Goal: Transaction & Acquisition: Purchase product/service

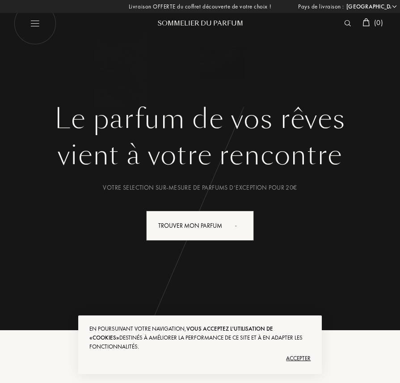
select select "FR"
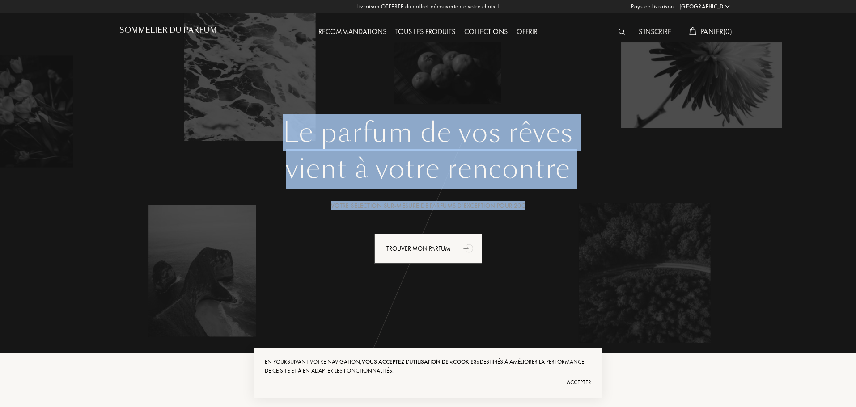
drag, startPoint x: 289, startPoint y: 122, endPoint x: 539, endPoint y: 195, distance: 260.4
click at [400, 195] on div "Le parfum de vos rêves vient à votre rencontre Votre selection sur-mesure de pa…" at bounding box center [427, 226] width 617 height 219
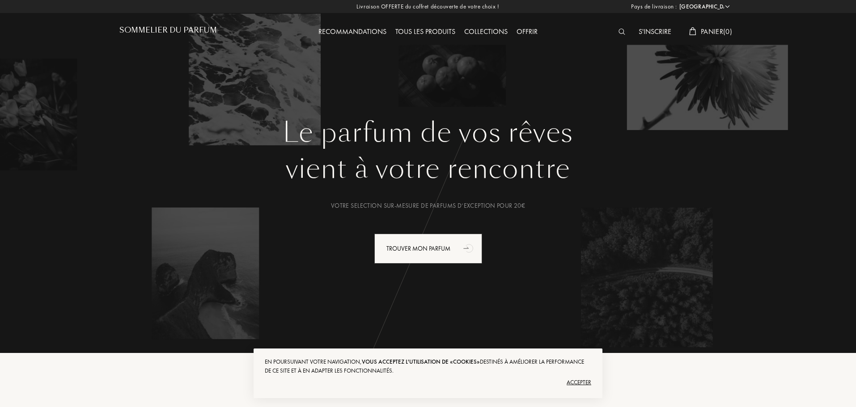
click at [400, 218] on div "Le parfum de vos rêves vient à votre rencontre Votre selection sur-mesure de pa…" at bounding box center [427, 226] width 617 height 219
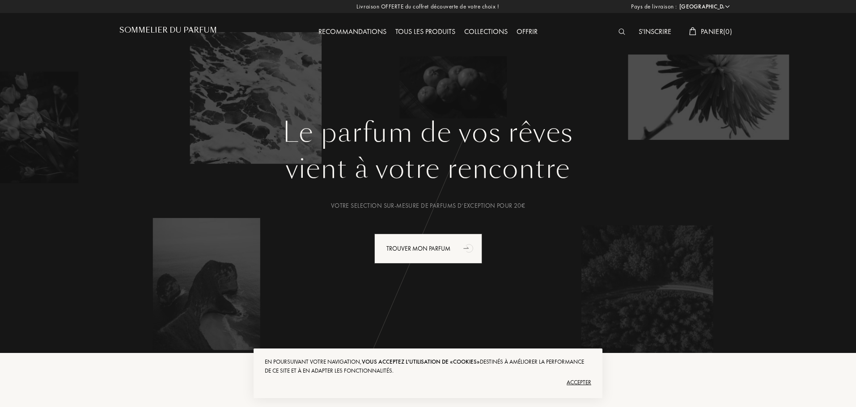
click at [400, 382] on div "Accepter" at bounding box center [428, 383] width 326 height 14
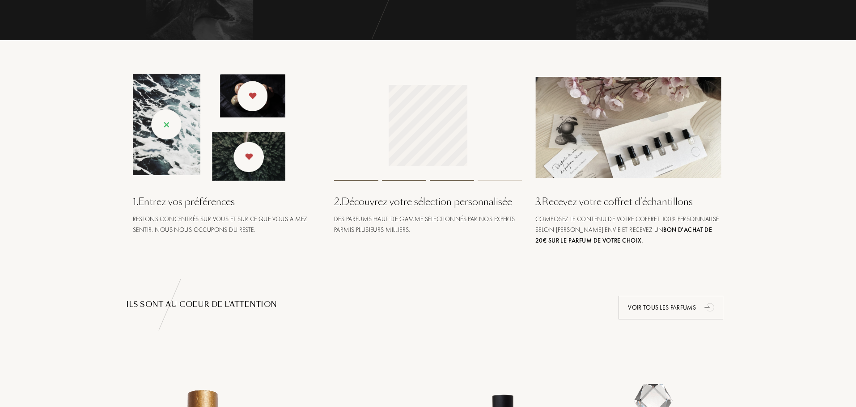
scroll to position [134, 0]
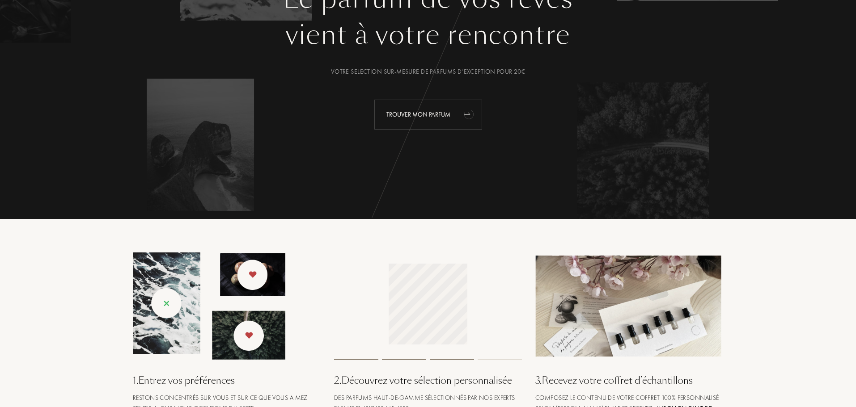
click at [390, 123] on div "Trouver mon parfum" at bounding box center [428, 115] width 108 height 30
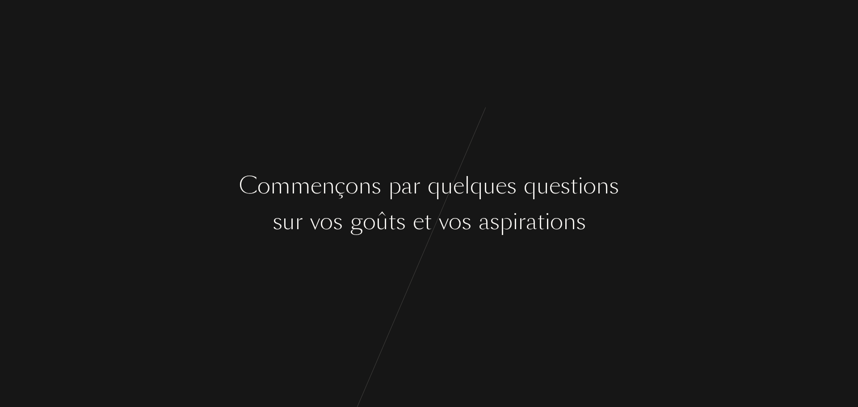
click at [462, 199] on div "e" at bounding box center [458, 186] width 11 height 34
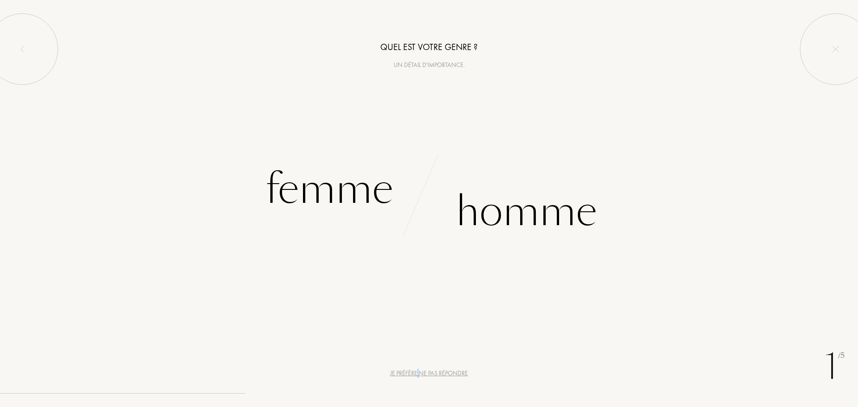
click at [419, 369] on div "Je préfère ne pas répondre" at bounding box center [429, 373] width 78 height 9
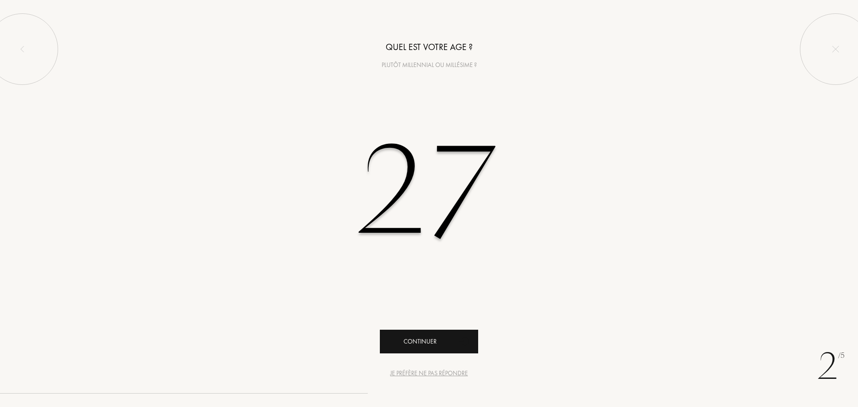
type input "27"
click at [436, 344] on div "Continuer" at bounding box center [429, 342] width 98 height 24
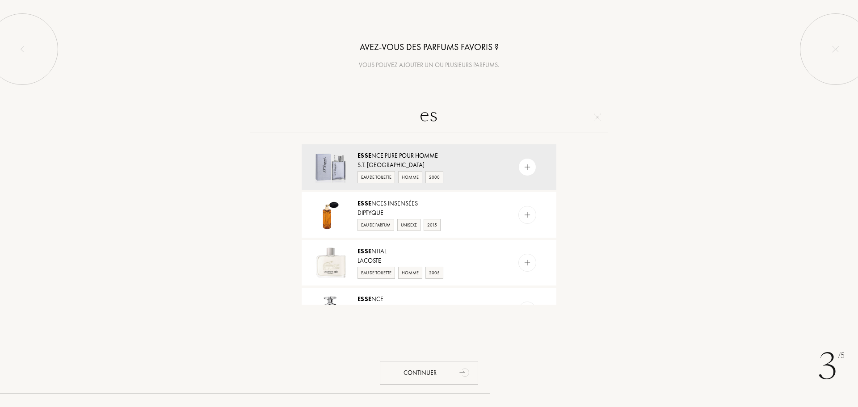
type input "e"
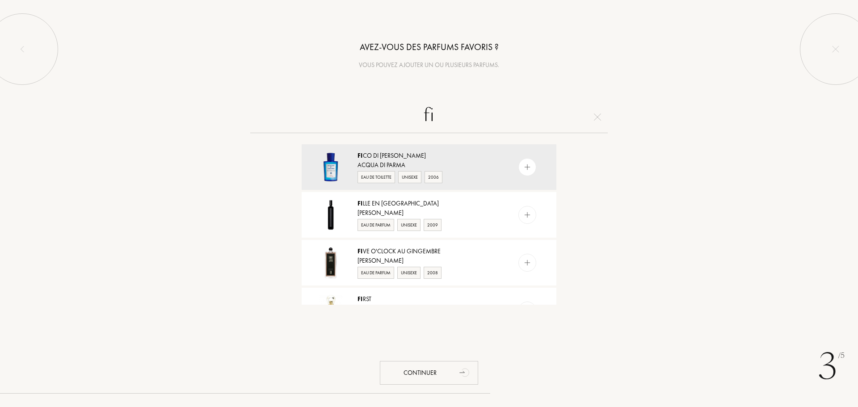
type input "f"
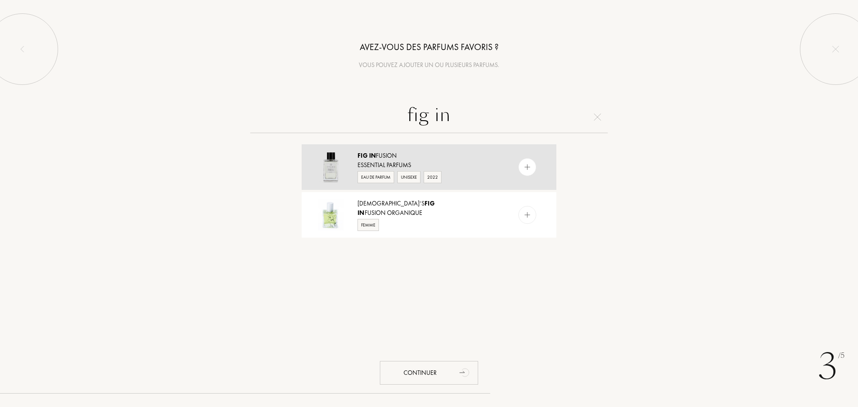
type input "fig in"
click at [527, 173] on div at bounding box center [528, 167] width 18 height 18
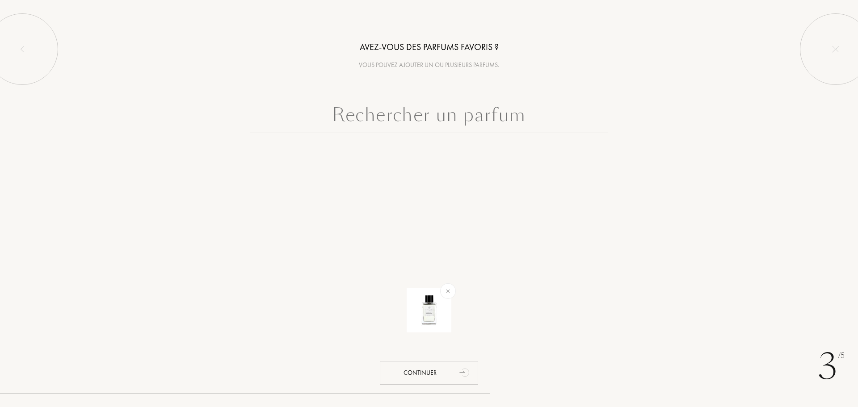
click at [415, 117] on input "text" at bounding box center [429, 117] width 358 height 32
paste input "ici je n'ai pas trouver d'hjypothese ni de discussion sur la biogeography."
type input "ici je n'ai pas trouver d'hjypothese ni de discussion sur la biogeography."
click at [374, 123] on input "text" at bounding box center [429, 117] width 358 height 32
paste input "Philosykos Eau de Parfum Diptyque"
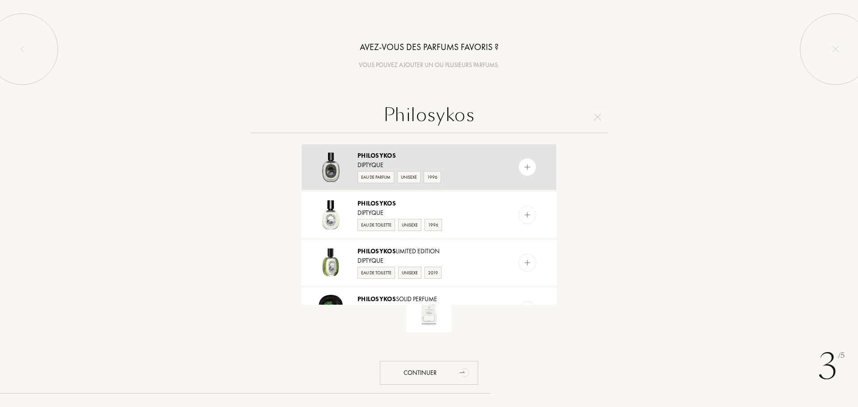
type input "Philosykos"
click at [524, 168] on img at bounding box center [528, 167] width 8 height 8
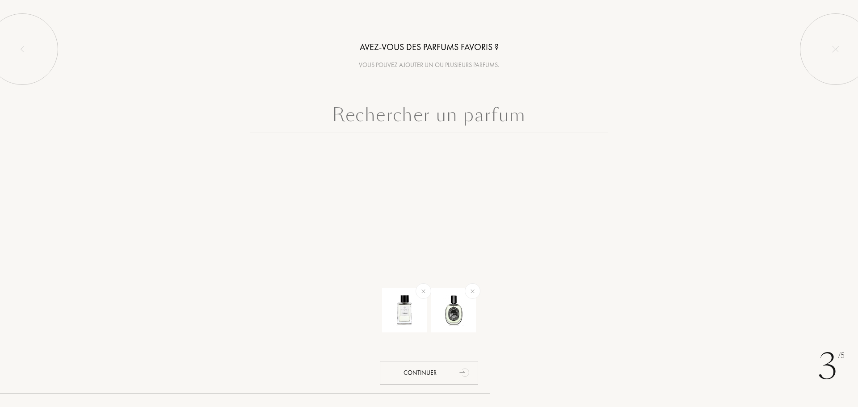
click at [372, 121] on input "text" at bounding box center [429, 117] width 358 height 32
type input "b"
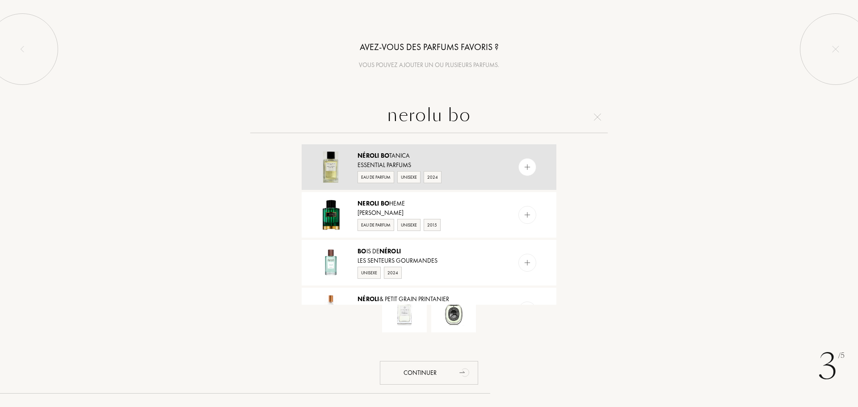
type input "nerolu bo"
click at [525, 174] on div at bounding box center [528, 167] width 18 height 18
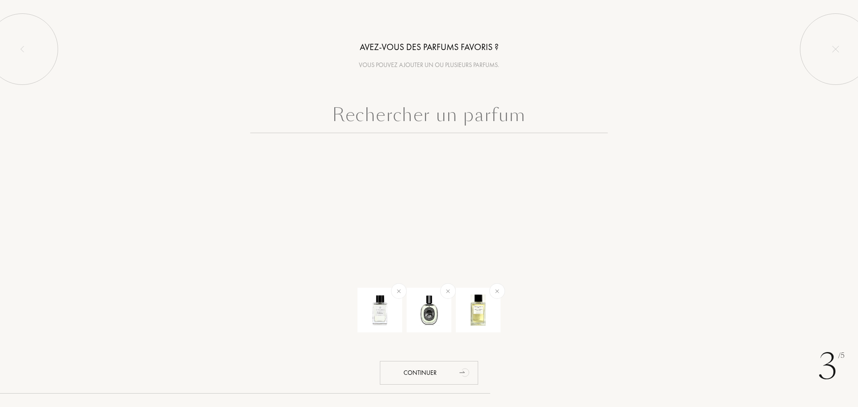
click at [501, 117] on input "text" at bounding box center [429, 117] width 358 height 32
paste input "Nectar Oud BDK"
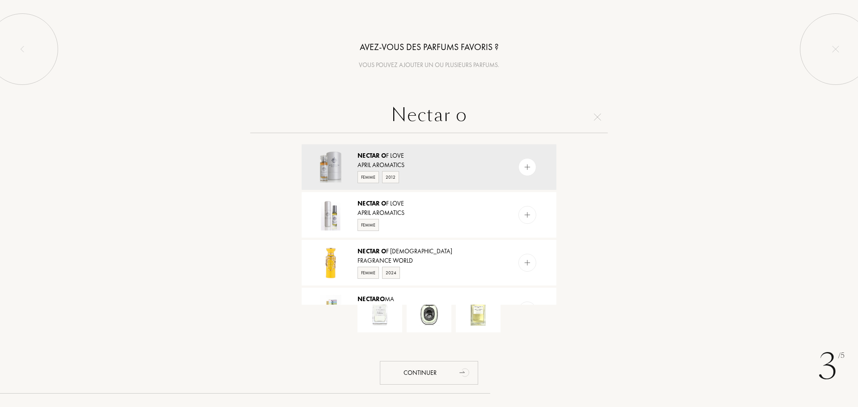
drag, startPoint x: 460, startPoint y: 113, endPoint x: 338, endPoint y: 99, distance: 122.0
click at [338, 99] on div "Avez-vous des parfums favoris ? Vous pouvez ajouter un ou plusieurs parfums. Ne…" at bounding box center [429, 152] width 858 height 305
paste input "BDK"
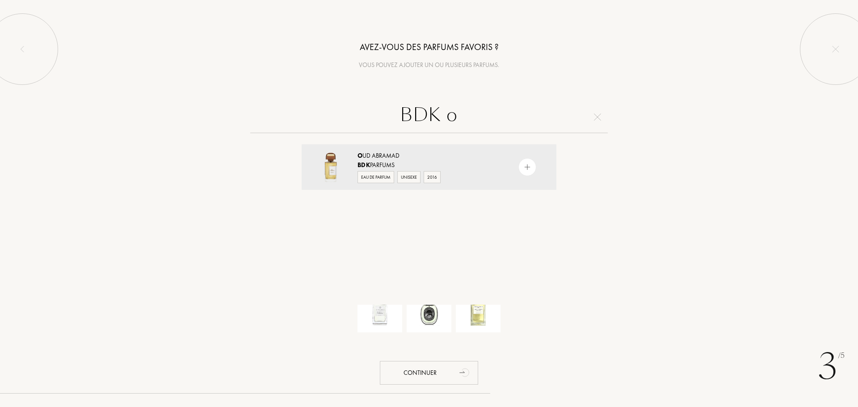
drag, startPoint x: 496, startPoint y: 118, endPoint x: 359, endPoint y: 109, distance: 138.0
click at [359, 109] on input "BDK o" at bounding box center [429, 117] width 358 height 32
paste input "text"
type input "BDK ou"
click at [597, 120] on img at bounding box center [597, 117] width 7 height 7
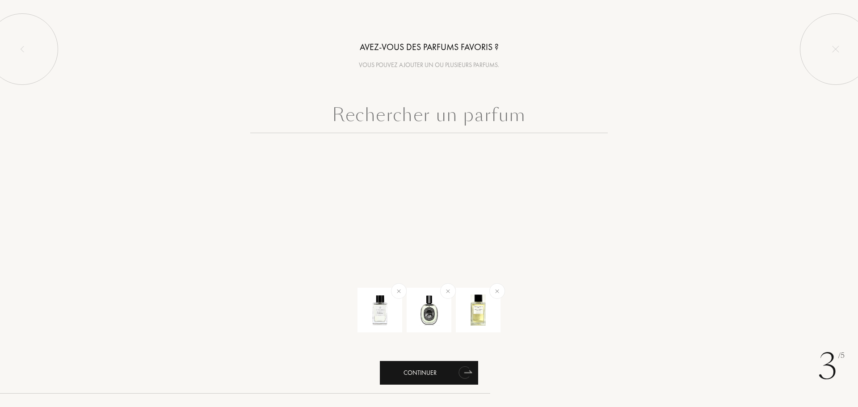
click at [442, 370] on div "Continuer" at bounding box center [429, 373] width 98 height 24
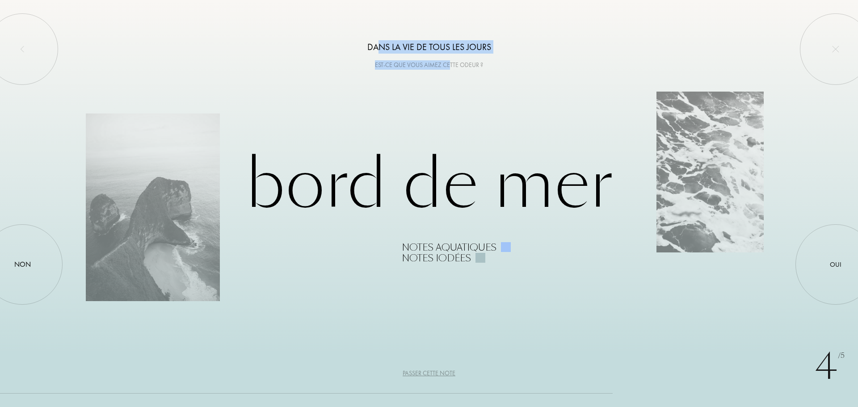
drag, startPoint x: 376, startPoint y: 50, endPoint x: 457, endPoint y: 62, distance: 81.5
click at [457, 62] on div "Dans la vie de tous les jours Est-ce que vous aimez cette odeur ?" at bounding box center [429, 35] width 858 height 70
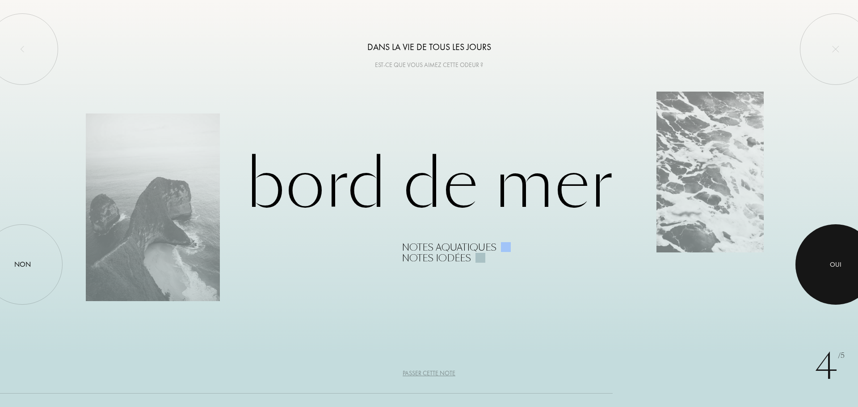
click at [841, 258] on div at bounding box center [836, 264] width 80 height 80
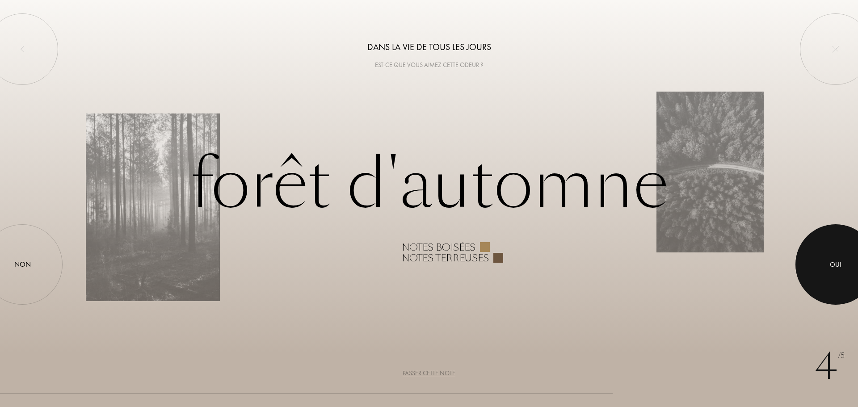
click at [840, 269] on div "Oui" at bounding box center [836, 265] width 12 height 10
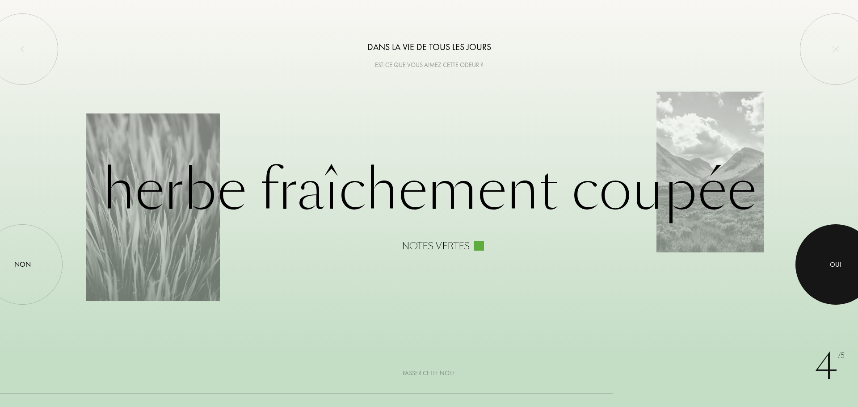
click at [829, 271] on div at bounding box center [836, 264] width 80 height 80
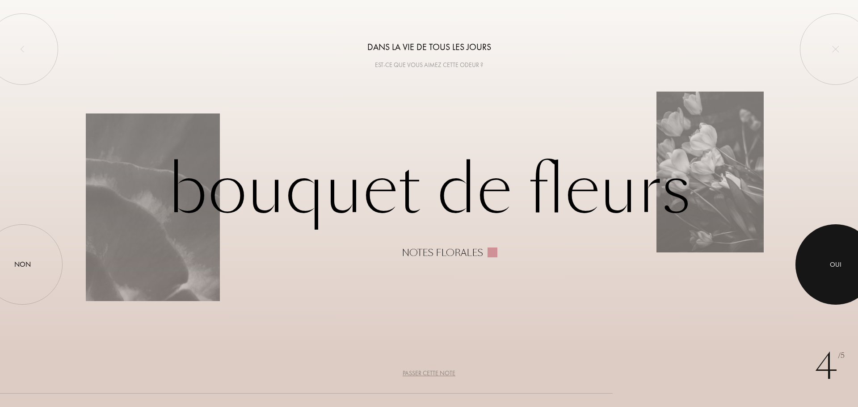
click at [829, 271] on div at bounding box center [836, 264] width 80 height 80
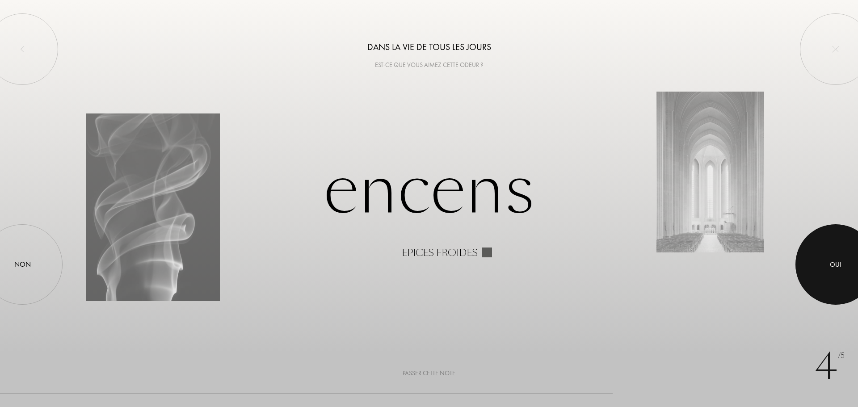
click at [854, 265] on div at bounding box center [836, 264] width 80 height 80
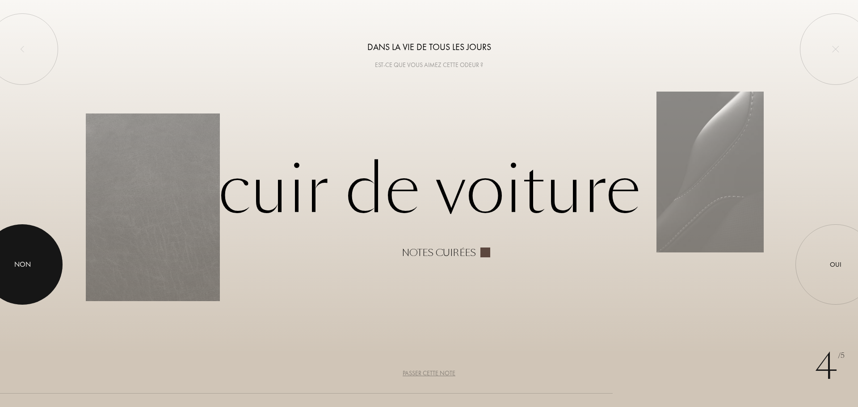
click at [30, 260] on div "Non" at bounding box center [22, 264] width 17 height 11
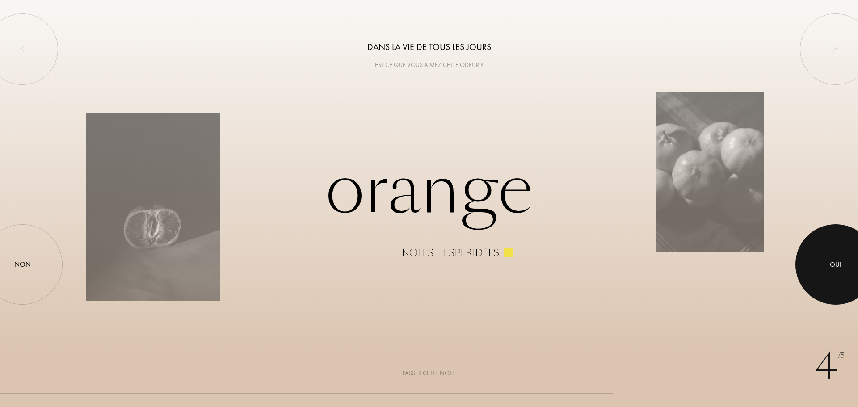
click at [833, 254] on div at bounding box center [836, 264] width 80 height 80
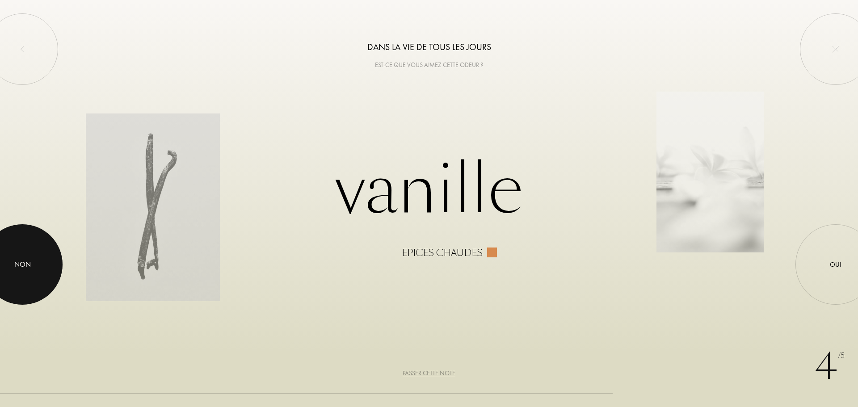
click at [30, 251] on div at bounding box center [22, 264] width 80 height 80
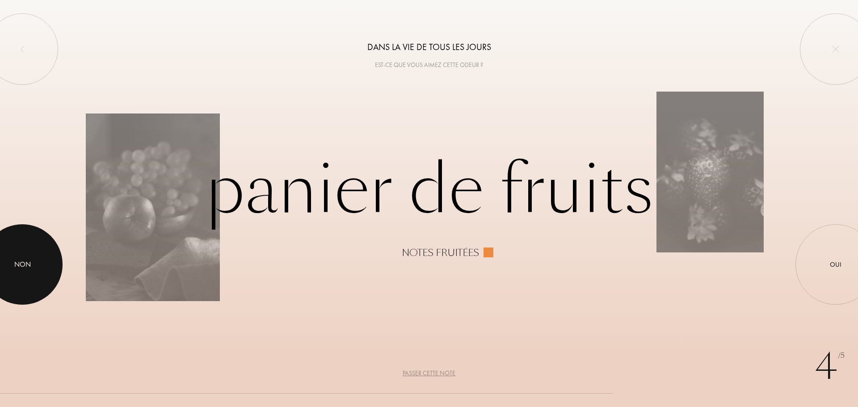
click at [25, 254] on div at bounding box center [22, 264] width 80 height 80
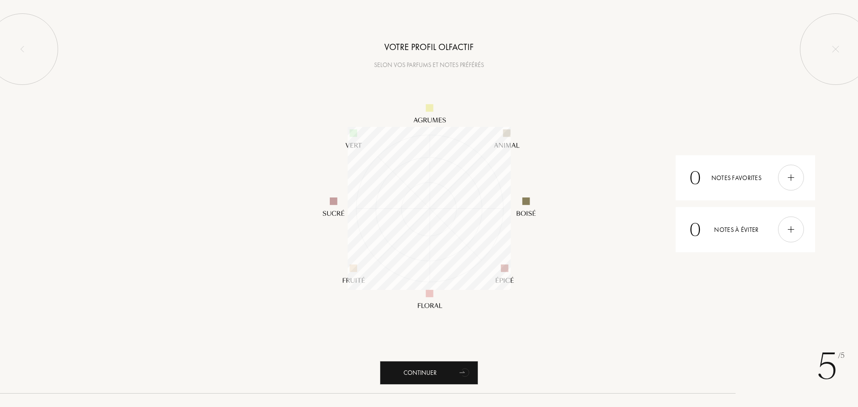
scroll to position [163, 163]
click at [792, 178] on img at bounding box center [791, 178] width 10 height 10
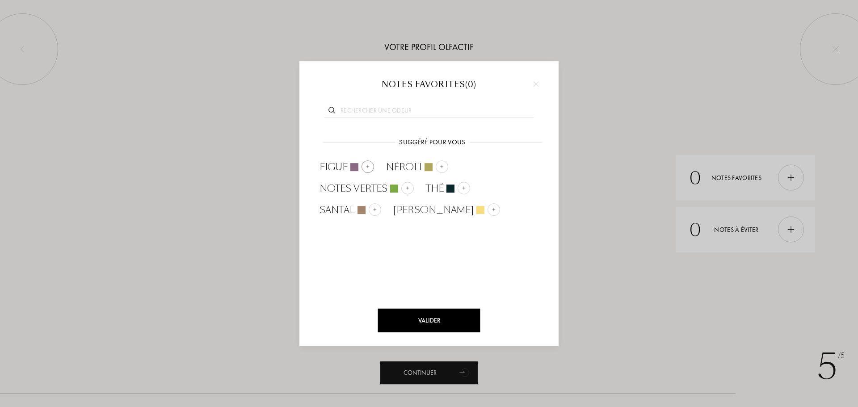
click at [335, 168] on span "Figue" at bounding box center [334, 167] width 28 height 13
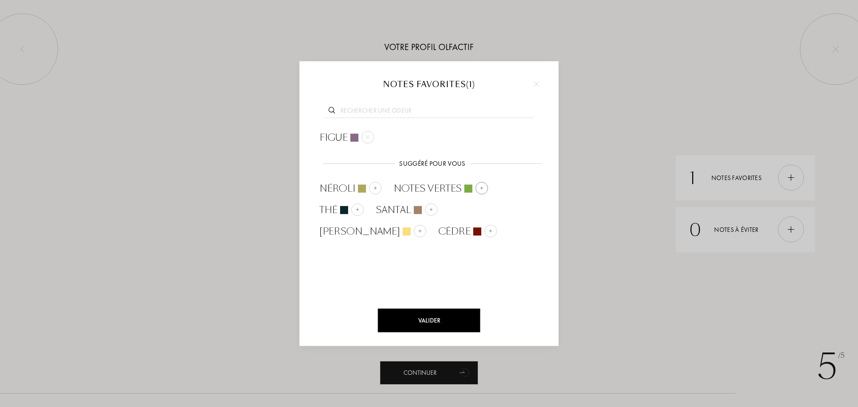
click at [460, 184] on span "Notes vertes" at bounding box center [428, 188] width 68 height 13
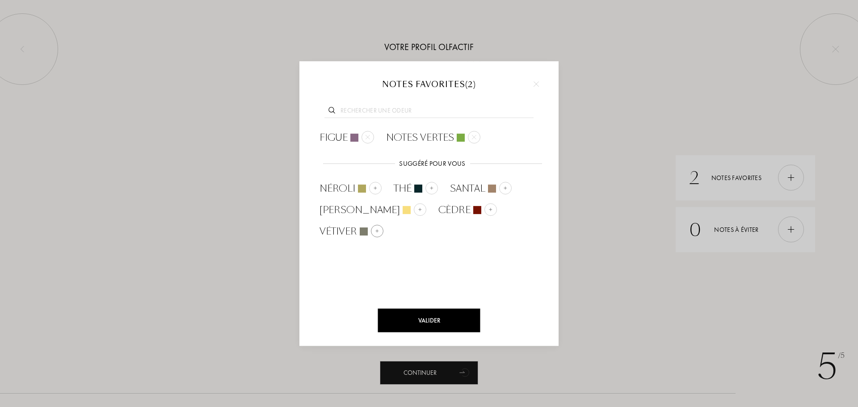
click at [357, 225] on span "Vétiver" at bounding box center [339, 231] width 38 height 13
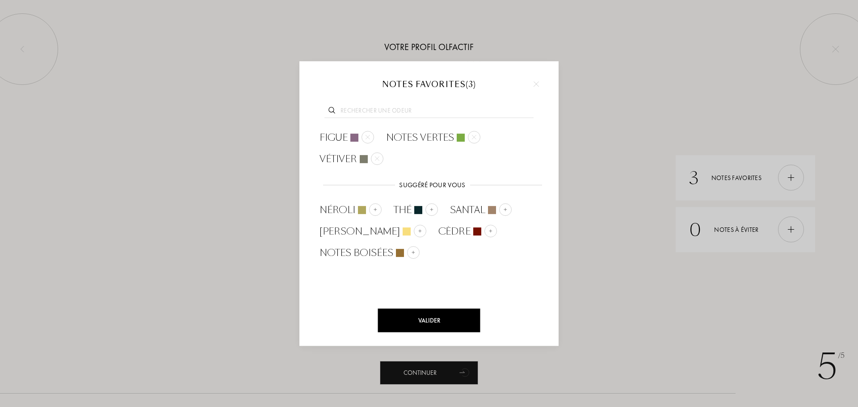
drag, startPoint x: 435, startPoint y: 317, endPoint x: 571, endPoint y: 292, distance: 137.3
click at [436, 317] on div "Valider" at bounding box center [429, 321] width 102 height 24
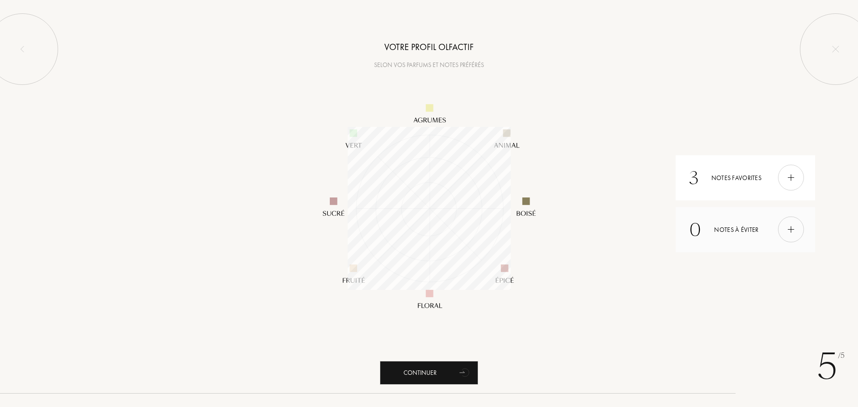
click at [795, 232] on img at bounding box center [791, 230] width 10 height 10
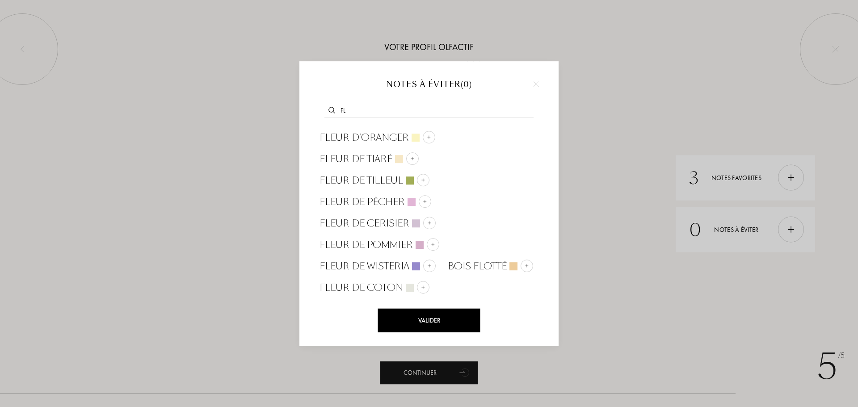
drag, startPoint x: 361, startPoint y: 115, endPoint x: 325, endPoint y: 110, distance: 36.9
click at [325, 110] on input "fl" at bounding box center [429, 112] width 209 height 12
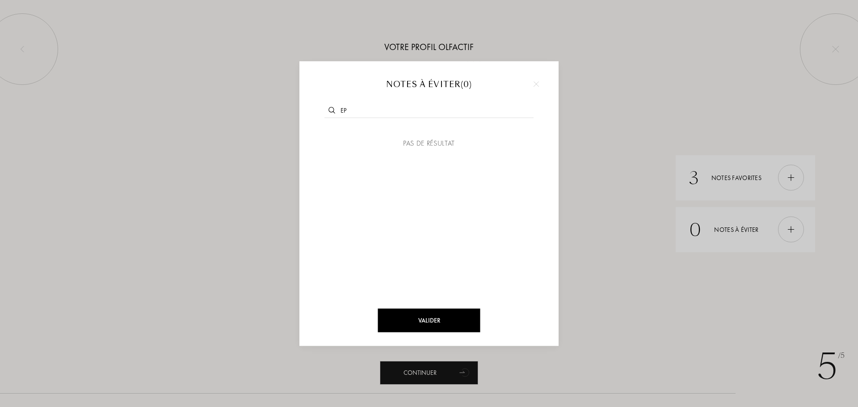
type input "e"
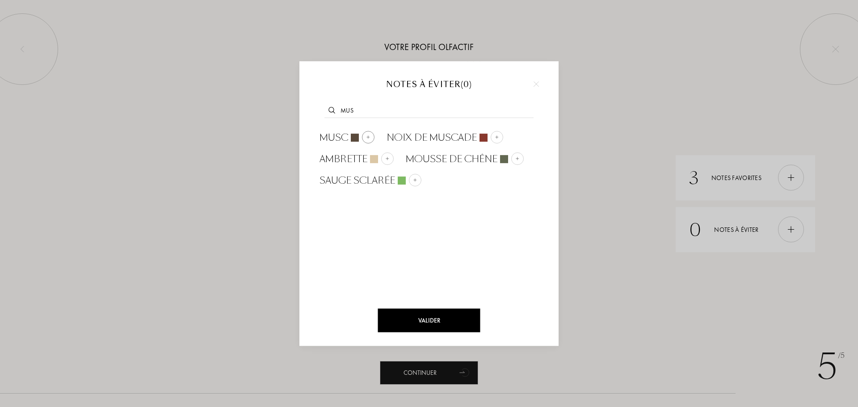
type input "mus"
click at [370, 136] on img at bounding box center [368, 137] width 4 height 4
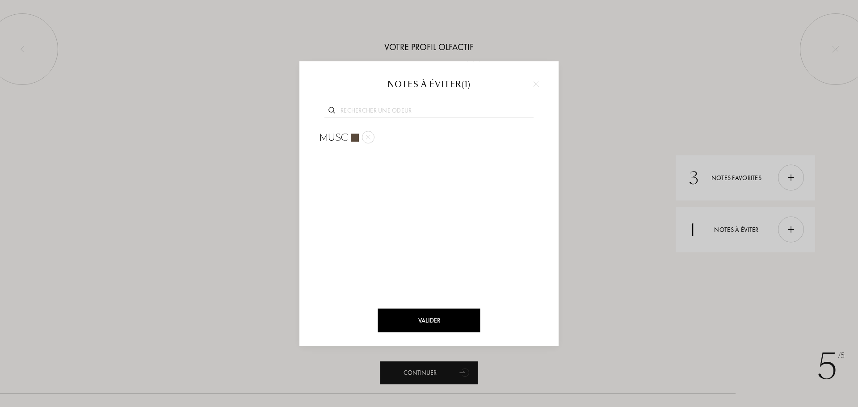
click at [390, 108] on input "text" at bounding box center [429, 112] width 209 height 12
type input "jas"
drag, startPoint x: 357, startPoint y: 105, endPoint x: 276, endPoint y: 118, distance: 81.5
click at [276, 118] on div "Valider Notes à éviter ( 1 ) jas Jasmin" at bounding box center [429, 208] width 858 height 277
drag, startPoint x: 351, startPoint y: 115, endPoint x: 356, endPoint y: 115, distance: 5.4
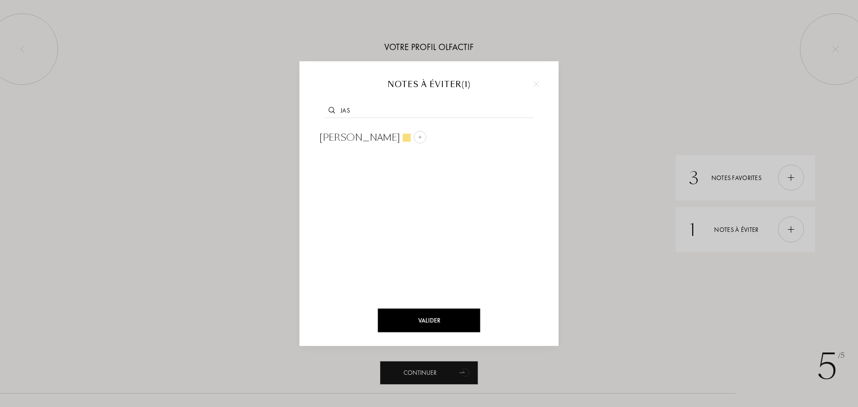
click at [351, 115] on input "jas" at bounding box center [429, 112] width 209 height 12
drag, startPoint x: 365, startPoint y: 114, endPoint x: 331, endPoint y: 112, distance: 33.6
click at [331, 112] on div "jas" at bounding box center [429, 110] width 233 height 34
type input "suc"
click at [489, 137] on img at bounding box center [488, 137] width 4 height 4
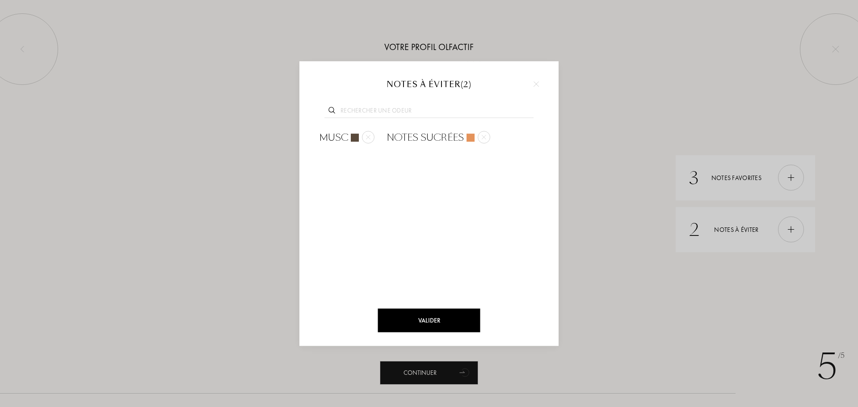
click at [406, 112] on input "text" at bounding box center [429, 112] width 209 height 12
type input "suc"
click at [370, 134] on div at bounding box center [372, 137] width 13 height 13
click at [386, 108] on input "text" at bounding box center [429, 112] width 209 height 12
click at [401, 311] on div "Valider" at bounding box center [429, 321] width 102 height 24
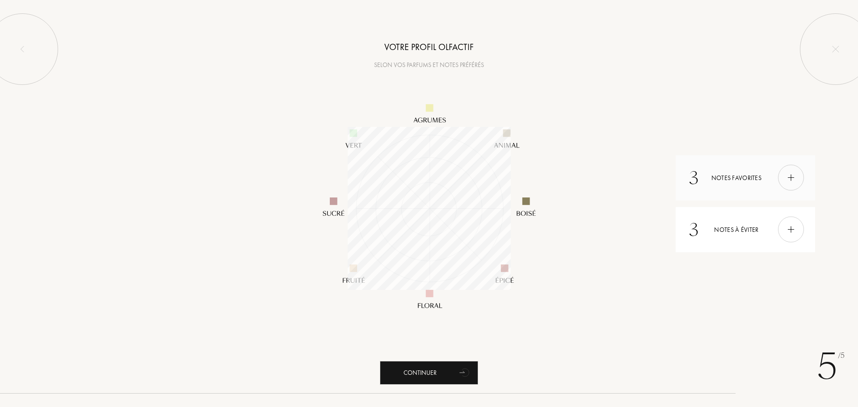
click at [792, 176] on img at bounding box center [791, 178] width 10 height 10
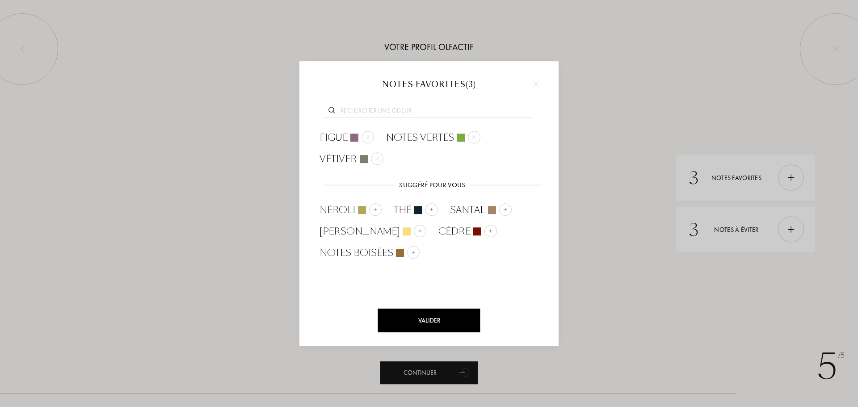
click at [414, 118] on div at bounding box center [429, 110] width 233 height 34
click at [414, 110] on input "text" at bounding box center [429, 112] width 209 height 12
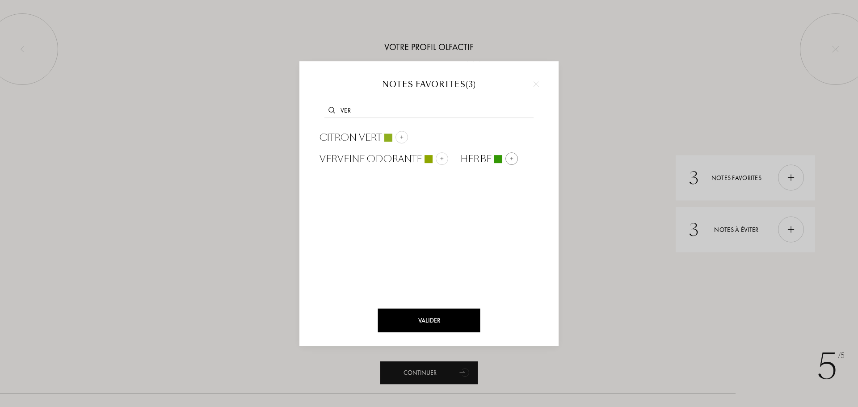
type input "ver"
click at [510, 160] on img at bounding box center [512, 158] width 4 height 4
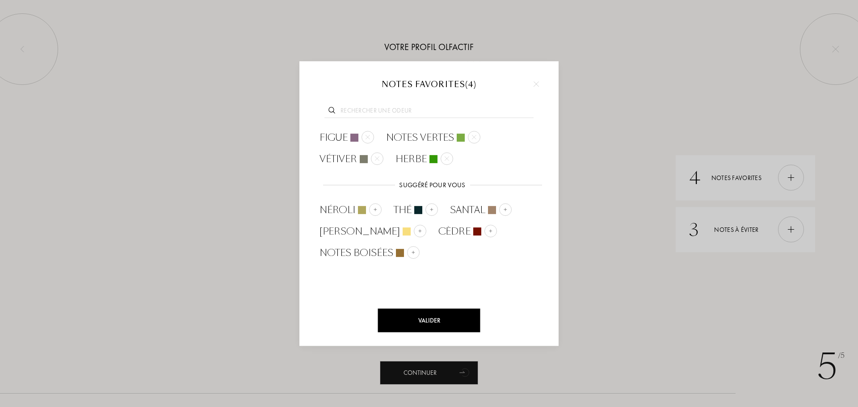
click at [385, 113] on input "text" at bounding box center [429, 112] width 209 height 12
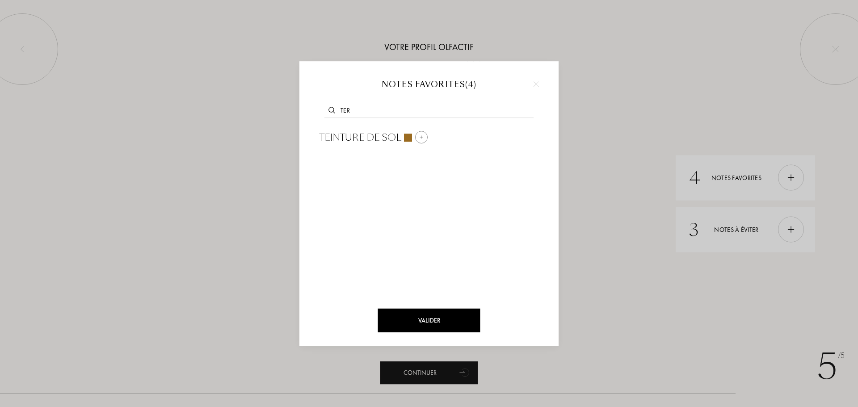
type input "ter"
click at [420, 139] on img at bounding box center [421, 137] width 4 height 4
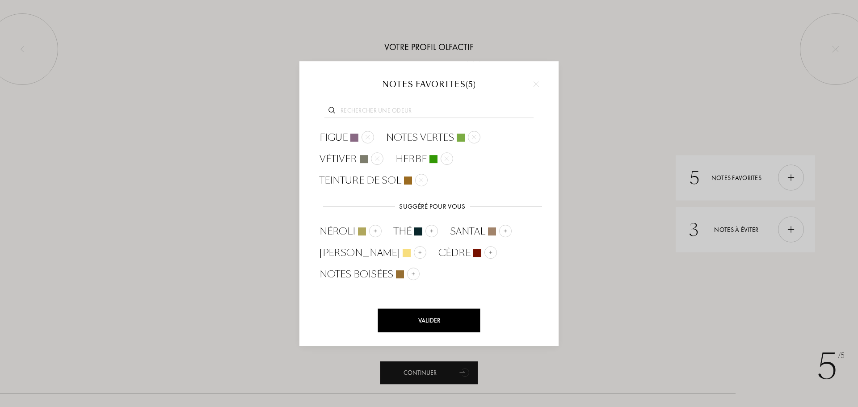
click at [390, 108] on input "text" at bounding box center [429, 112] width 209 height 12
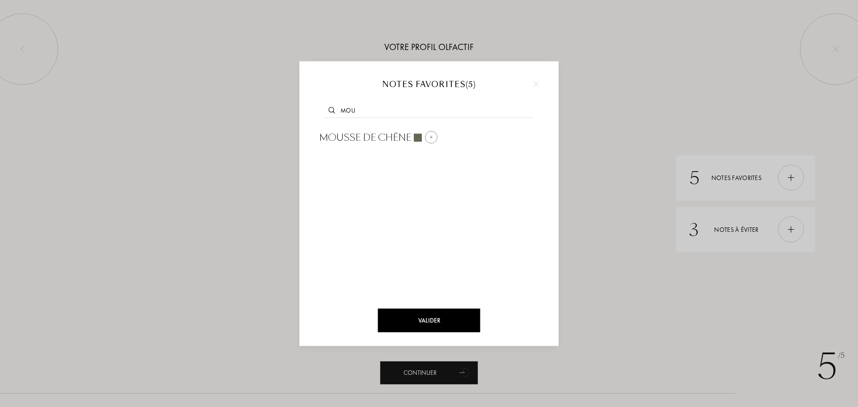
type input "mou"
click at [427, 136] on div at bounding box center [431, 137] width 13 height 13
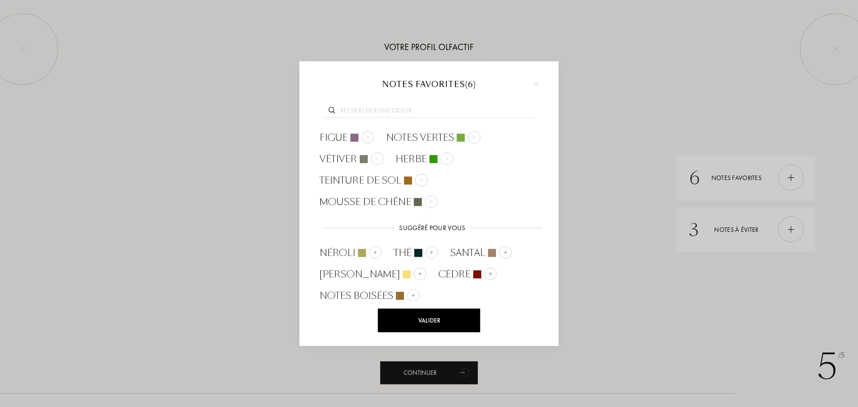
click at [404, 114] on input "text" at bounding box center [429, 112] width 209 height 12
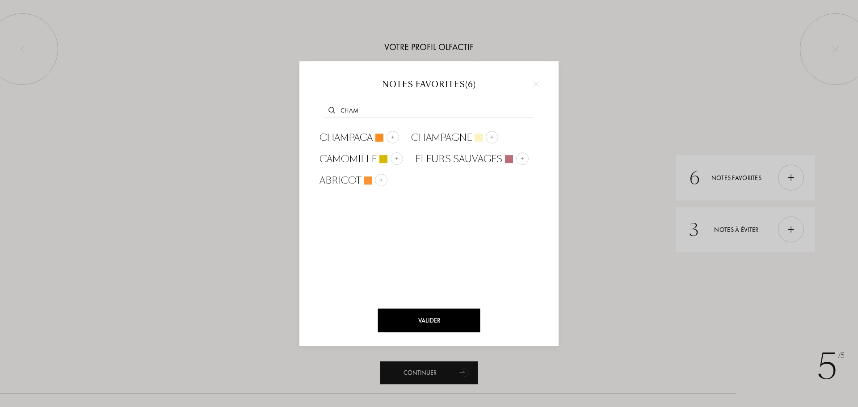
type input "champ"
drag, startPoint x: 390, startPoint y: 112, endPoint x: 289, endPoint y: 105, distance: 101.7
click at [289, 105] on div "Valider Notes favorites ( 6 ) champ Champaca Champagne Camomille Fleurs sauvages" at bounding box center [429, 208] width 858 height 277
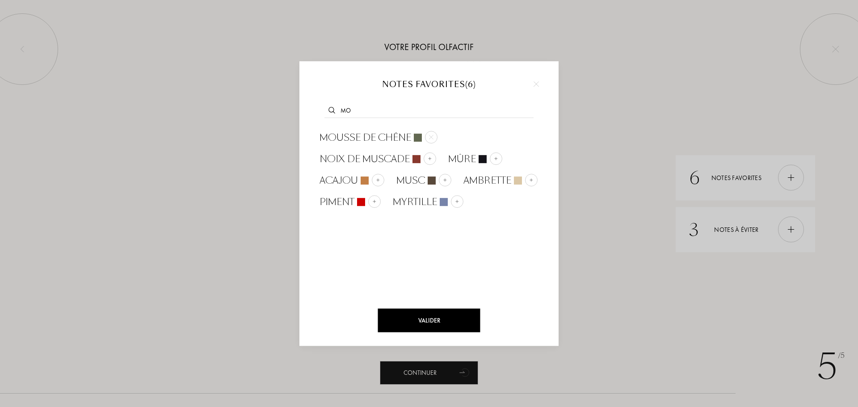
type input "m"
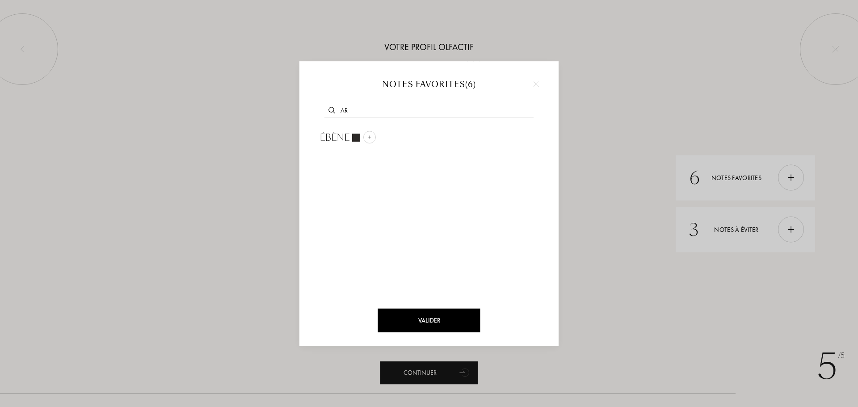
type input "a"
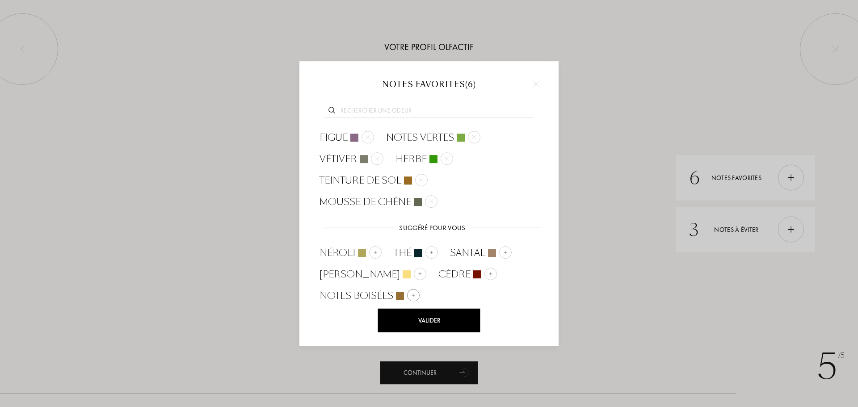
click at [417, 294] on div at bounding box center [413, 295] width 13 height 13
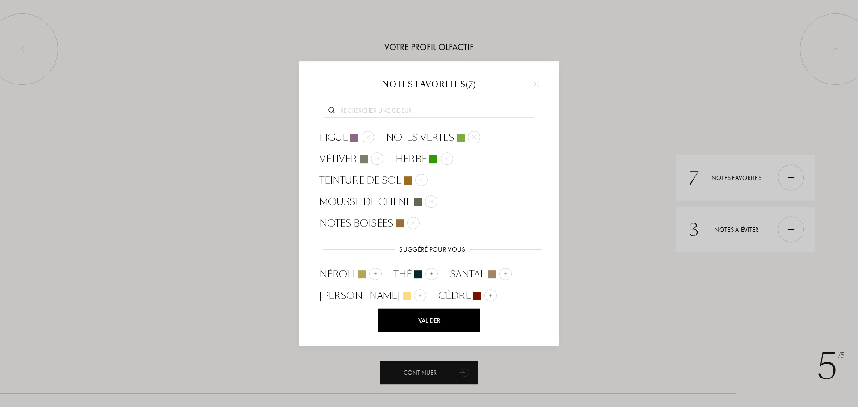
click at [433, 318] on div "Valider" at bounding box center [429, 321] width 102 height 24
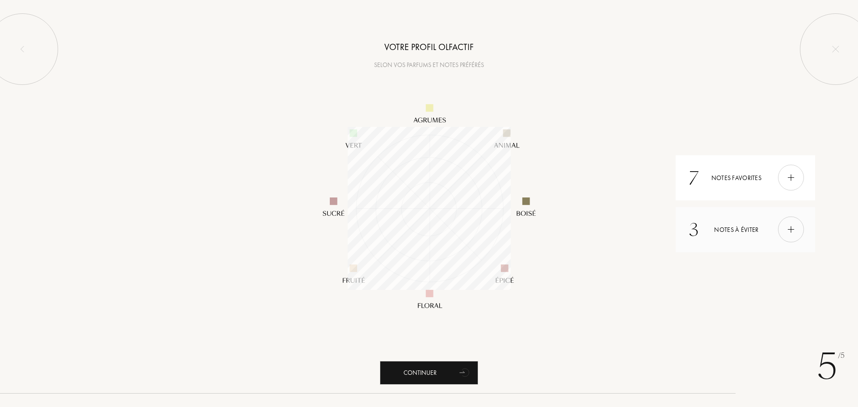
click at [798, 236] on div at bounding box center [791, 230] width 26 height 26
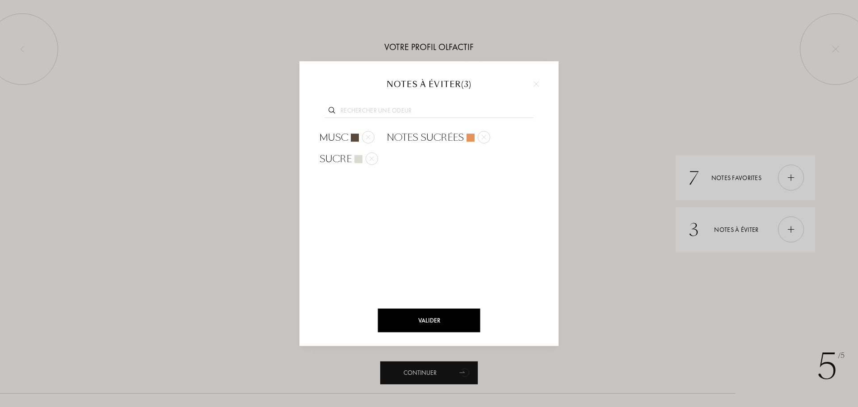
click at [724, 288] on div at bounding box center [429, 203] width 858 height 407
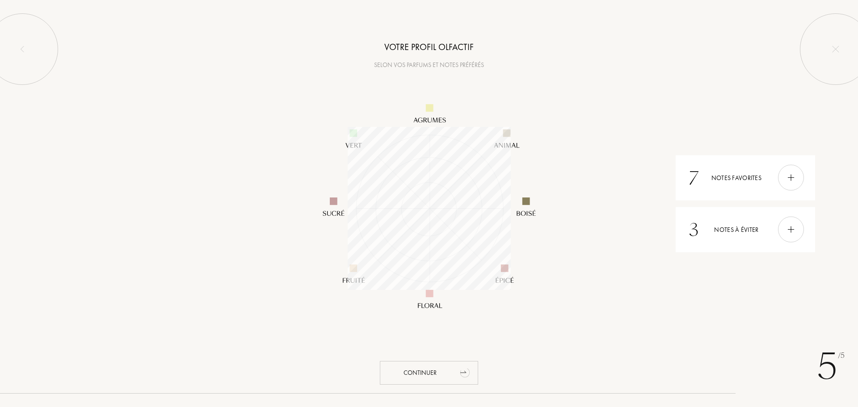
click at [440, 369] on div "Continuer" at bounding box center [429, 373] width 98 height 24
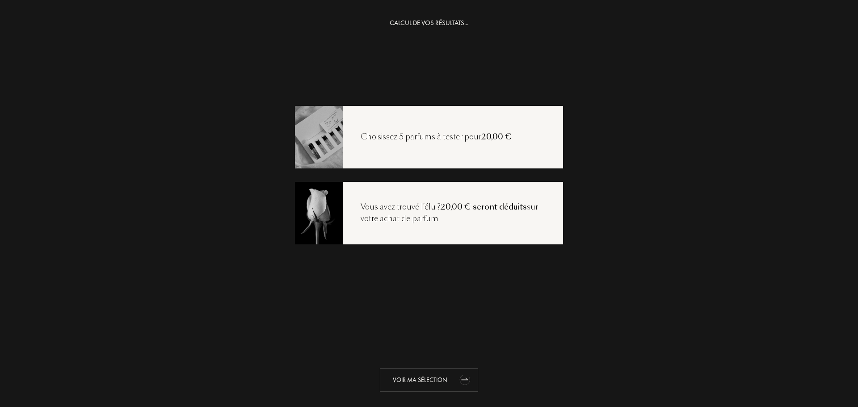
click at [464, 377] on icon "animation" at bounding box center [465, 381] width 13 height 12
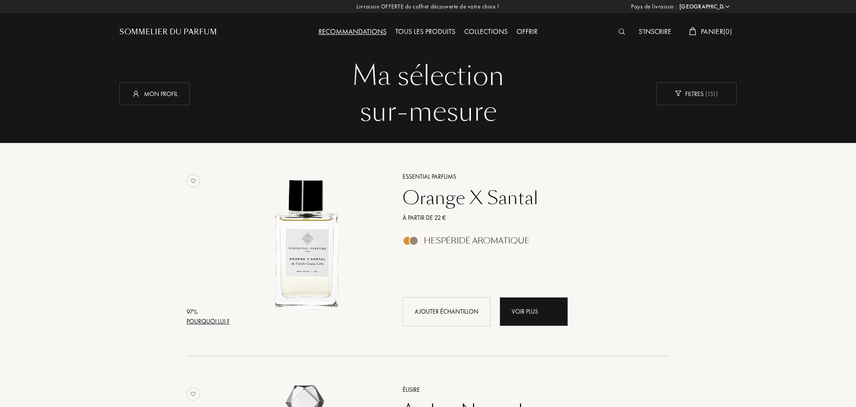
select select "FR"
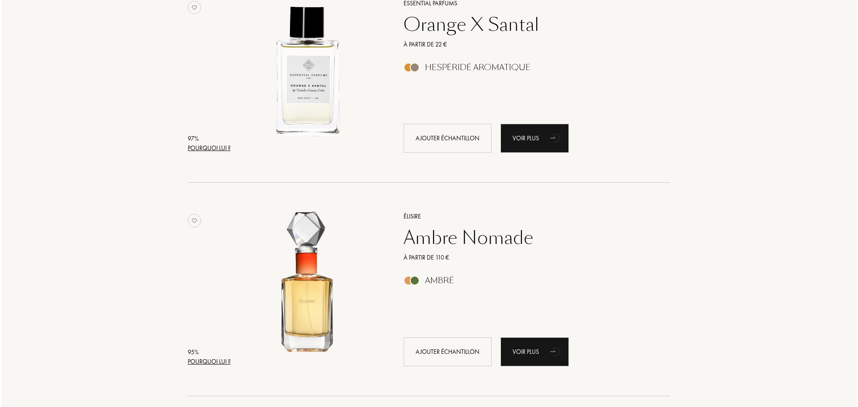
scroll to position [224, 0]
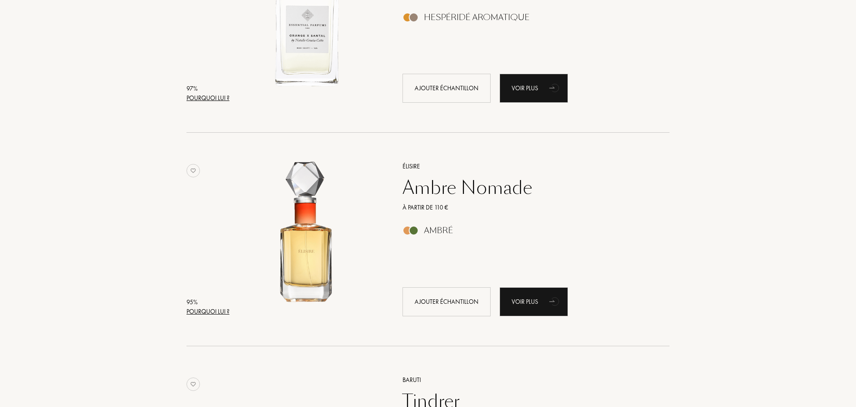
click at [205, 314] on div "Pourquoi lui ?" at bounding box center [207, 311] width 43 height 9
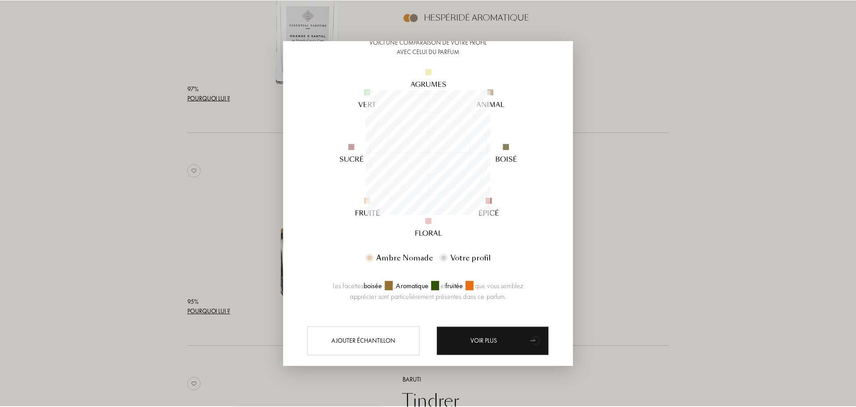
scroll to position [89, 0]
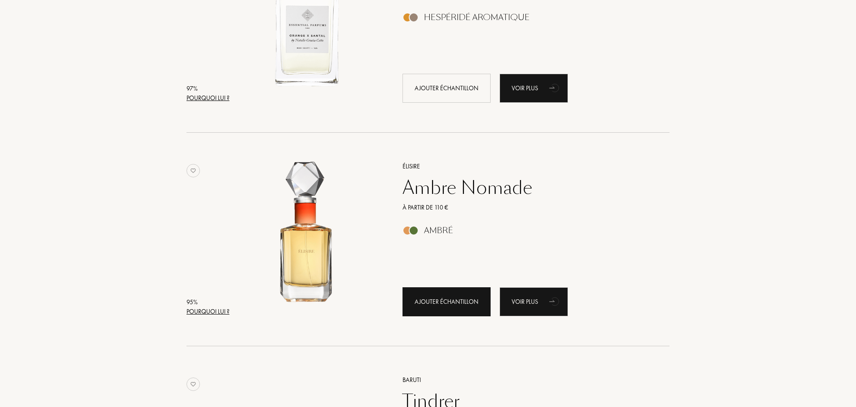
click at [431, 301] on div "Ajouter échantillon" at bounding box center [446, 302] width 88 height 29
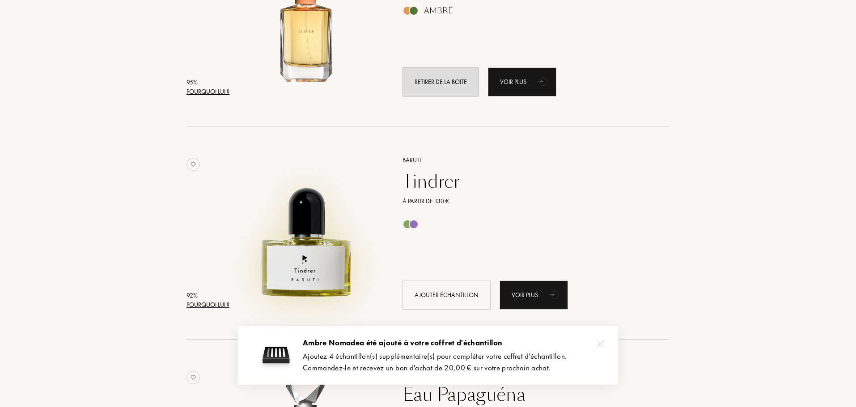
scroll to position [492, 0]
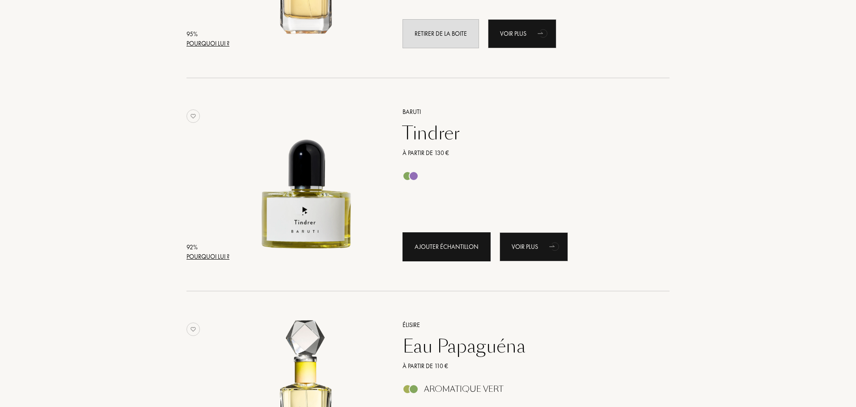
click at [449, 251] on div "Ajouter échantillon" at bounding box center [446, 247] width 88 height 29
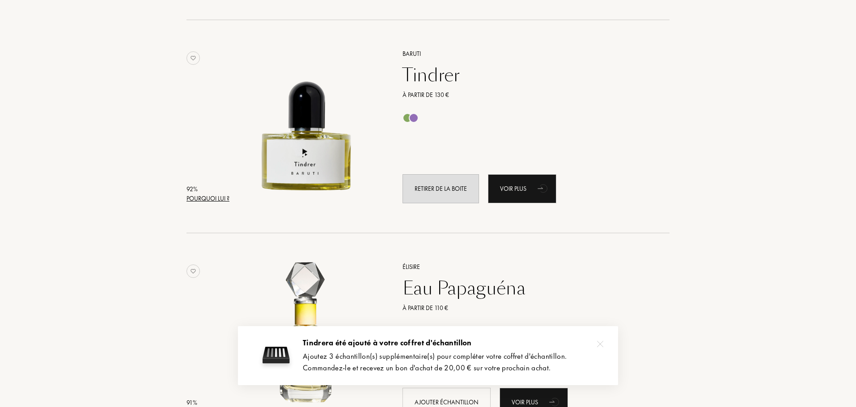
scroll to position [671, 0]
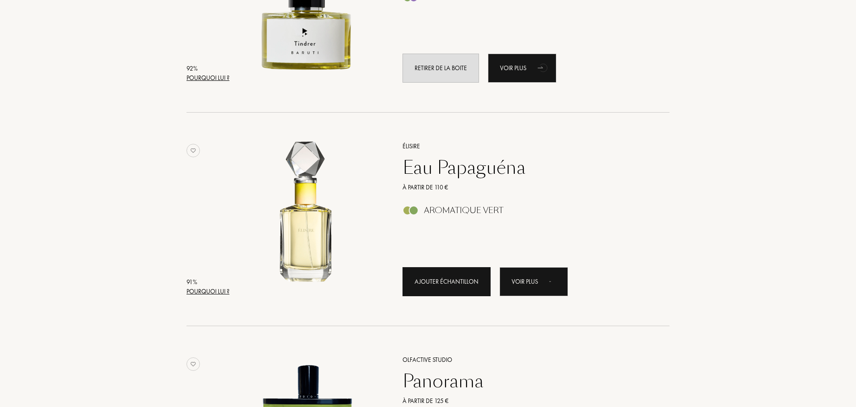
click at [460, 287] on div "Ajouter échantillon" at bounding box center [446, 281] width 88 height 29
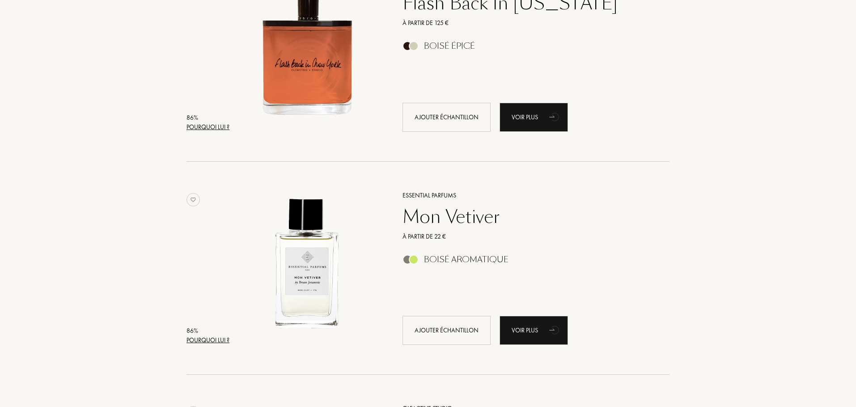
scroll to position [1699, 0]
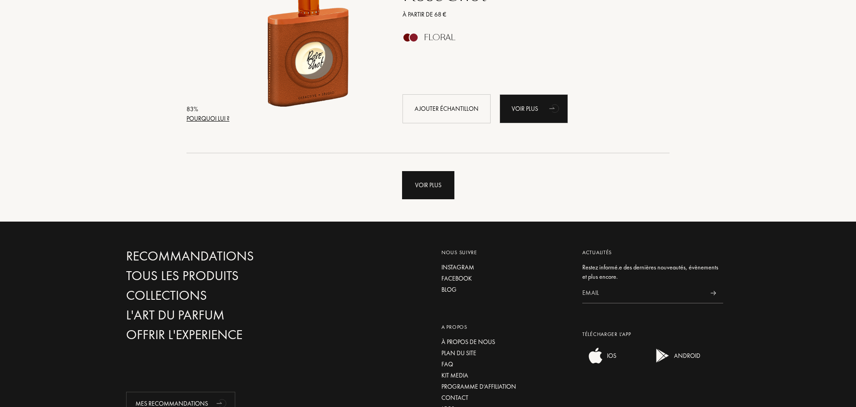
click at [433, 190] on div "Voir plus" at bounding box center [428, 185] width 52 height 28
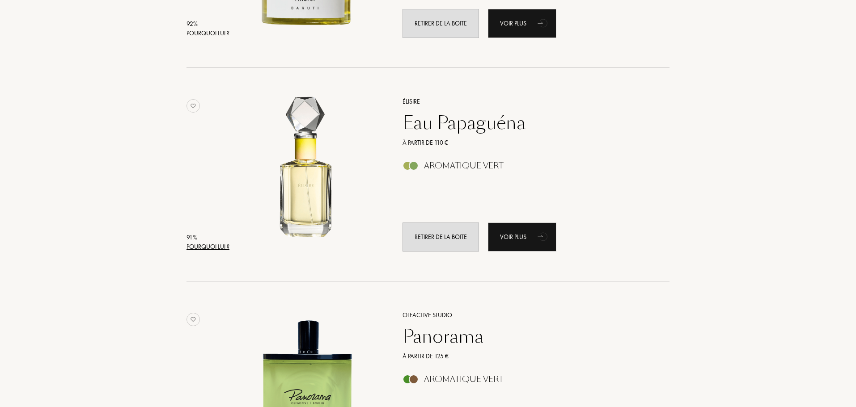
scroll to position [894, 0]
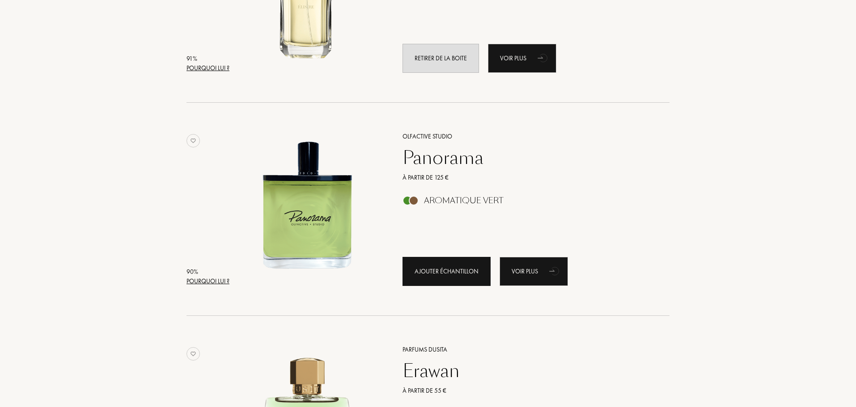
click at [441, 266] on div "Ajouter échantillon" at bounding box center [446, 271] width 88 height 29
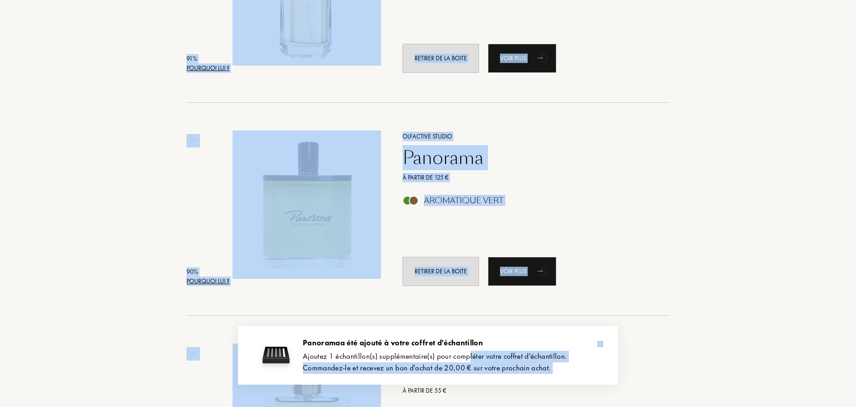
drag, startPoint x: 467, startPoint y: 358, endPoint x: 538, endPoint y: 366, distance: 71.2
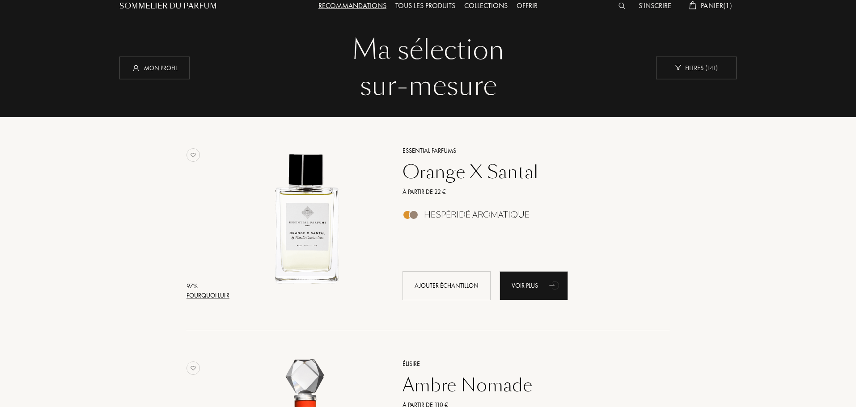
scroll to position [0, 0]
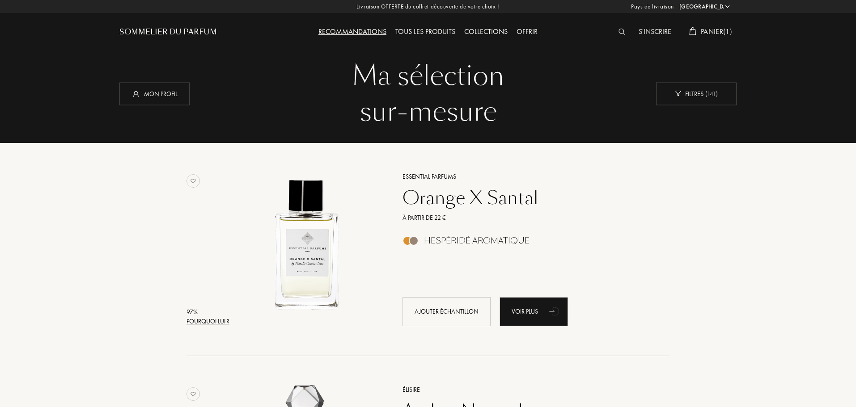
click at [421, 35] on div "Tous les produits" at bounding box center [425, 32] width 69 height 12
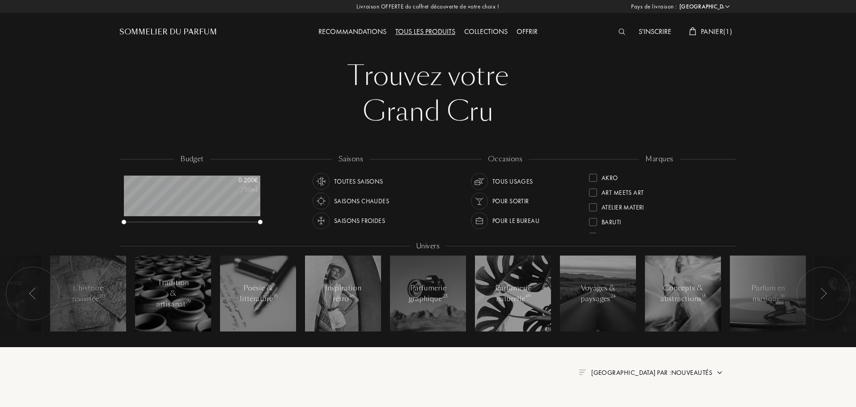
select select "FR"
click at [615, 34] on div at bounding box center [624, 32] width 20 height 12
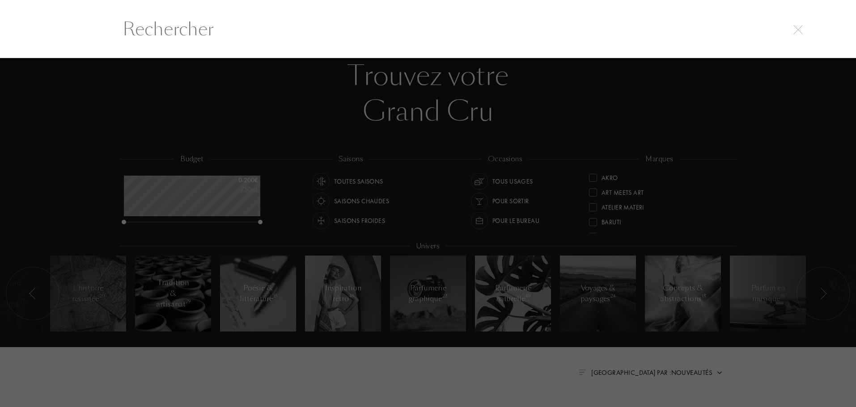
scroll to position [0, 0]
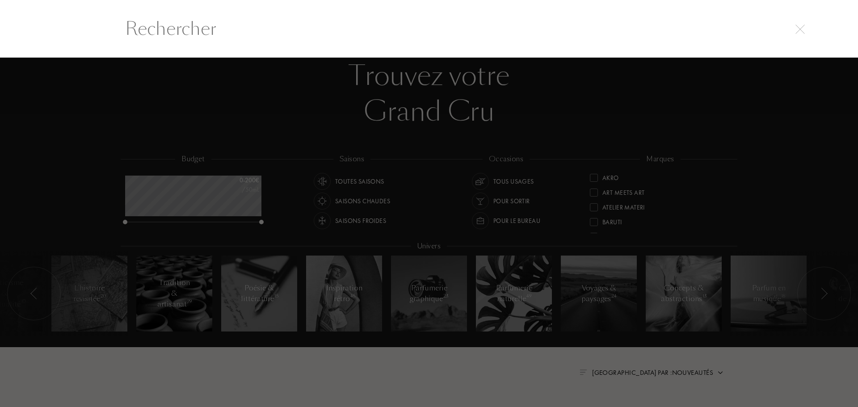
paste input "BDK"
type input "BDK"
paste input "Philosykos Eau de Parfum Diptyque"
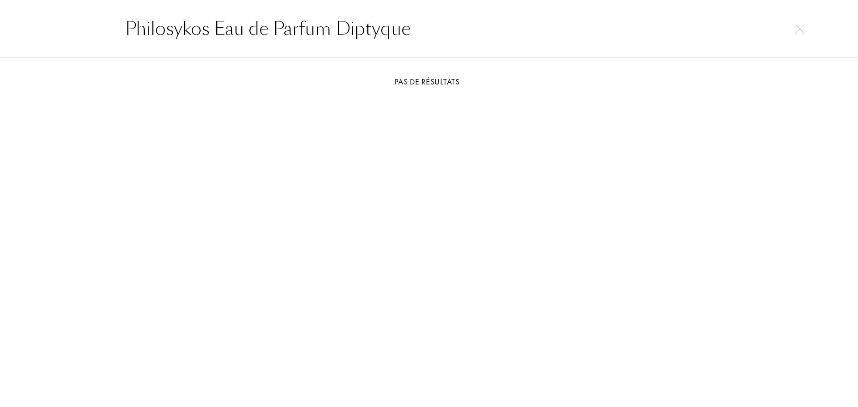
drag, startPoint x: 211, startPoint y: 31, endPoint x: 464, endPoint y: 22, distance: 252.8
click at [464, 22] on input "Philosykos Eau de Parfum Diptyque" at bounding box center [429, 28] width 644 height 27
type input "Philosykos"
drag, startPoint x: 332, startPoint y: 37, endPoint x: 0, endPoint y: 10, distance: 333.3
click at [0, 10] on div "Philosykos" at bounding box center [429, 29] width 858 height 58
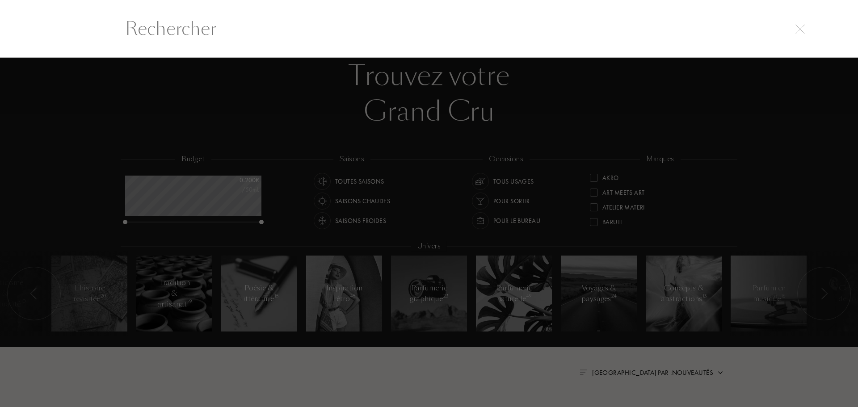
click at [453, 93] on div at bounding box center [429, 233] width 858 height 350
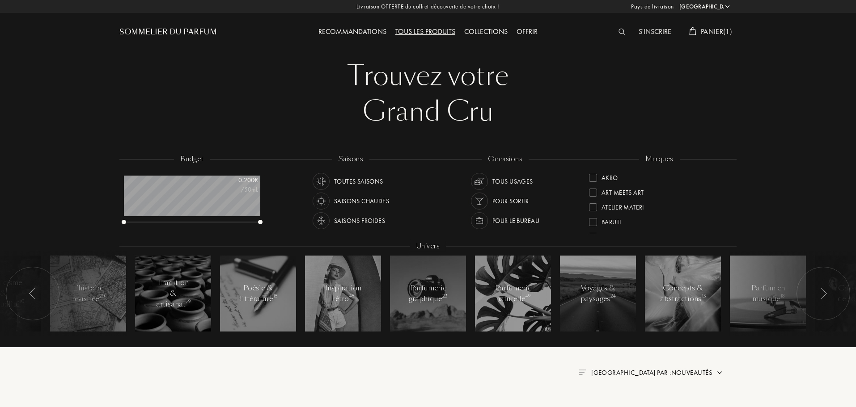
click at [340, 34] on div "Recommandations" at bounding box center [352, 32] width 77 height 12
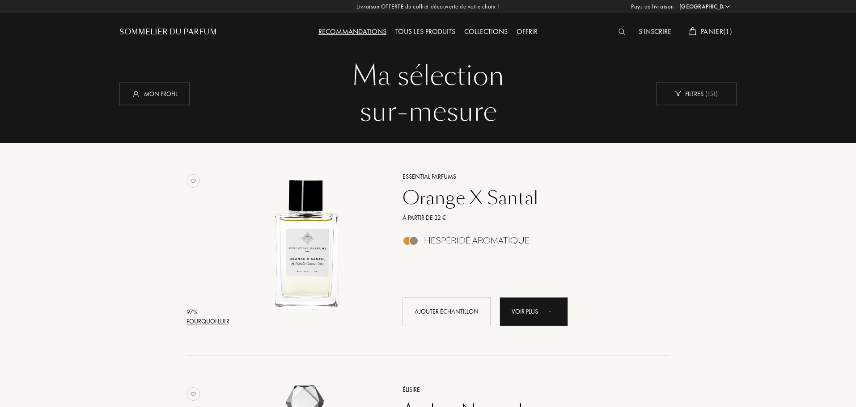
select select "FR"
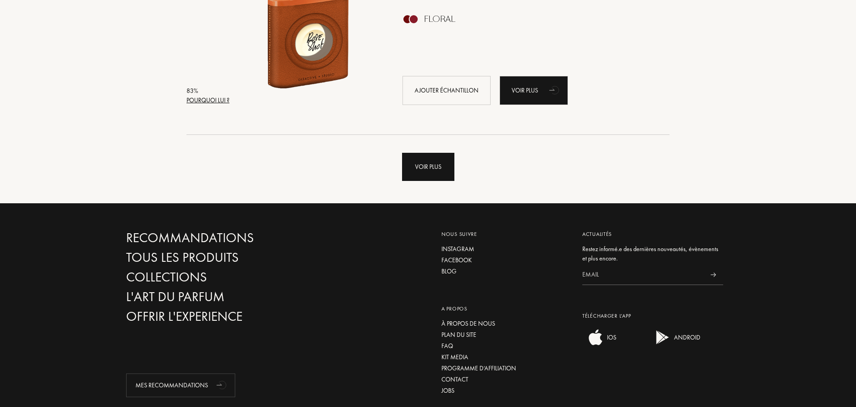
scroll to position [2146, 0]
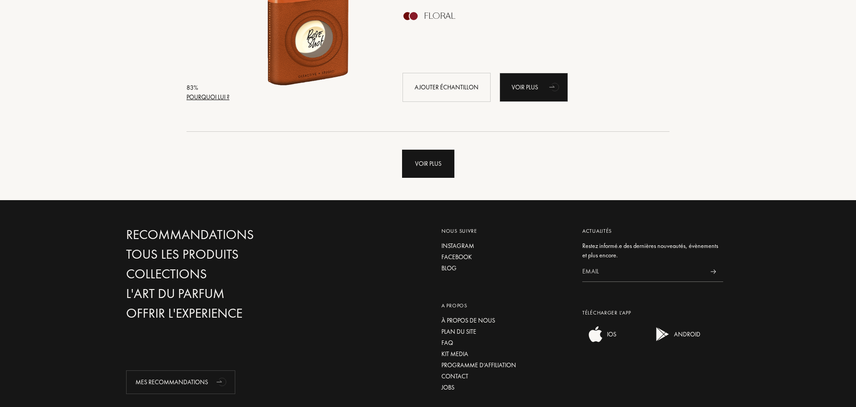
click at [427, 167] on div "Voir plus" at bounding box center [428, 164] width 52 height 28
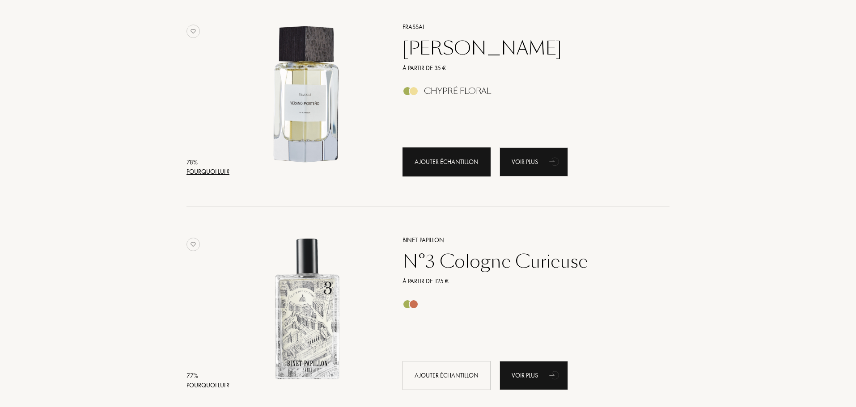
scroll to position [4114, 0]
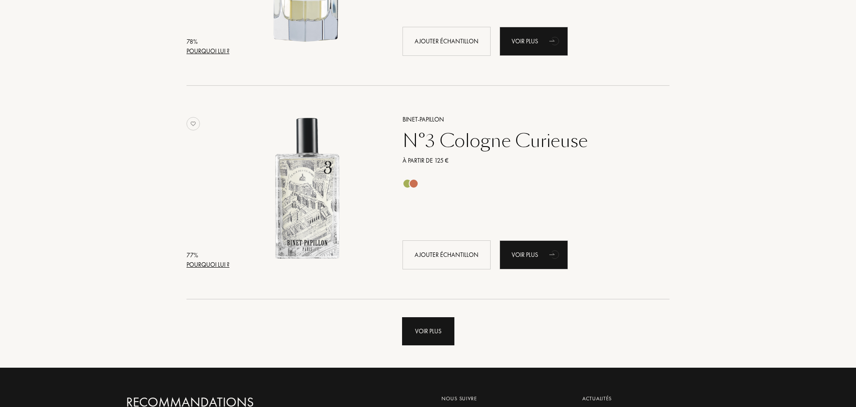
click at [414, 322] on div "Voir plus" at bounding box center [428, 331] width 52 height 28
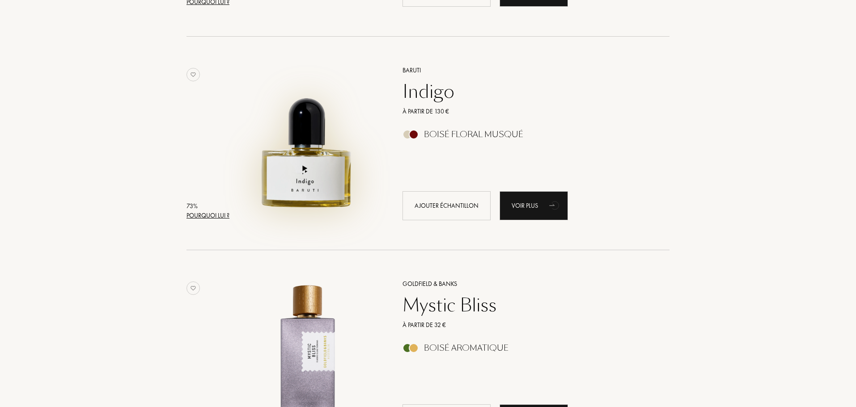
scroll to position [5589, 0]
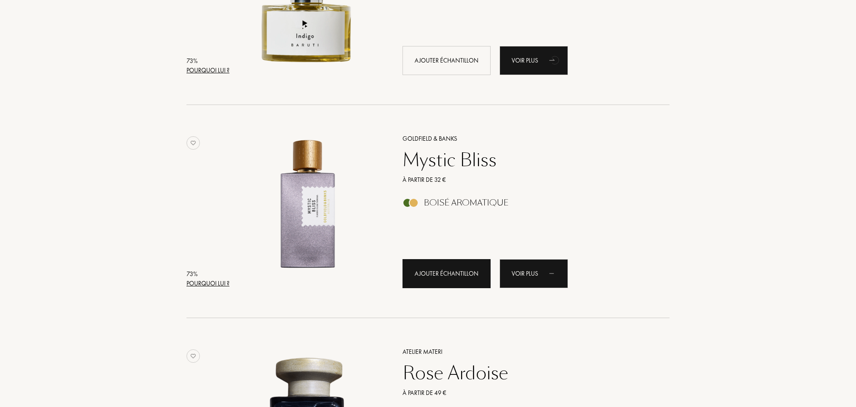
click at [453, 270] on div "Ajouter échantillon" at bounding box center [446, 273] width 88 height 29
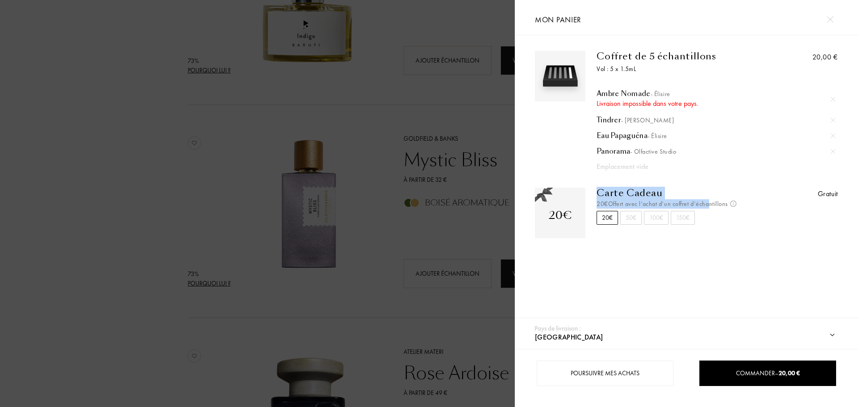
drag, startPoint x: 599, startPoint y: 194, endPoint x: 708, endPoint y: 206, distance: 109.8
click at [708, 206] on div "Carte Cadeau 20€ Offert avec l’achat d’un coffret d’échantillons Non cumulable …" at bounding box center [674, 218] width 177 height 61
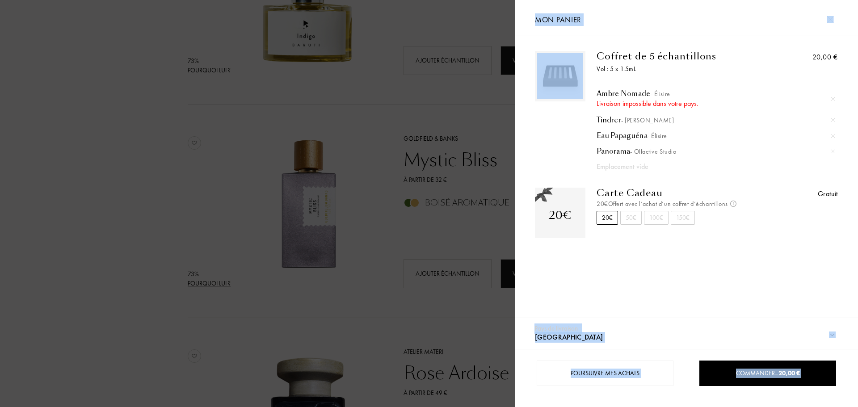
drag, startPoint x: 429, startPoint y: 153, endPoint x: 650, endPoint y: 112, distance: 224.7
click at [619, 117] on div "[GEOGRAPHIC_DATA] : [GEOGRAPHIC_DATA] [GEOGRAPHIC_DATA] [GEOGRAPHIC_DATA] [GEOG…" at bounding box center [428, 203] width 856 height 407
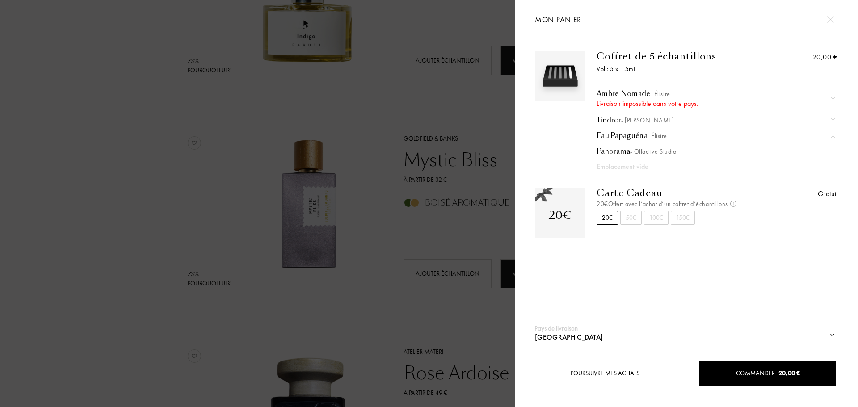
click at [633, 129] on div "Ambre Nomade - Élisire Livraison impossible dans votre pays. Tindrer - Baruti E…" at bounding box center [680, 126] width 166 height 92
click at [831, 99] on img at bounding box center [833, 99] width 4 height 4
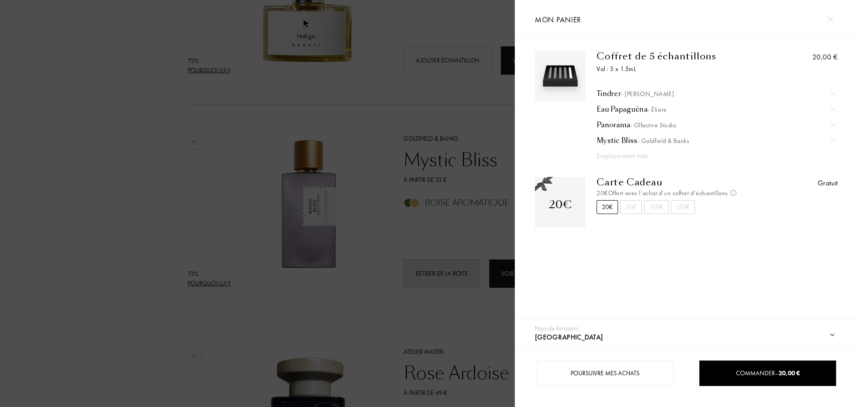
click at [472, 217] on div at bounding box center [257, 203] width 515 height 407
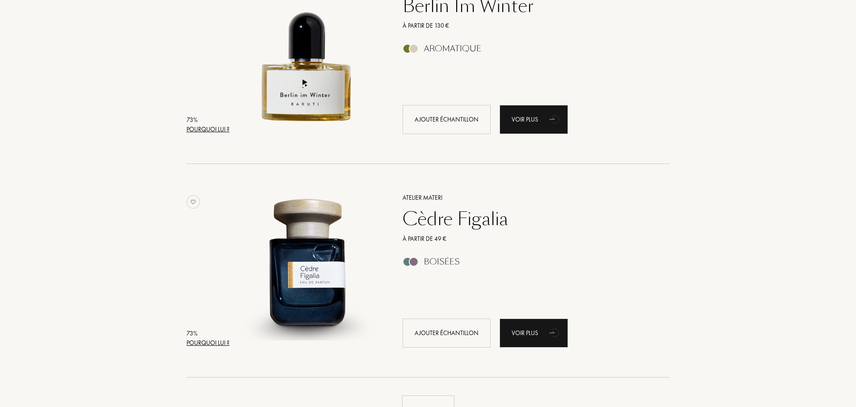
scroll to position [6349, 0]
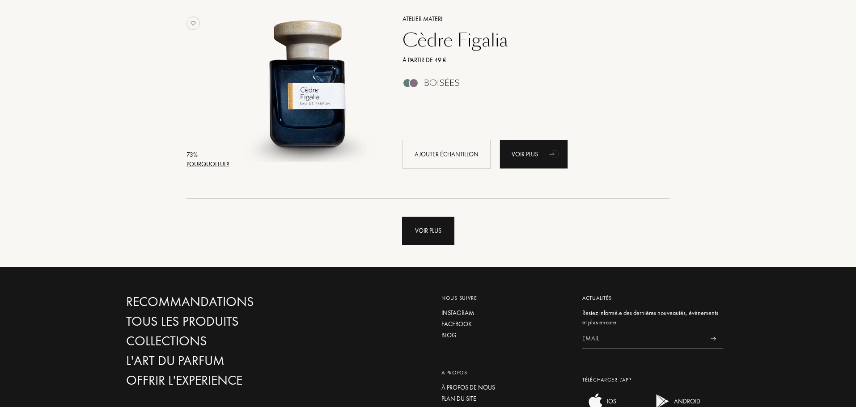
click at [423, 233] on div "Voir plus" at bounding box center [428, 231] width 52 height 28
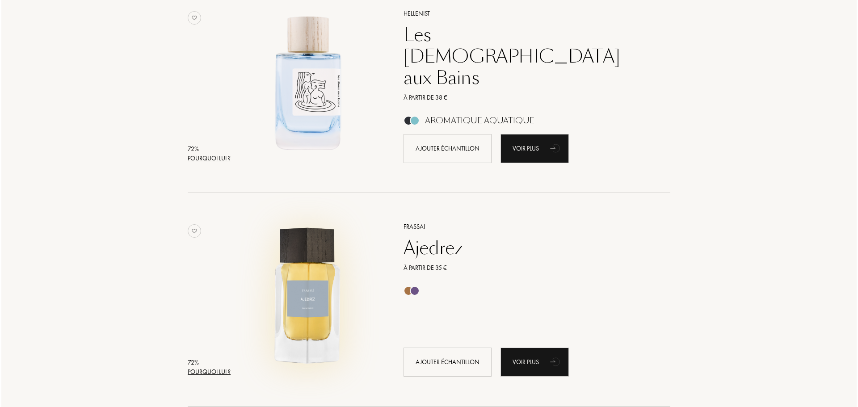
scroll to position [7378, 0]
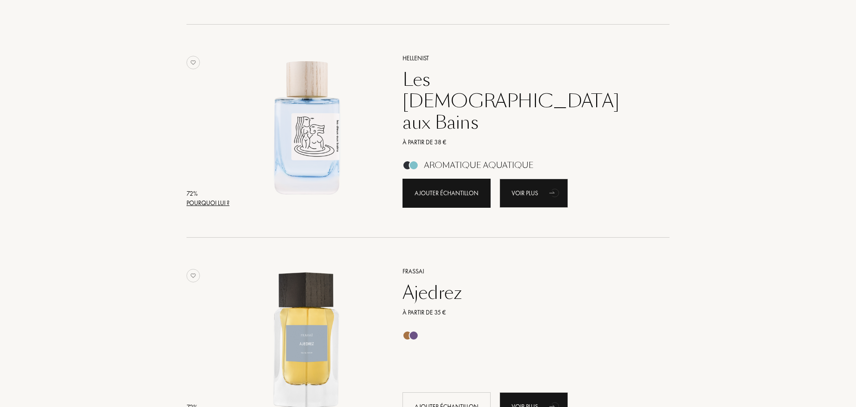
click at [430, 190] on div "Ajouter échantillon" at bounding box center [446, 193] width 88 height 29
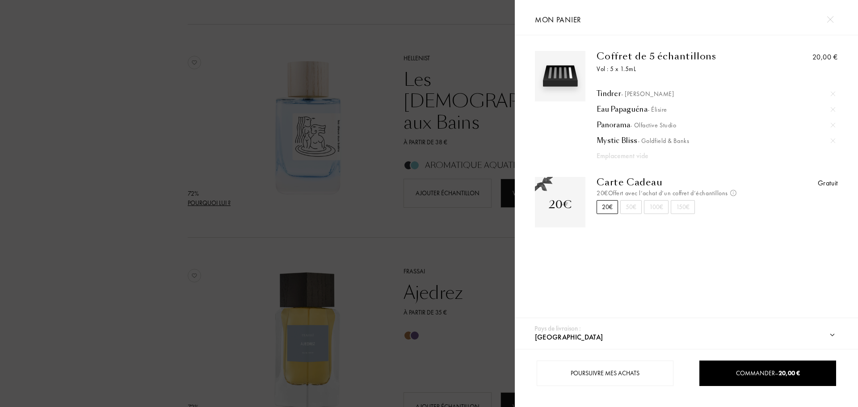
click at [632, 208] on div "50€" at bounding box center [631, 207] width 21 height 14
click at [607, 205] on div "20€" at bounding box center [607, 207] width 21 height 14
click at [628, 203] on div "50€" at bounding box center [631, 207] width 21 height 14
click at [615, 205] on div "20€" at bounding box center [607, 207] width 21 height 14
click at [645, 204] on div "100€" at bounding box center [656, 207] width 25 height 14
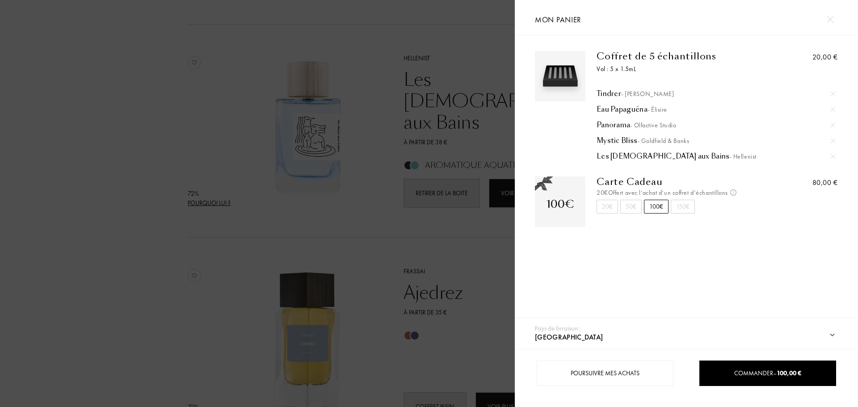
click at [635, 206] on div "50€" at bounding box center [631, 207] width 21 height 14
click at [601, 207] on div "20€" at bounding box center [607, 207] width 21 height 14
click at [627, 203] on div "50€" at bounding box center [631, 207] width 21 height 14
click at [601, 204] on div "20€" at bounding box center [607, 207] width 21 height 14
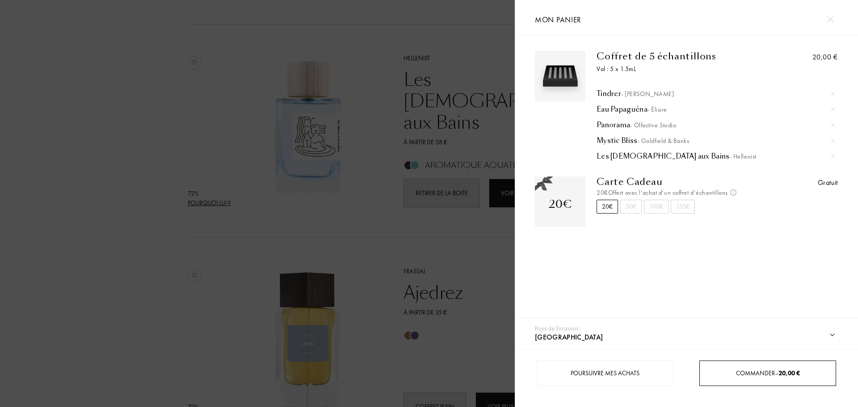
click at [759, 381] on div "Commander – 20,00 €" at bounding box center [768, 373] width 137 height 25
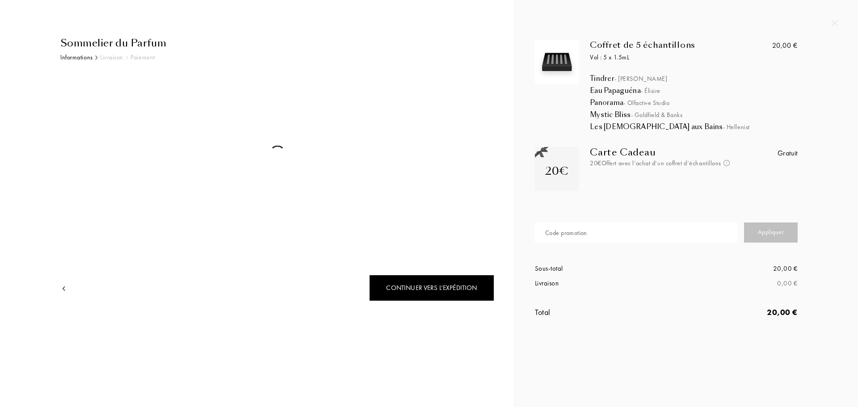
select select "FR"
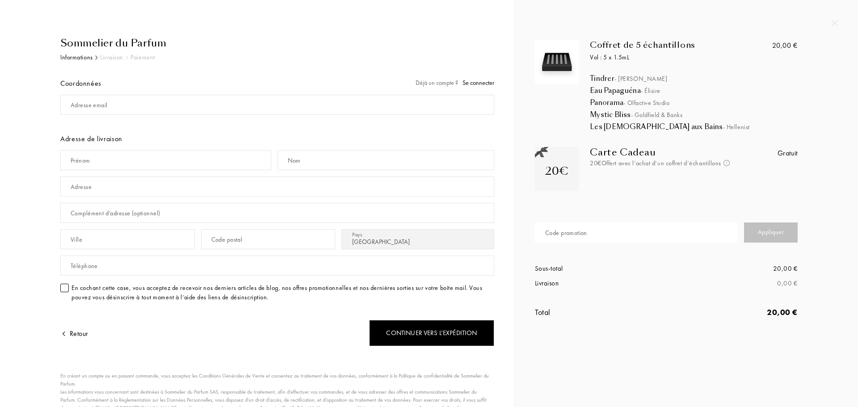
click at [104, 103] on div "Adresse email" at bounding box center [89, 105] width 37 height 9
type input "[EMAIL_ADDRESS][DOMAIN_NAME]"
type input "Sami"
type input "Touafchia"
type input "57 rue de Tolbiac"
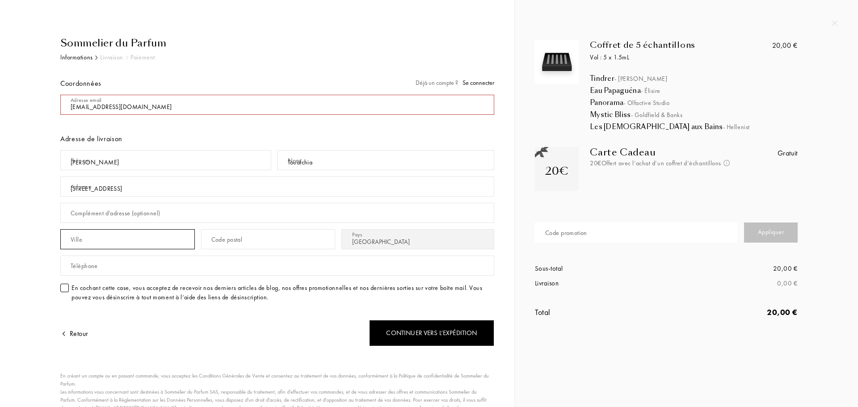
type input "[GEOGRAPHIC_DATA]"
type input "75013"
type input "0629760595"
drag, startPoint x: 74, startPoint y: 186, endPoint x: 133, endPoint y: 197, distance: 60.0
click at [133, 197] on div "Adresse No search results. 57 rue de Tolbiac" at bounding box center [277, 186] width 434 height 26
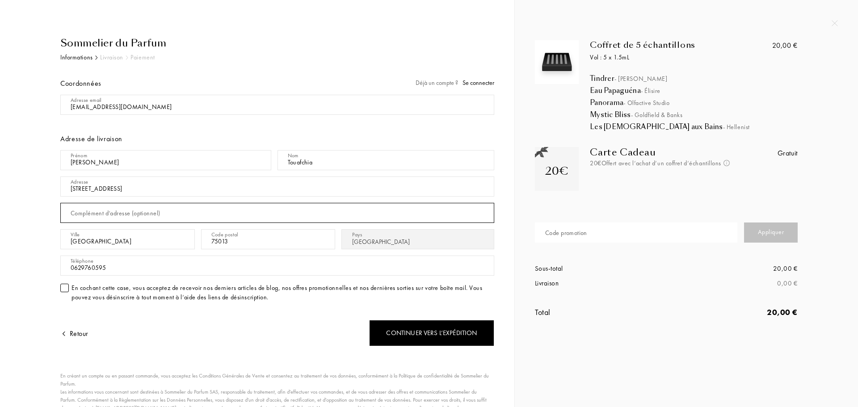
click at [129, 220] on input "text" at bounding box center [277, 213] width 434 height 20
drag, startPoint x: 99, startPoint y: 237, endPoint x: 370, endPoint y: 249, distance: 271.3
click at [374, 249] on div "Ville Paris Code postal 75013 Pays Afghanistan Afrique du Sud Albanie Algérie A…" at bounding box center [277, 239] width 434 height 26
click at [255, 242] on input "75013" at bounding box center [268, 239] width 135 height 20
drag, startPoint x: 121, startPoint y: 187, endPoint x: 0, endPoint y: 163, distance: 123.5
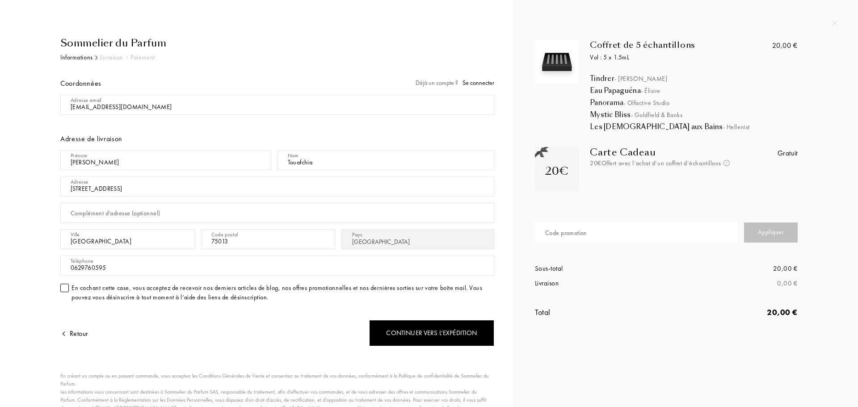
click at [0, 164] on div "Sommelier du Parfum Informations Livraison Paiement Coordonnées Déjà un compte …" at bounding box center [257, 228] width 515 height 456
type input "7 rue de Madagascar"
click at [261, 246] on input "75013" at bounding box center [268, 239] width 135 height 20
type input "75005"
click at [66, 291] on div at bounding box center [64, 288] width 8 height 8
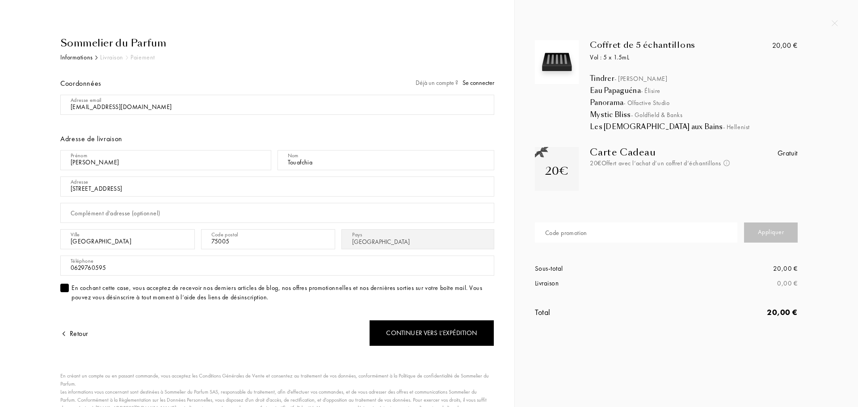
click at [66, 291] on div at bounding box center [64, 288] width 8 height 8
drag, startPoint x: 226, startPoint y: 299, endPoint x: 329, endPoint y: 300, distance: 103.3
click at [329, 300] on div "En cochant cette case, vous acceptez de recevoir nos derniers articles de blog,…" at bounding box center [283, 292] width 423 height 19
click at [279, 305] on div "Adresse email Adresse de livraison Prénom Sami Nom Touafchia Adresse 7 rue de M…" at bounding box center [277, 200] width 434 height 217
click at [121, 294] on div "En cochant cette case, vous acceptez de recevoir nos derniers articles de blog,…" at bounding box center [283, 292] width 423 height 19
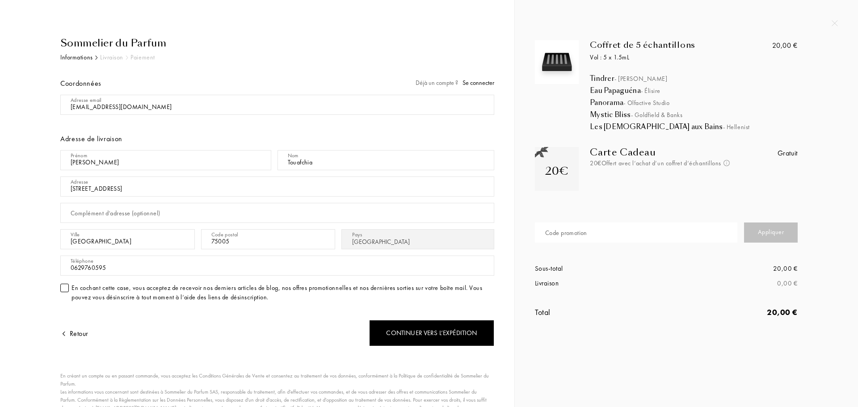
click at [65, 291] on div at bounding box center [64, 288] width 8 height 8
click at [653, 238] on input "text" at bounding box center [636, 233] width 203 height 20
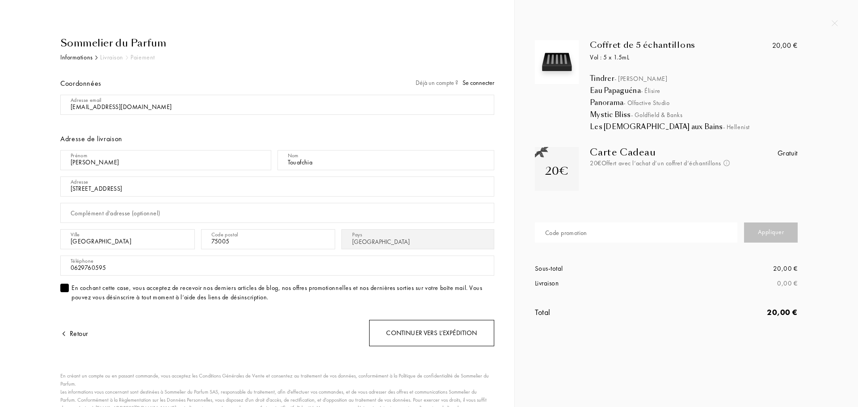
click at [428, 333] on div "Continuer vers l’expédition" at bounding box center [431, 333] width 125 height 26
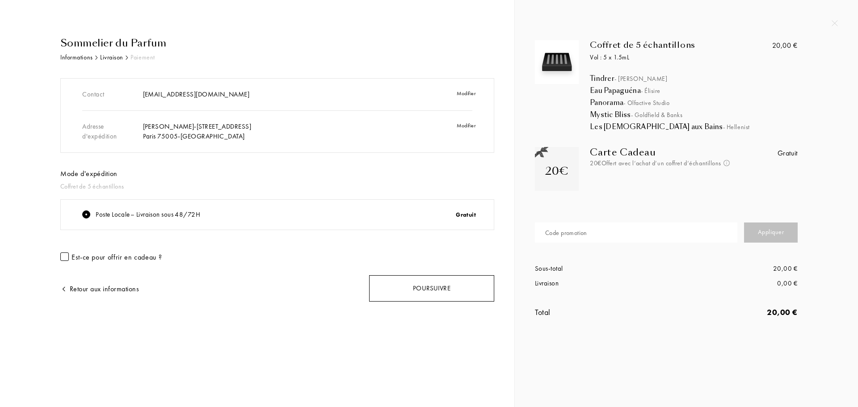
click at [438, 298] on div "Poursuivre" at bounding box center [431, 288] width 125 height 26
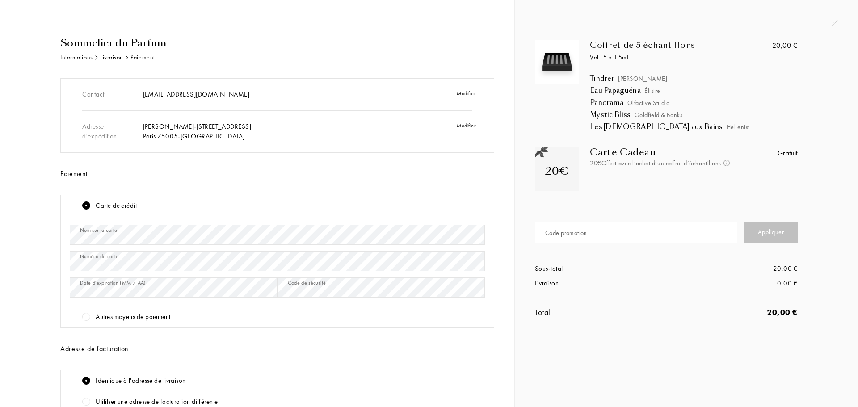
click at [471, 130] on div "Modifier" at bounding box center [455, 131] width 60 height 31
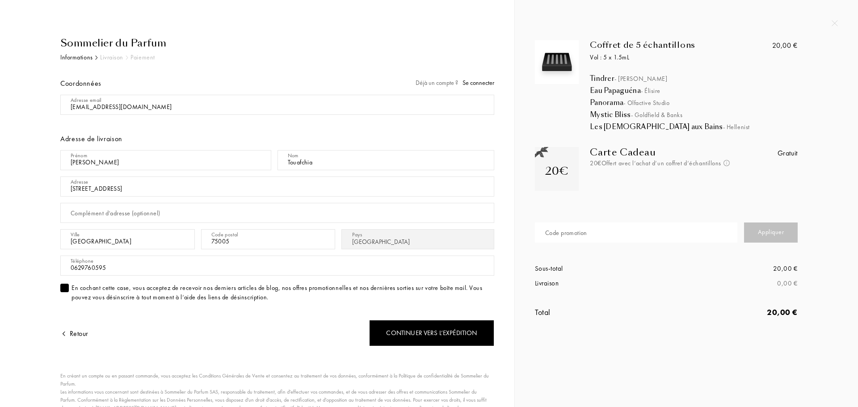
select select "FR"
click at [274, 242] on input "75005" at bounding box center [268, 239] width 135 height 20
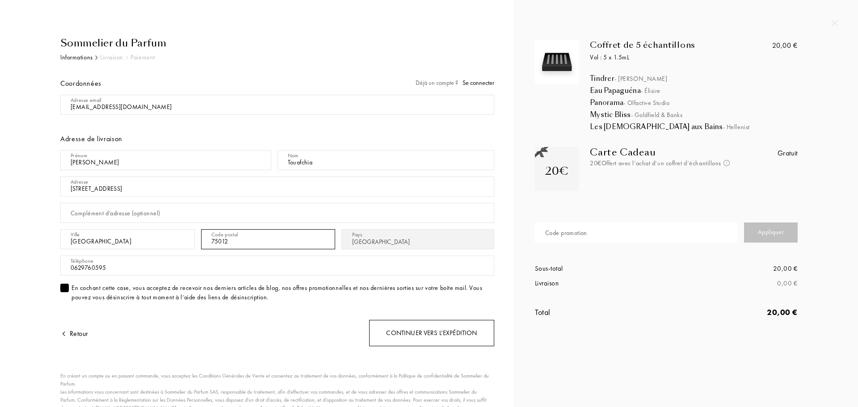
type input "75012"
click at [420, 337] on div "Continuer vers l’expédition" at bounding box center [431, 333] width 125 height 26
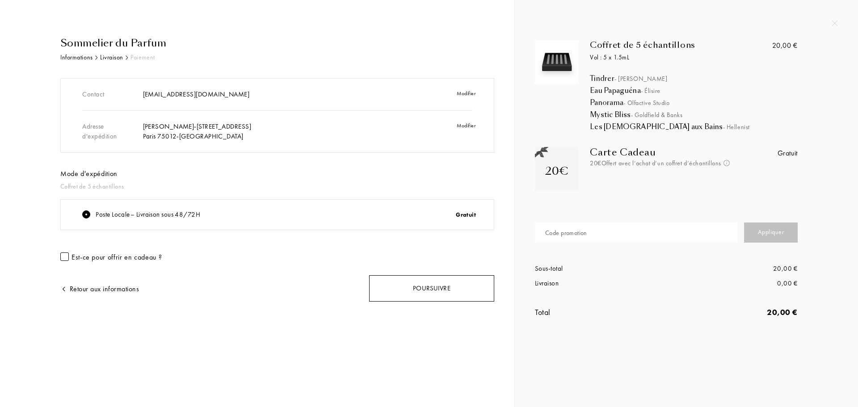
click at [434, 292] on div "Poursuivre" at bounding box center [431, 288] width 125 height 26
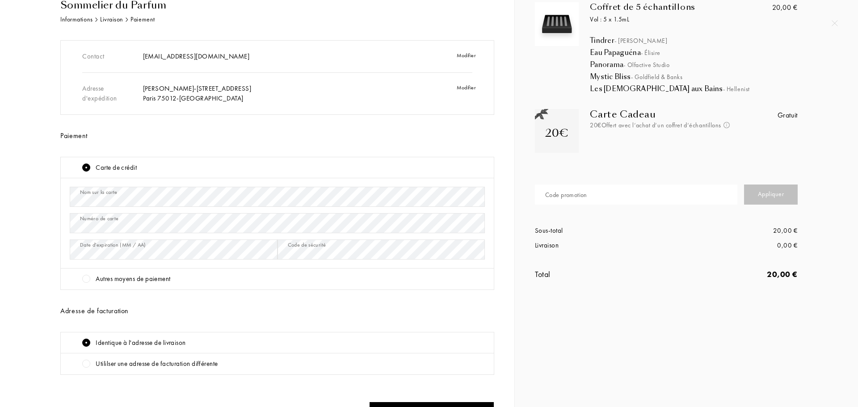
scroll to position [97, 0]
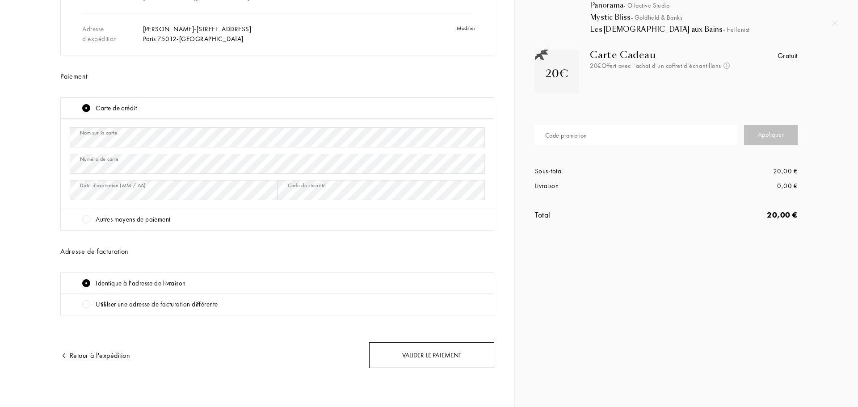
click at [461, 358] on div "Valider le paiement" at bounding box center [431, 355] width 125 height 26
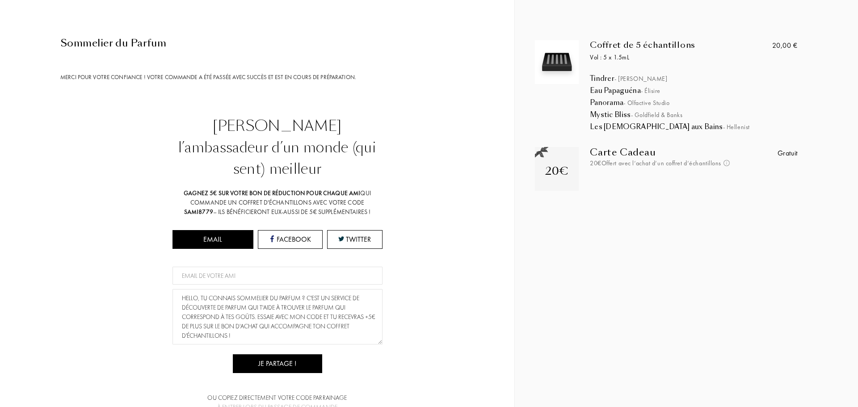
click at [234, 267] on input at bounding box center [278, 276] width 210 height 18
click at [258, 267] on input at bounding box center [278, 276] width 210 height 18
paste input "[EMAIL_ADDRESS][DOMAIN_NAME]"
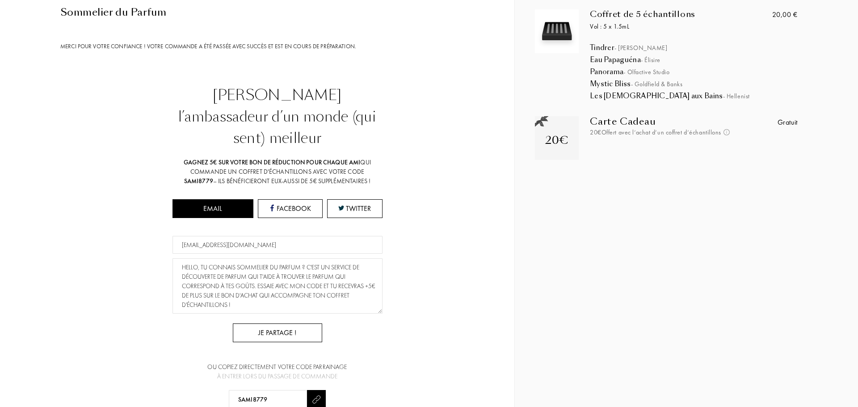
scroll to position [45, 0]
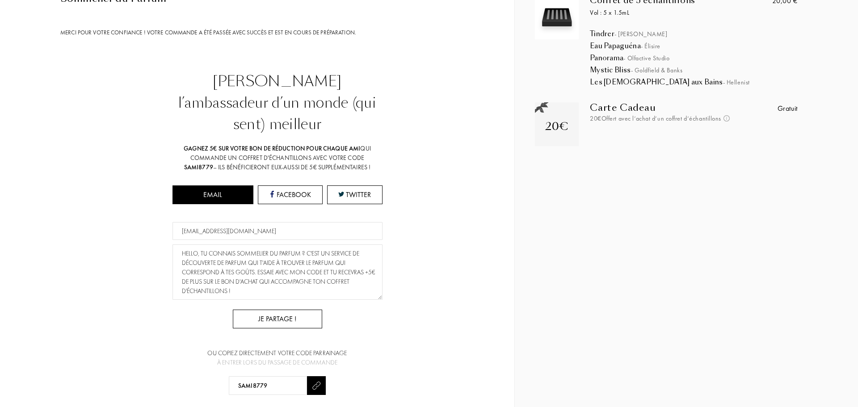
type input "[EMAIL_ADDRESS][DOMAIN_NAME]"
click at [296, 310] on div "Je partage !" at bounding box center [277, 319] width 89 height 19
click at [242, 222] on input at bounding box center [278, 231] width 210 height 18
paste input "[EMAIL_ADDRESS][DOMAIN_NAME]"
type input "[EMAIL_ADDRESS][DOMAIN_NAME]"
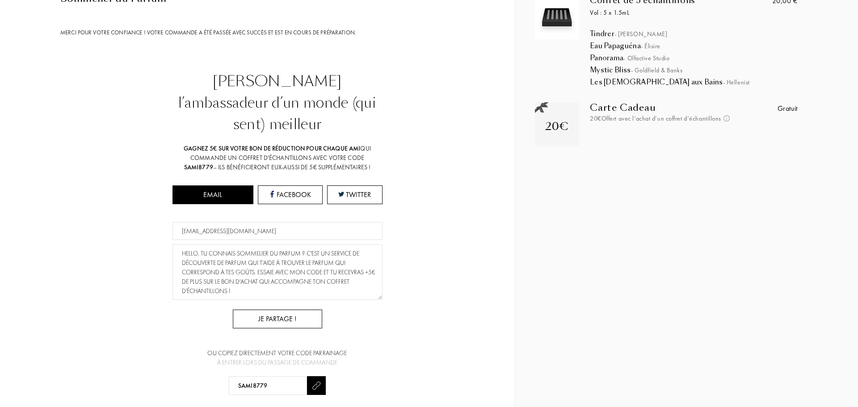
click at [283, 310] on div "Je partage !" at bounding box center [277, 319] width 89 height 19
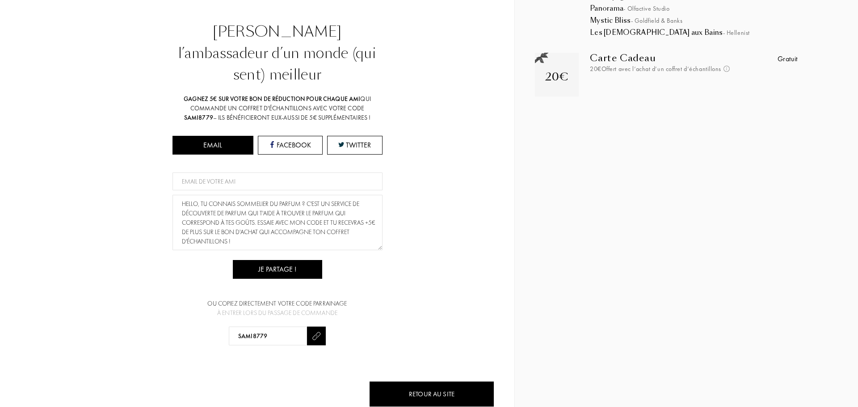
scroll to position [95, 0]
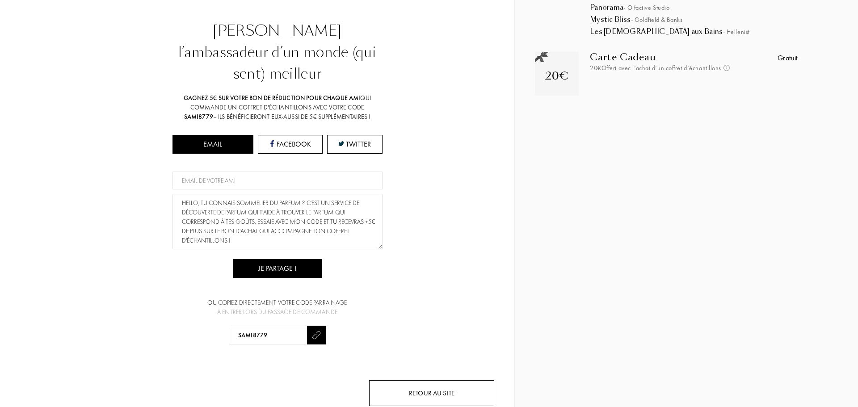
click at [457, 381] on div "Retour au site" at bounding box center [431, 394] width 125 height 26
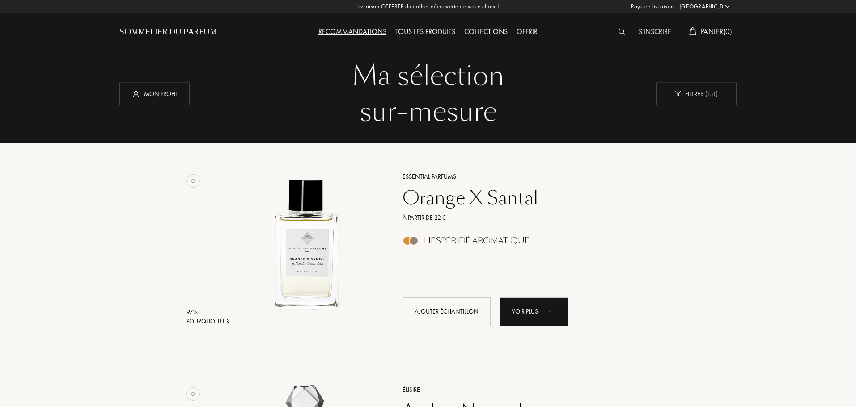
select select "FR"
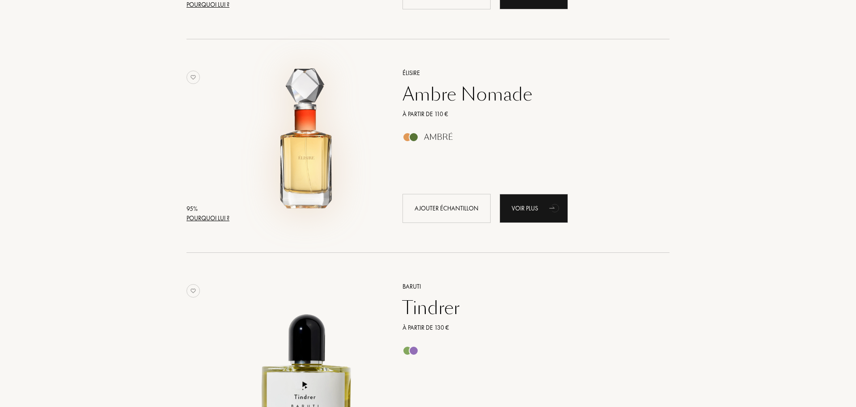
scroll to position [313, 0]
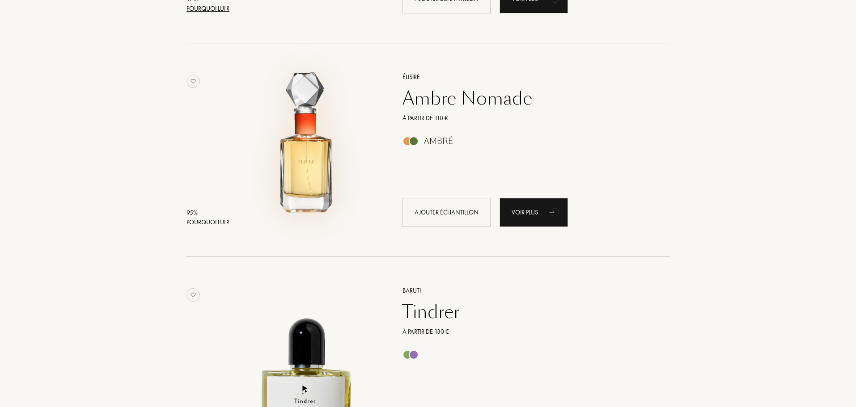
click at [297, 137] on img at bounding box center [307, 145] width 149 height 149
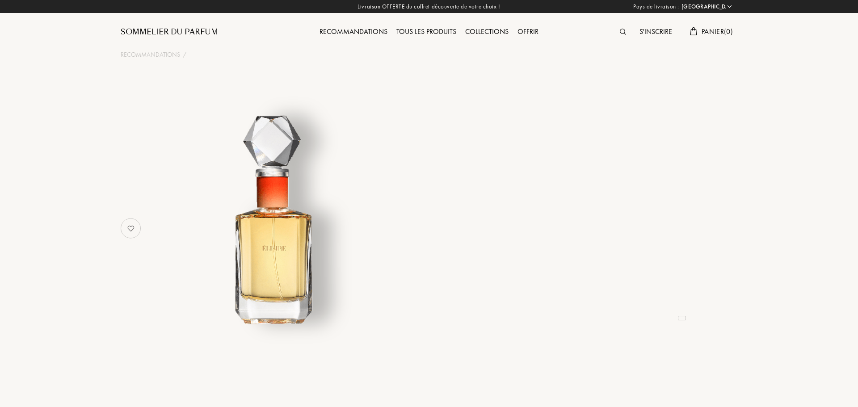
select select "FR"
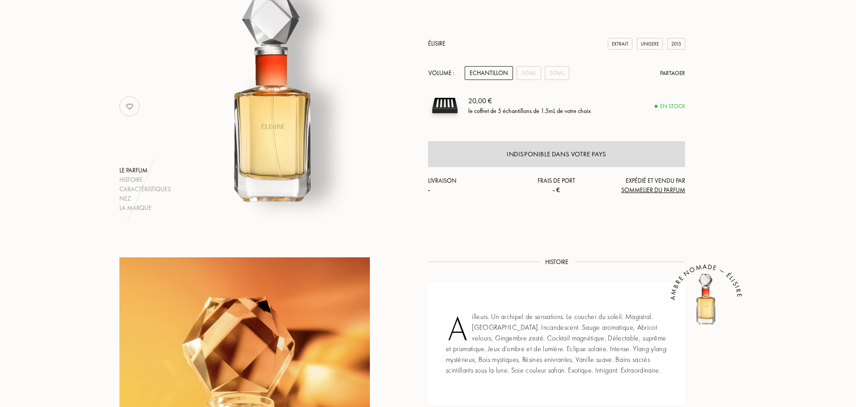
scroll to position [134, 0]
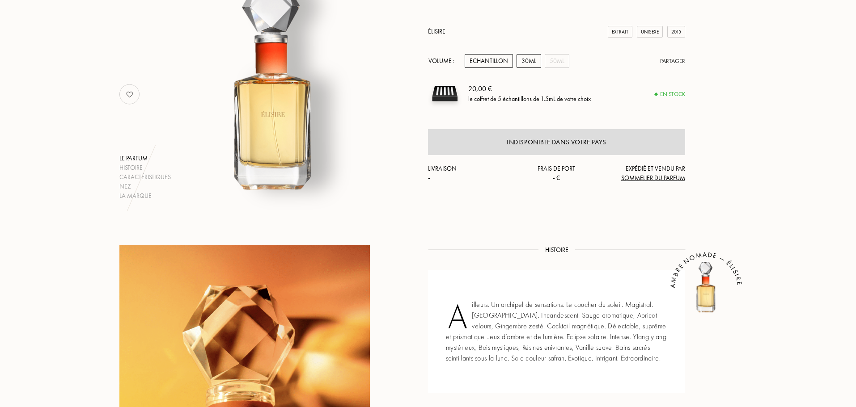
click at [526, 59] on div "30mL" at bounding box center [528, 61] width 25 height 14
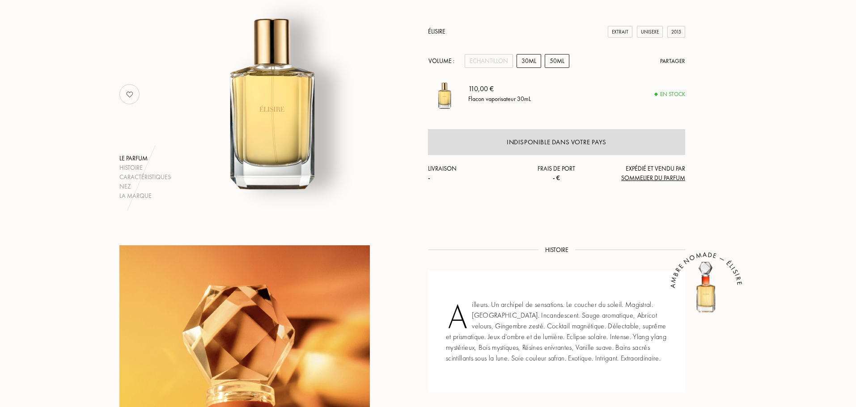
click at [555, 59] on div "50mL" at bounding box center [557, 61] width 25 height 14
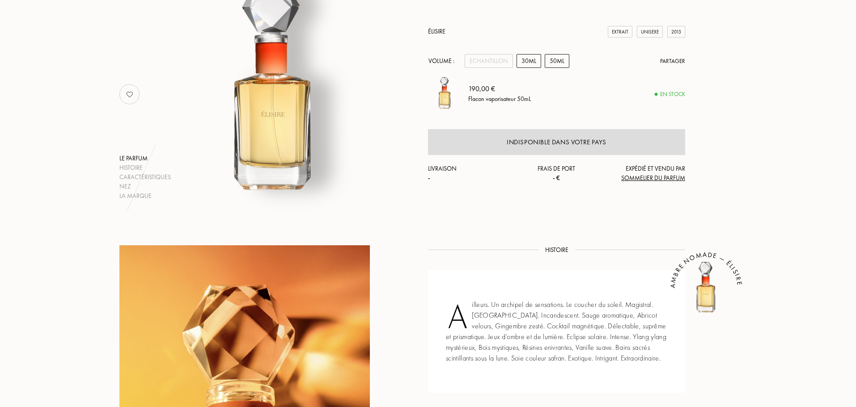
click at [535, 59] on div "30mL" at bounding box center [528, 61] width 25 height 14
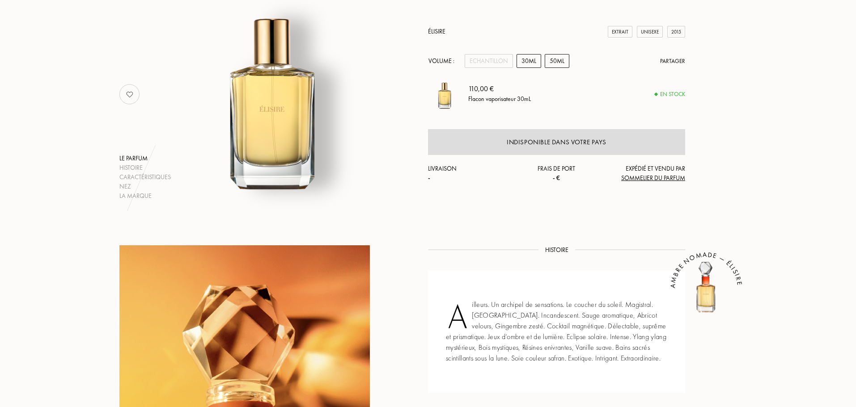
click at [551, 62] on div "50mL" at bounding box center [557, 61] width 25 height 14
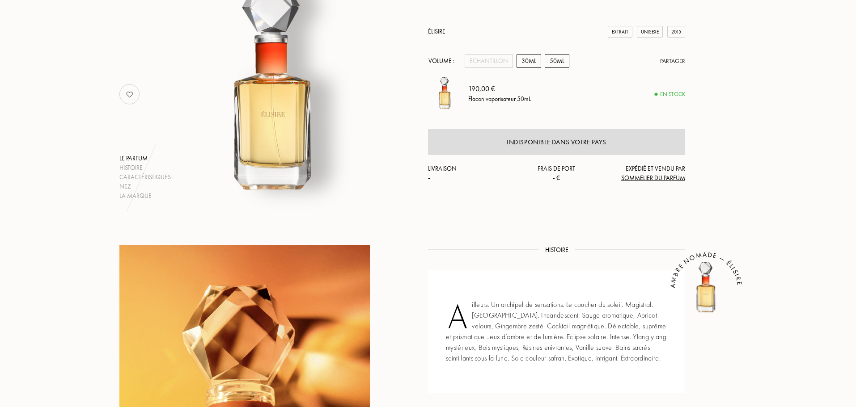
click at [531, 63] on div "30mL" at bounding box center [528, 61] width 25 height 14
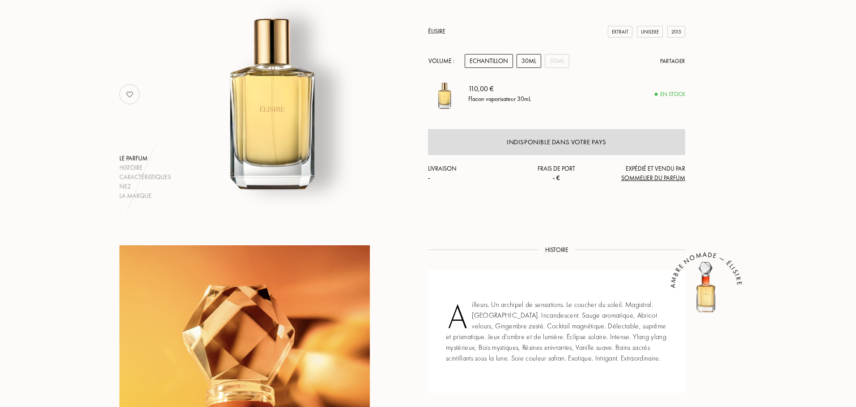
click at [493, 63] on div "Echantillon" at bounding box center [489, 61] width 48 height 14
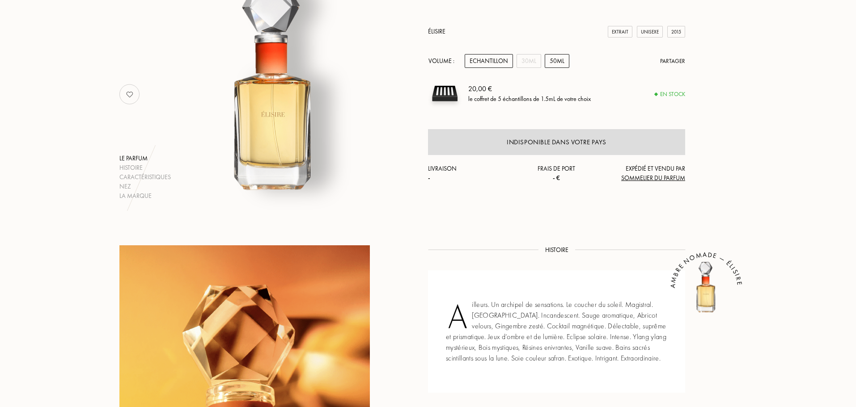
click at [550, 58] on div "50mL" at bounding box center [557, 61] width 25 height 14
click at [533, 59] on div "30mL" at bounding box center [528, 61] width 25 height 14
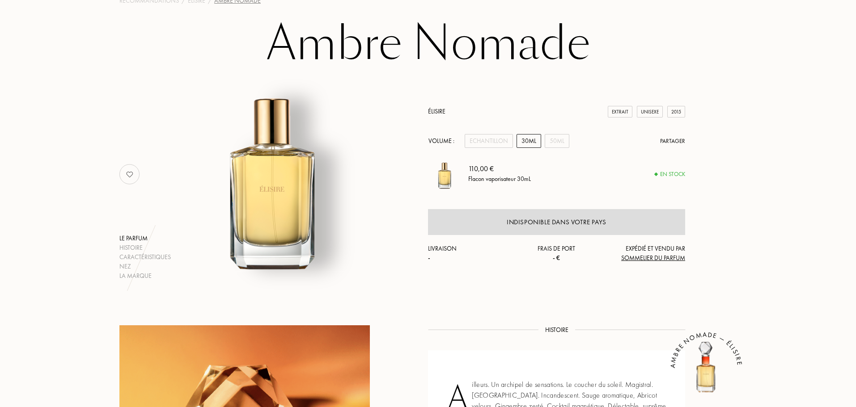
scroll to position [0, 0]
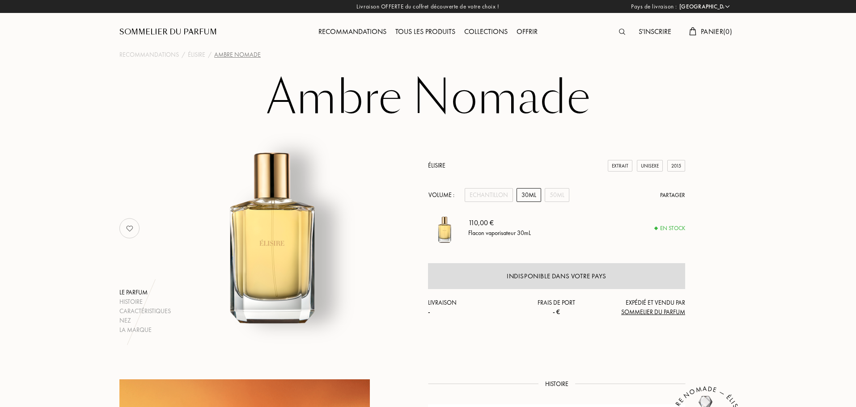
click at [157, 38] on div "Sommelier du Parfum" at bounding box center [196, 24] width 154 height 49
click at [643, 31] on div "S'inscrire" at bounding box center [655, 32] width 42 height 12
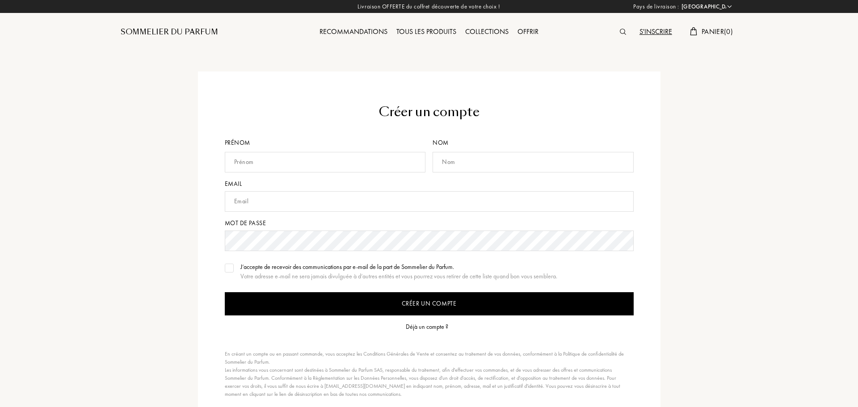
select select "FR"
click at [313, 156] on input "text" at bounding box center [324, 162] width 201 height 21
type input "[PERSON_NAME]"
type input "Touafchia"
type input "[EMAIL_ADDRESS][DOMAIN_NAME]"
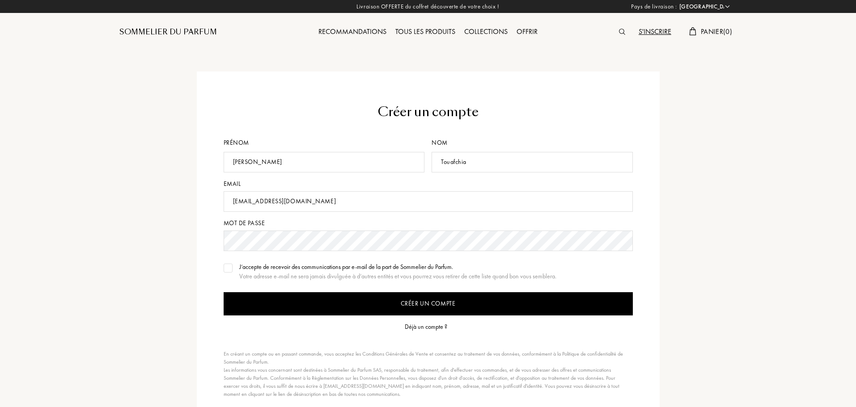
drag, startPoint x: 255, startPoint y: 296, endPoint x: 235, endPoint y: 266, distance: 36.7
click at [235, 266] on form "Créer un compte Prénom Sami Nom Touafchia Email [EMAIL_ADDRESS][DOMAIN_NAME] Mo…" at bounding box center [428, 251] width 409 height 296
click at [229, 268] on img at bounding box center [228, 268] width 6 height 4
click at [269, 300] on input "Créer un compte" at bounding box center [428, 303] width 409 height 23
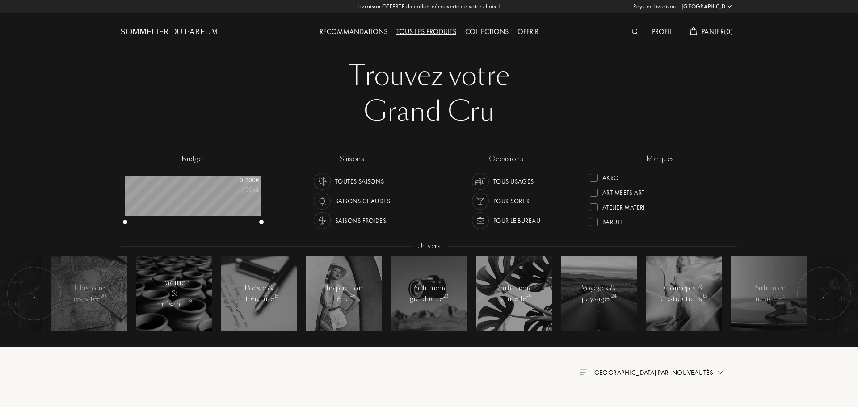
select select "FR"
click at [755, 76] on div at bounding box center [429, 71] width 858 height 143
click at [634, 30] on img at bounding box center [634, 32] width 7 height 6
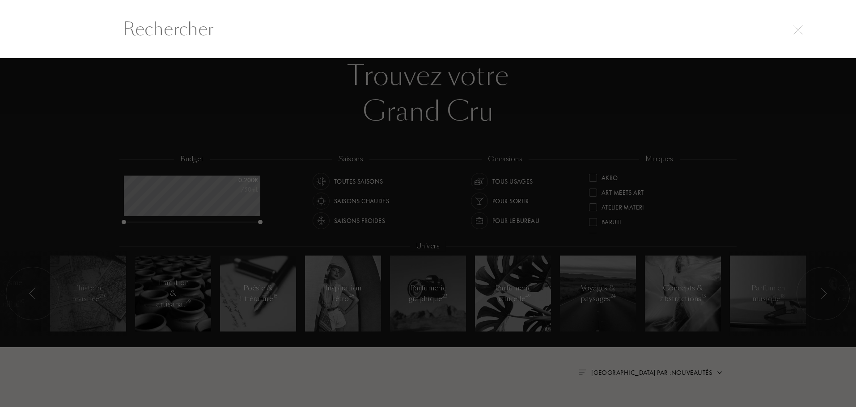
scroll to position [0, 0]
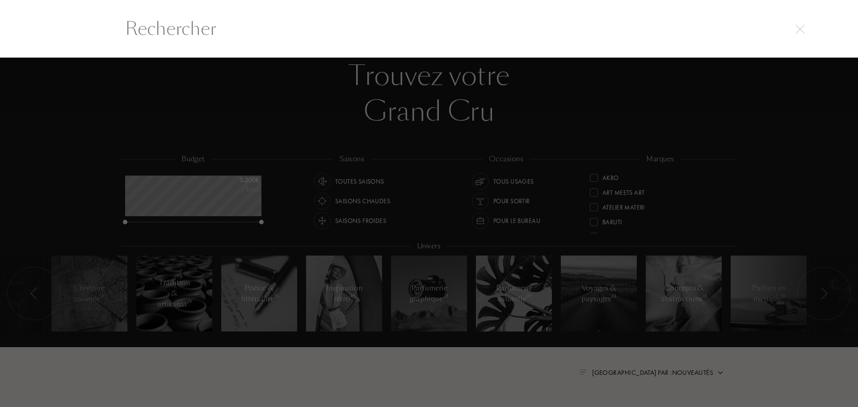
paste input "I Fig You"
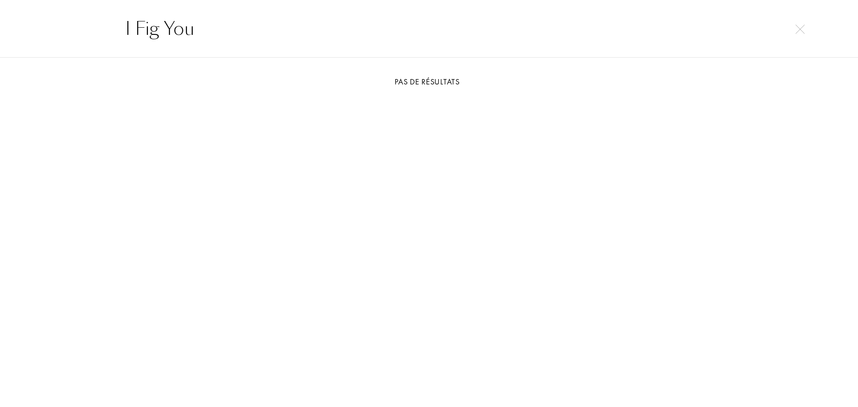
drag, startPoint x: 258, startPoint y: 38, endPoint x: 4, endPoint y: 30, distance: 253.6
click at [7, 31] on div "I Fig You" at bounding box center [429, 29] width 858 height 58
paste input "Nectar Oud"
drag, startPoint x: 255, startPoint y: 34, endPoint x: 0, endPoint y: 30, distance: 255.3
click at [4, 31] on div "Nectar Oud" at bounding box center [429, 29] width 858 height 58
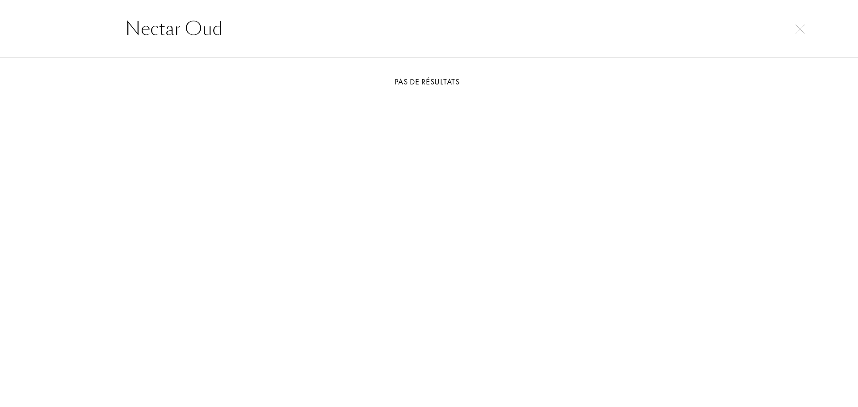
paste input "Premier Figuier"
drag, startPoint x: 258, startPoint y: 39, endPoint x: 0, endPoint y: 21, distance: 258.6
click at [0, 23] on div "Premier Figuier" at bounding box center [429, 29] width 858 height 58
paste input "[PERSON_NAME]"
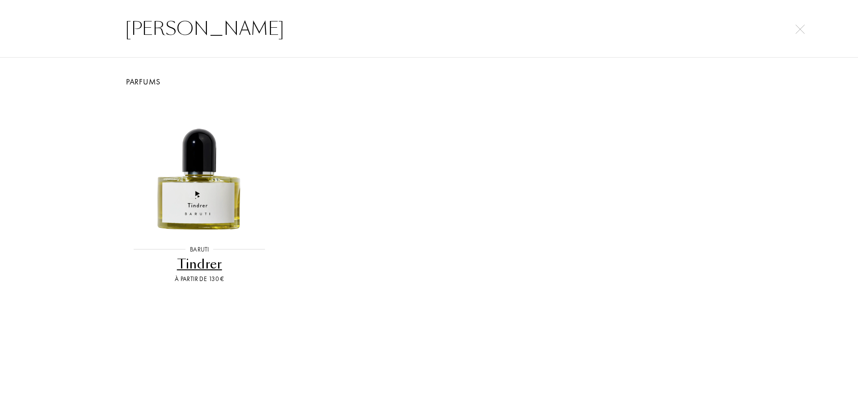
type input "[PERSON_NAME]"
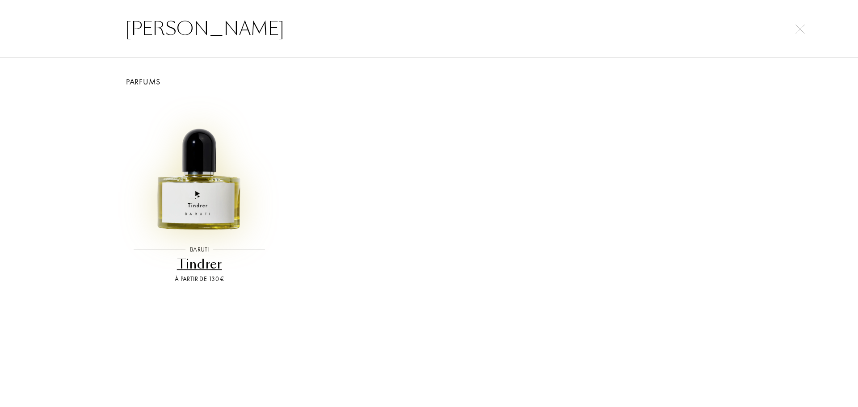
click at [228, 220] on img at bounding box center [200, 166] width 138 height 138
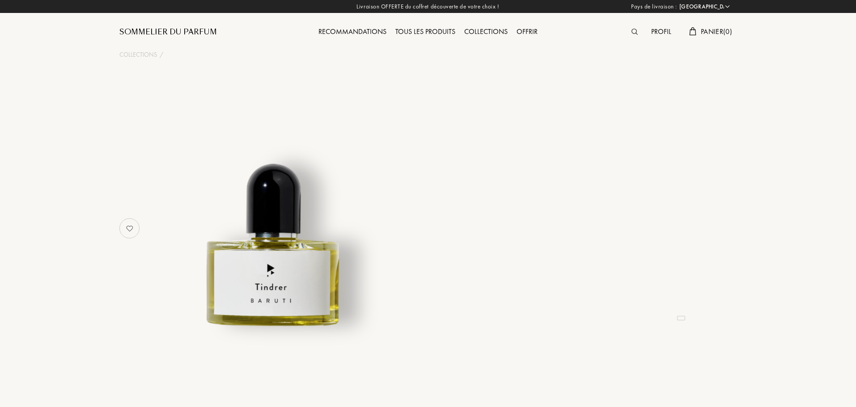
select select "FR"
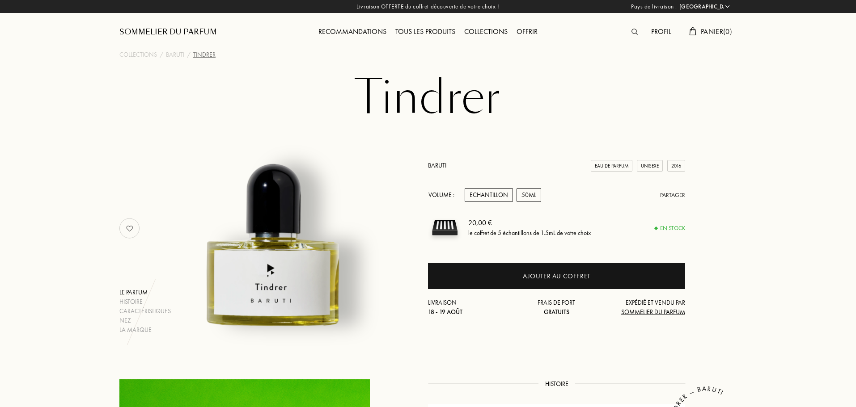
click at [526, 194] on div "50mL" at bounding box center [528, 195] width 25 height 14
click at [135, 53] on div "Collections" at bounding box center [138, 54] width 38 height 9
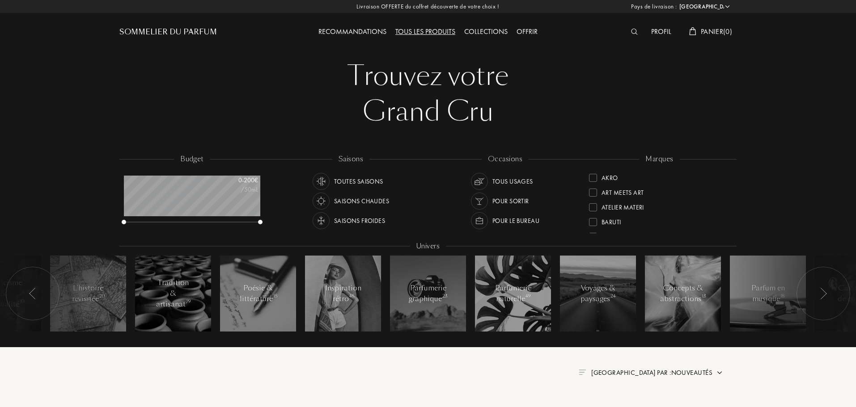
select select "FR"
drag, startPoint x: 263, startPoint y: 220, endPoint x: 205, endPoint y: 221, distance: 57.7
click at [205, 221] on div "budget 0 - 200 € /50mL" at bounding box center [196, 194] width 154 height 80
click at [246, 175] on div "budget 0 - 200 € /50mL" at bounding box center [196, 194] width 154 height 80
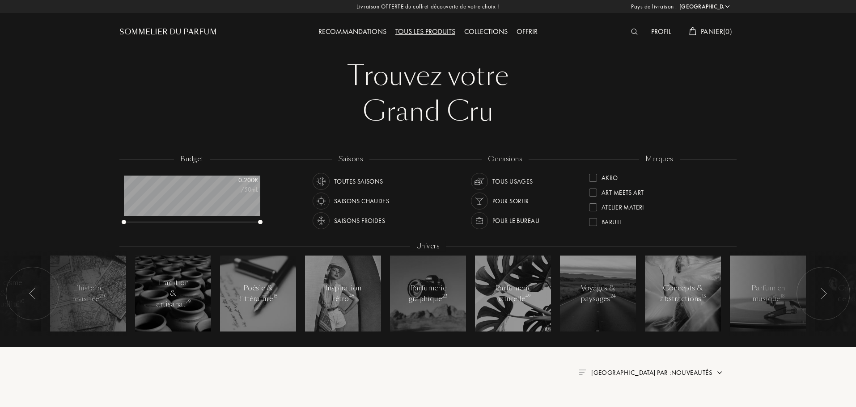
click at [250, 180] on div "0 - 200 €" at bounding box center [235, 180] width 45 height 9
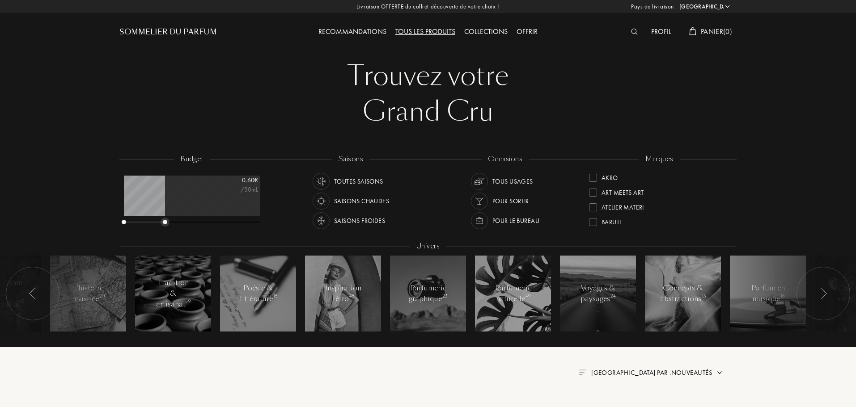
drag, startPoint x: 260, startPoint y: 223, endPoint x: 165, endPoint y: 226, distance: 95.3
click at [165, 226] on div "budget 0 - 60 € /50mL" at bounding box center [196, 194] width 154 height 80
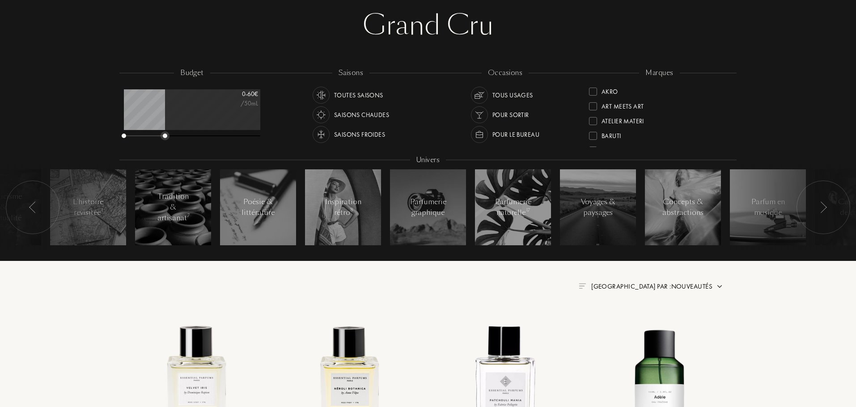
scroll to position [89, 0]
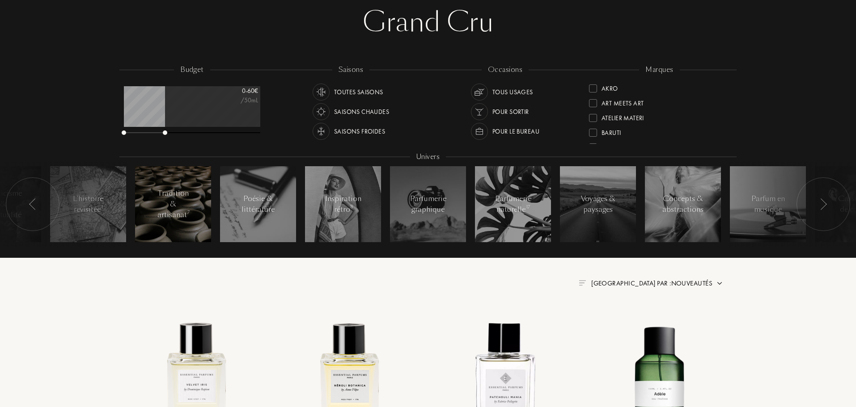
click at [175, 228] on div at bounding box center [173, 204] width 76 height 76
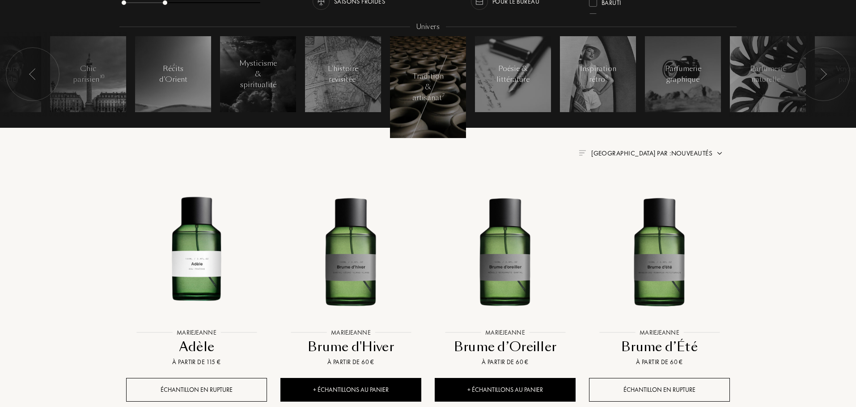
scroll to position [224, 0]
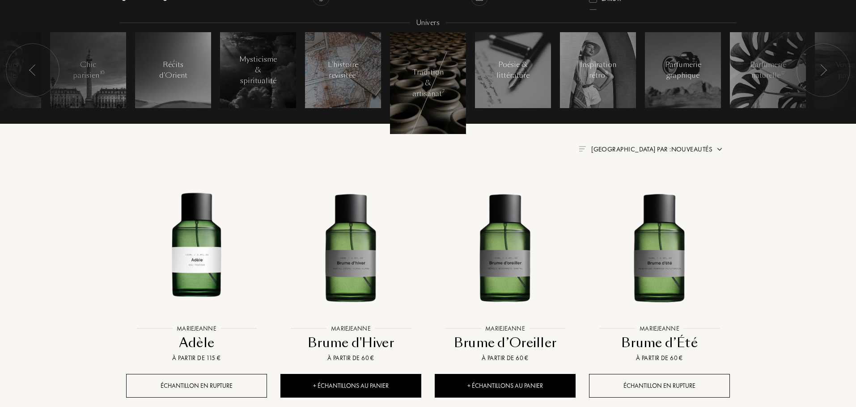
click at [363, 77] on div at bounding box center [343, 70] width 76 height 76
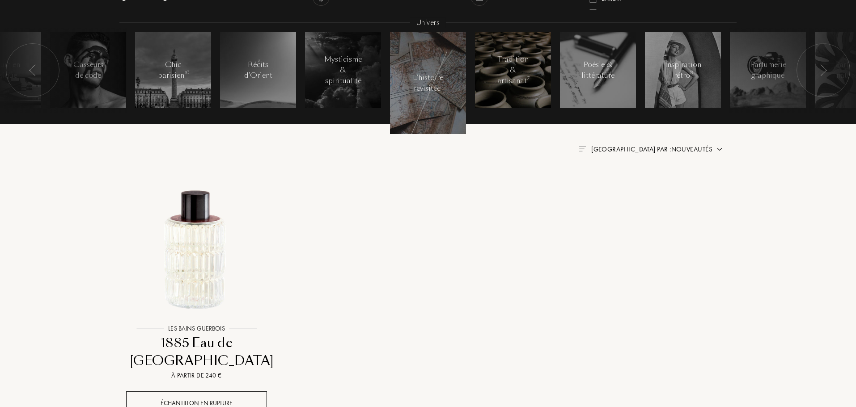
click at [509, 68] on div "Tradition & artisanat 7" at bounding box center [513, 70] width 38 height 32
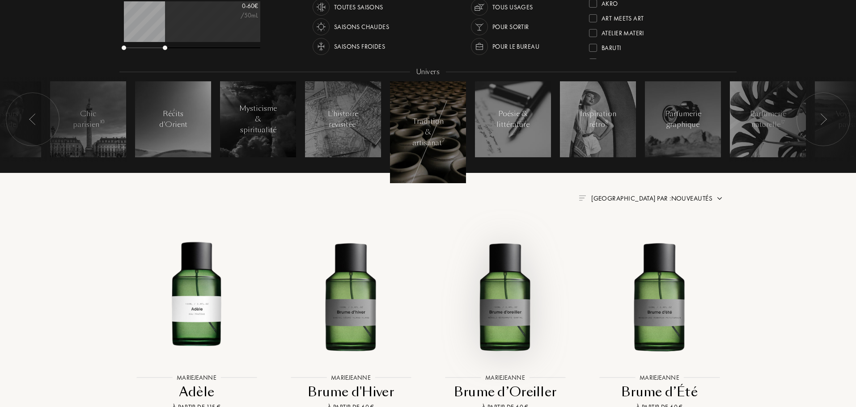
scroll to position [134, 0]
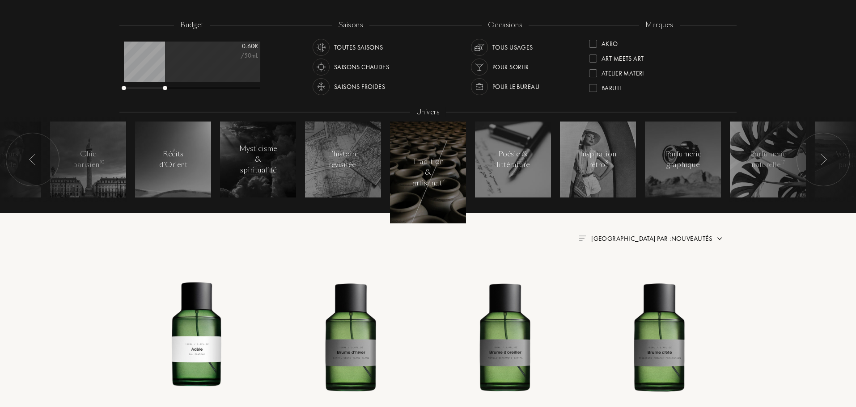
click at [822, 166] on div at bounding box center [823, 160] width 54 height 54
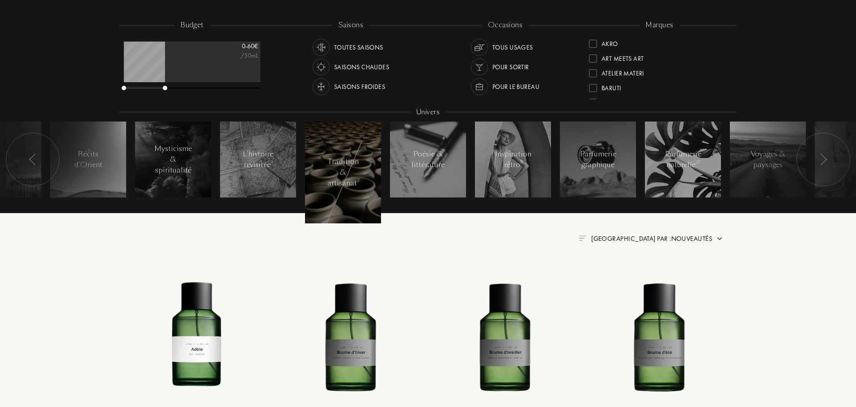
click at [822, 166] on div at bounding box center [823, 160] width 54 height 54
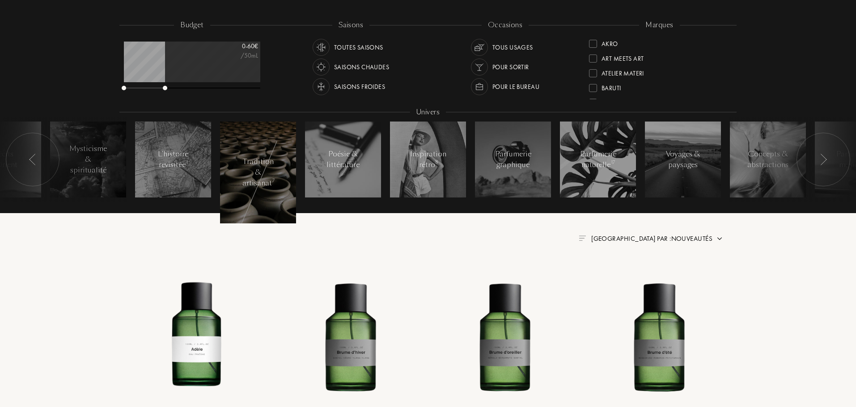
click at [822, 166] on div at bounding box center [823, 160] width 54 height 54
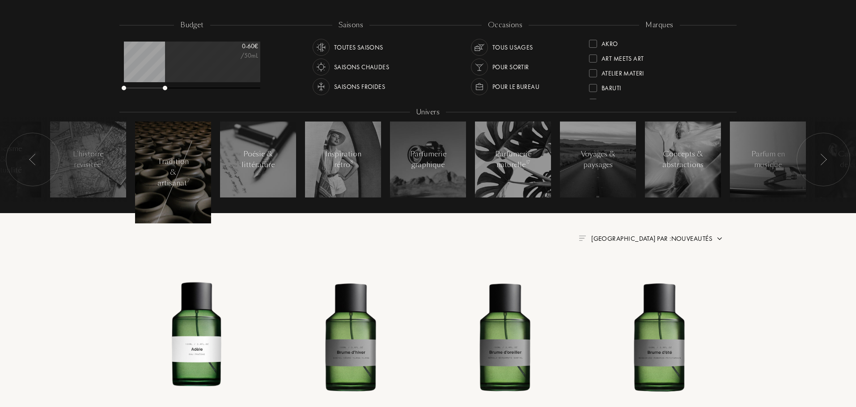
click at [822, 166] on div at bounding box center [823, 160] width 54 height 54
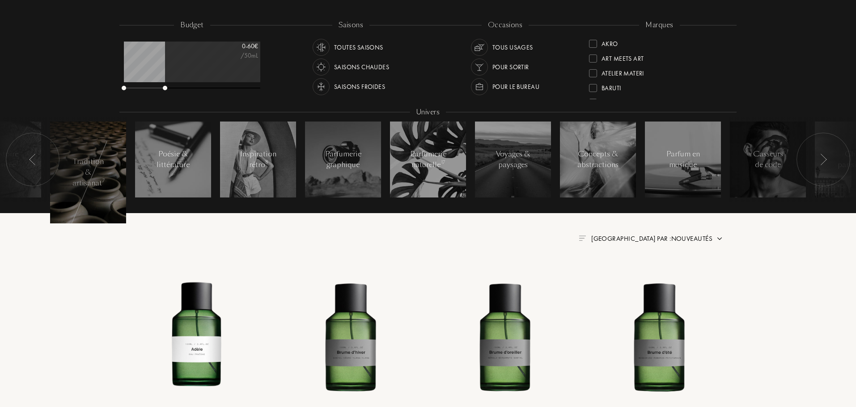
click at [822, 166] on div at bounding box center [823, 160] width 54 height 54
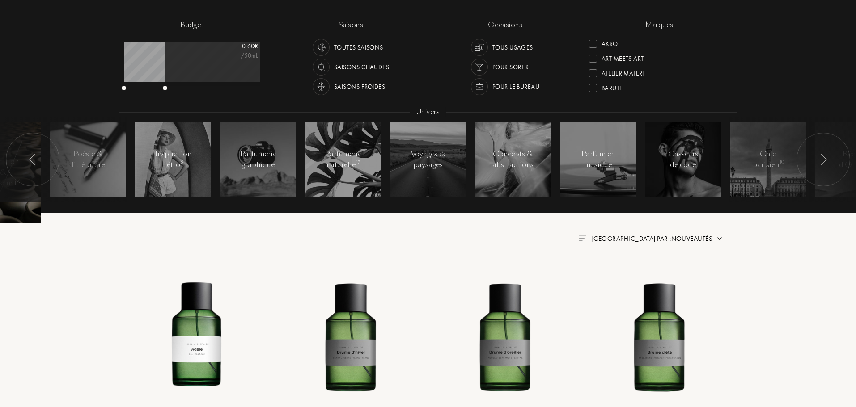
click at [822, 166] on div at bounding box center [823, 160] width 54 height 54
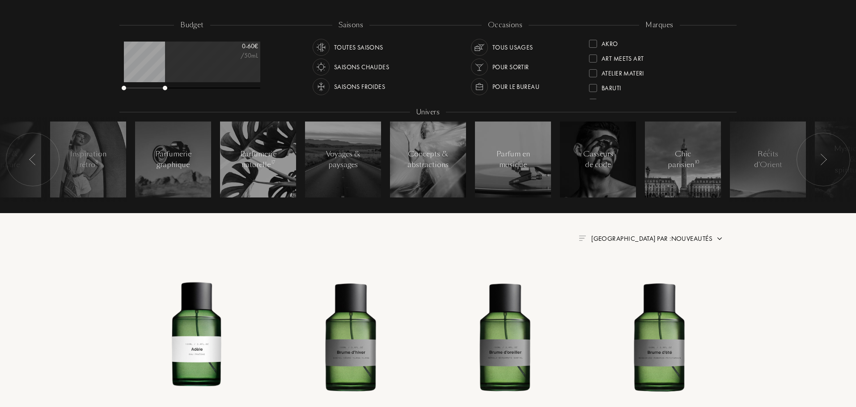
click at [822, 166] on div at bounding box center [823, 160] width 54 height 54
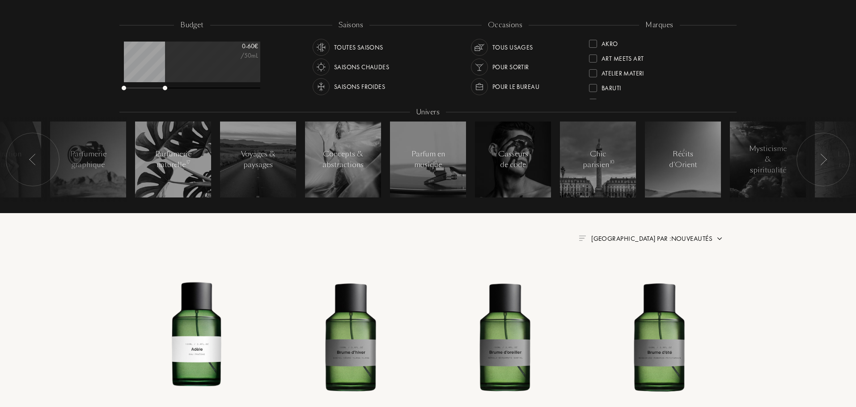
click at [822, 166] on div at bounding box center [823, 160] width 54 height 54
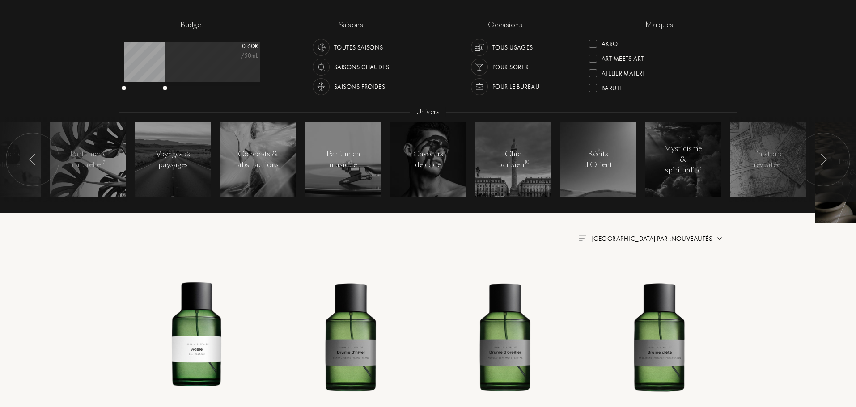
click at [822, 166] on div at bounding box center [823, 160] width 54 height 54
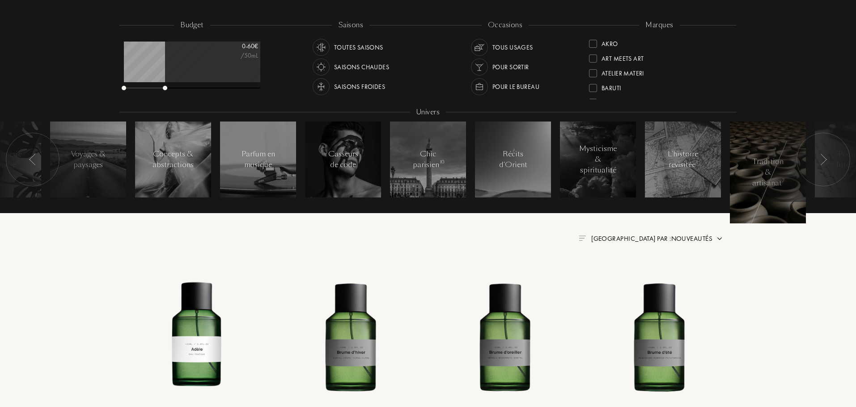
click at [822, 166] on div at bounding box center [823, 160] width 54 height 54
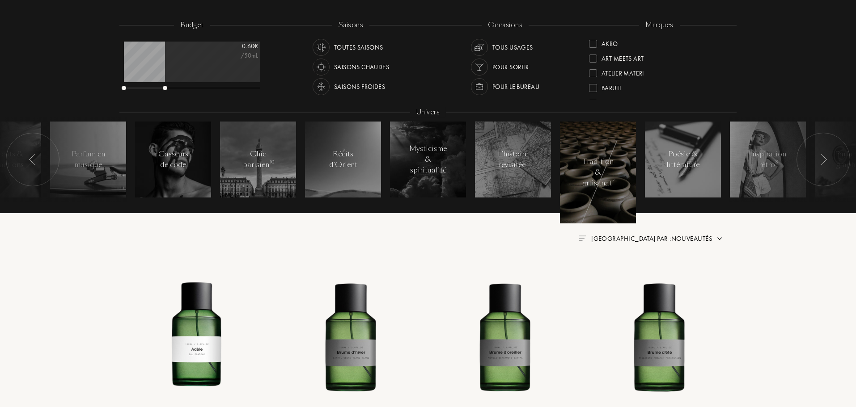
click at [584, 202] on div at bounding box center [427, 206] width 617 height 9
click at [689, 171] on div at bounding box center [683, 160] width 76 height 76
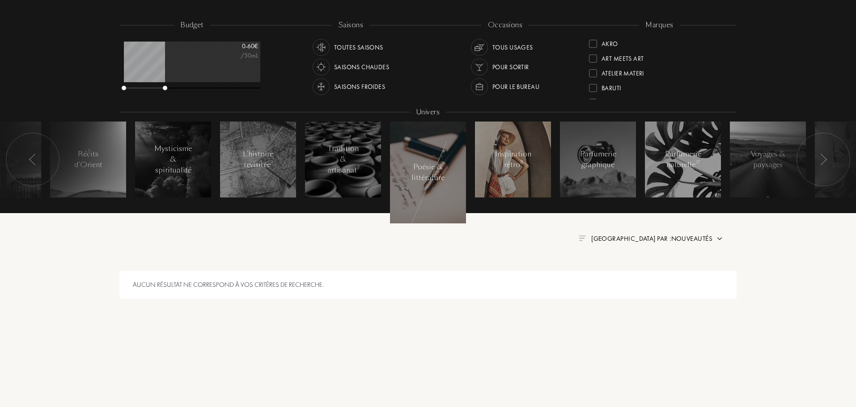
click at [498, 169] on div "Inspiration rétro 8" at bounding box center [513, 159] width 38 height 21
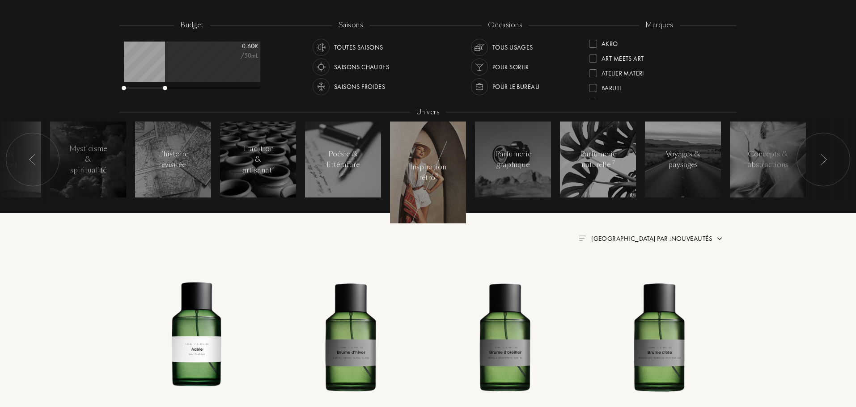
click at [410, 173] on div "Inspiration rétro 8" at bounding box center [428, 172] width 38 height 21
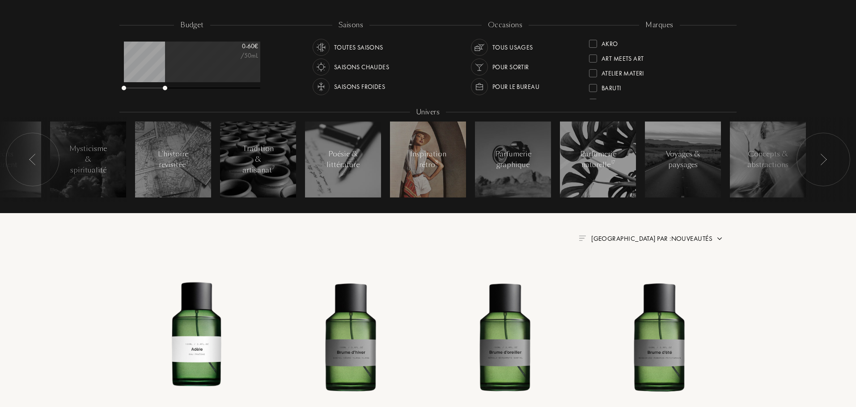
click at [409, 170] on div "Inspiration rétro 8" at bounding box center [428, 159] width 38 height 21
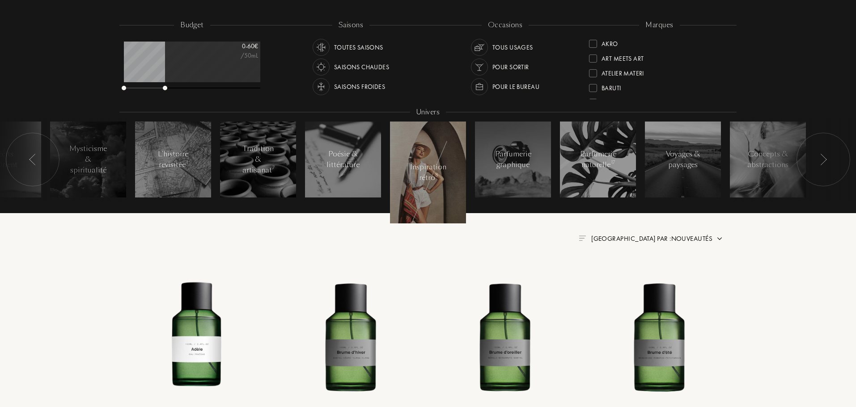
drag, startPoint x: 427, startPoint y: 178, endPoint x: 428, endPoint y: 108, distance: 70.2
click at [431, 104] on div "budget 0 - 60 € /50mL saisons Toutes saisons Saisons chaudes Saisons froides oc…" at bounding box center [427, 115] width 617 height 191
click at [448, 187] on div at bounding box center [428, 173] width 76 height 102
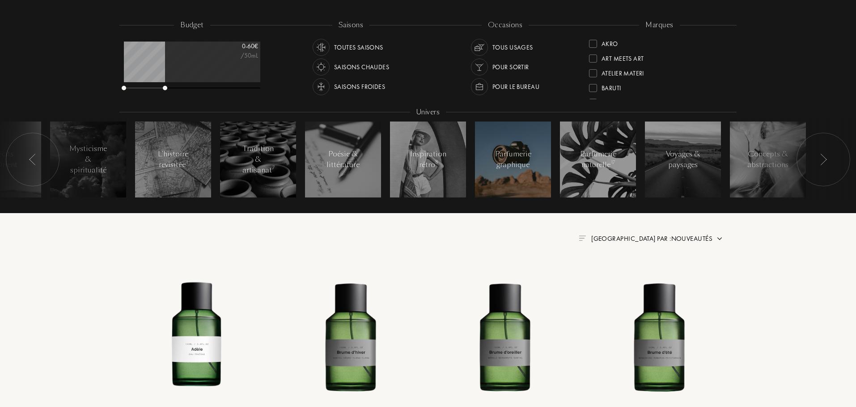
click at [512, 161] on div "Parfumerie graphique" at bounding box center [513, 159] width 38 height 21
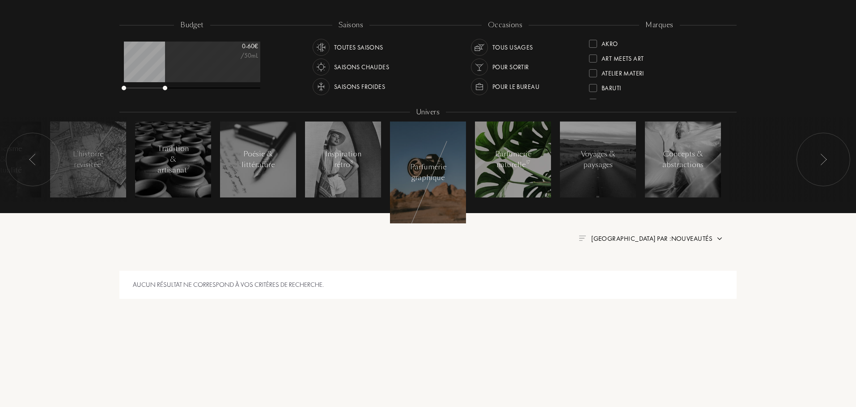
click at [503, 179] on div at bounding box center [513, 160] width 76 height 76
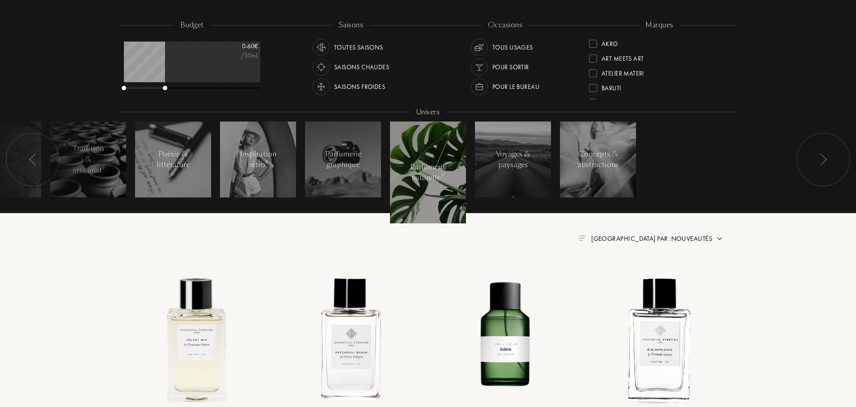
click at [503, 179] on div at bounding box center [513, 160] width 76 height 76
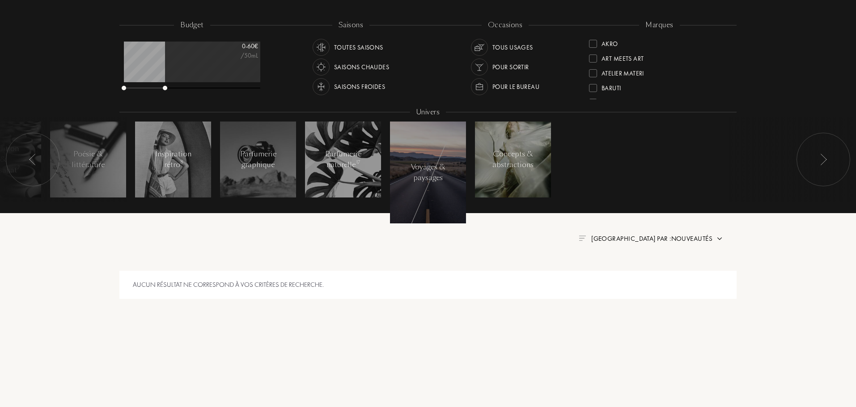
click at [530, 170] on div "Concepts & abstractions" at bounding box center [512, 159] width 41 height 21
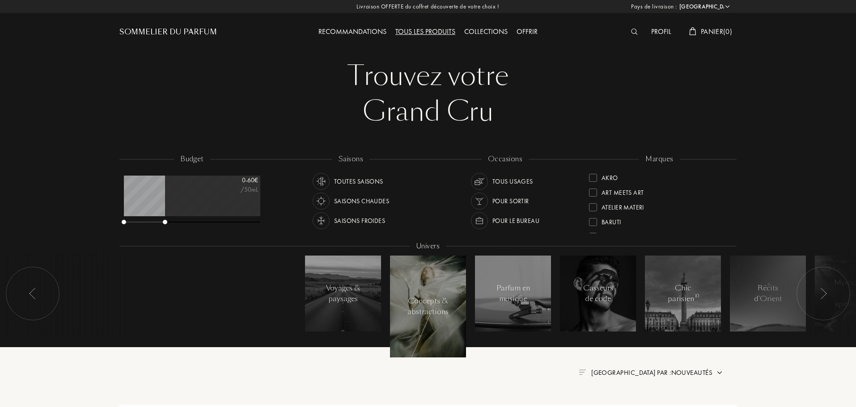
click at [436, 311] on div "Concepts & abstractions" at bounding box center [427, 306] width 41 height 21
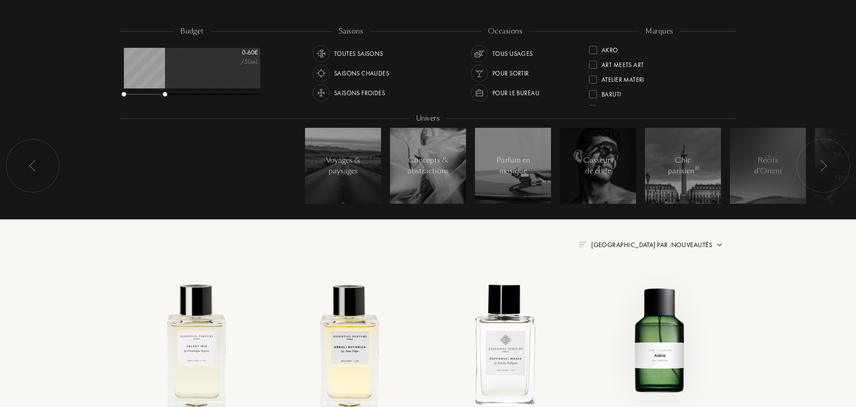
scroll to position [224, 0]
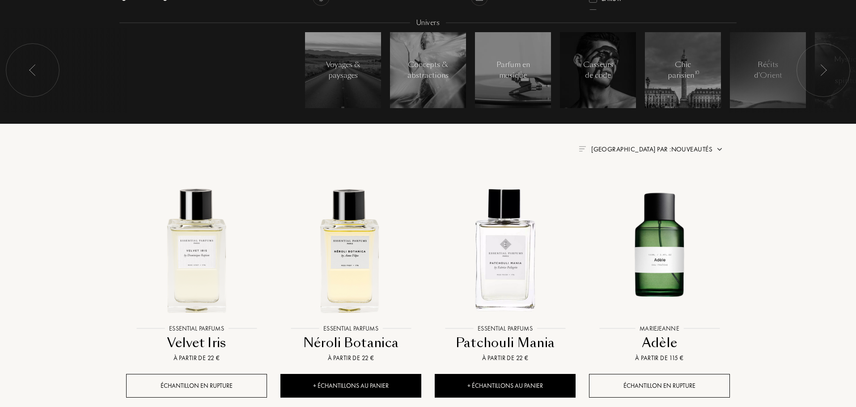
click at [718, 152] on img at bounding box center [719, 149] width 7 height 7
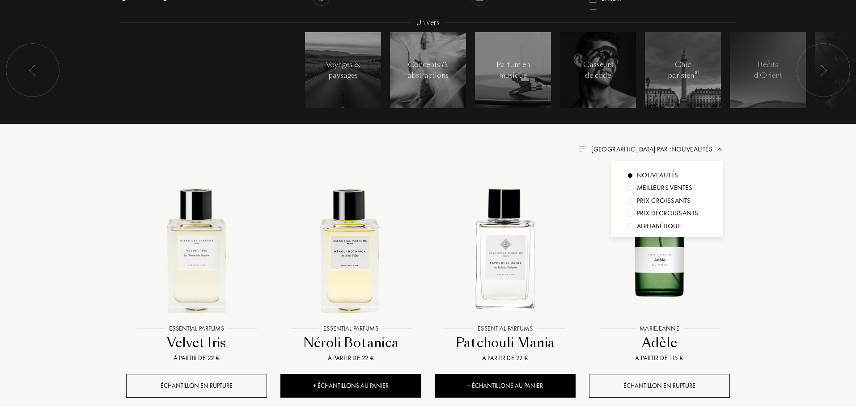
click at [718, 152] on img at bounding box center [719, 149] width 7 height 7
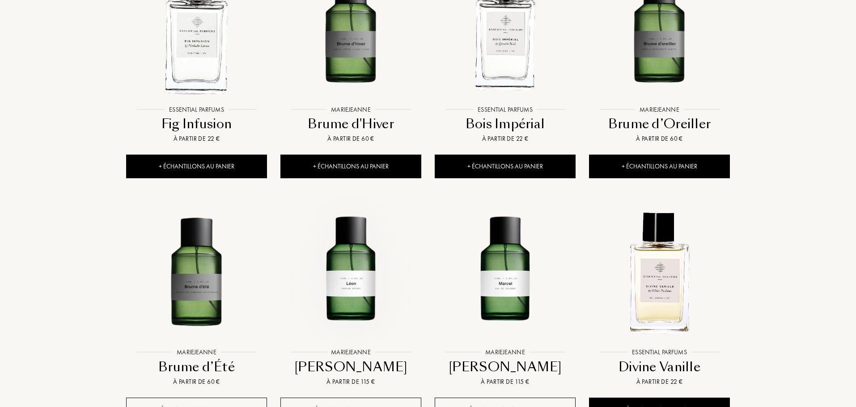
scroll to position [894, 0]
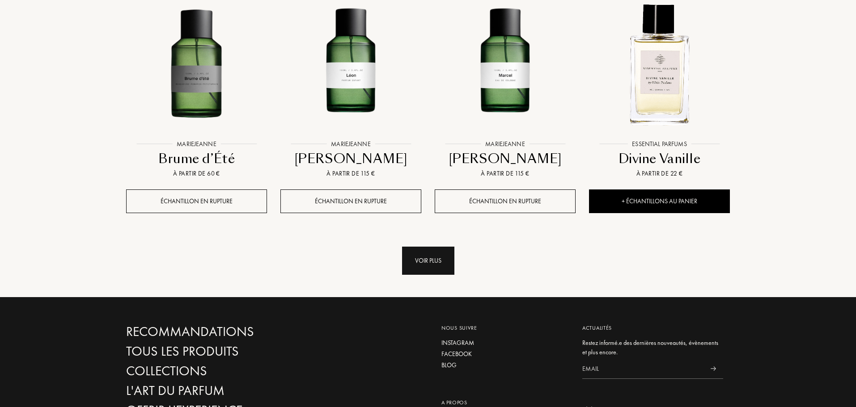
click at [413, 264] on div "Voir plus" at bounding box center [428, 261] width 52 height 28
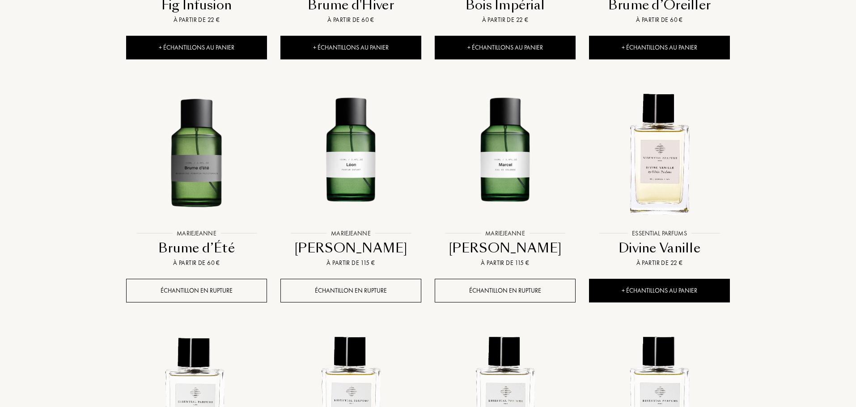
scroll to position [448, 0]
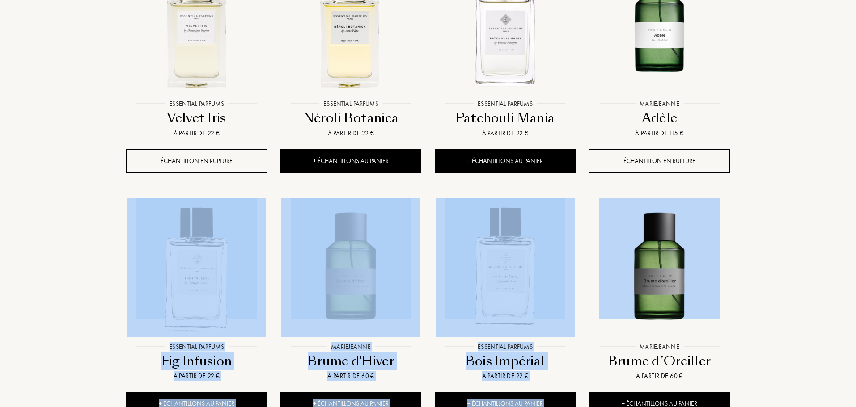
drag, startPoint x: 858, startPoint y: 184, endPoint x: 851, endPoint y: 239, distance: 55.4
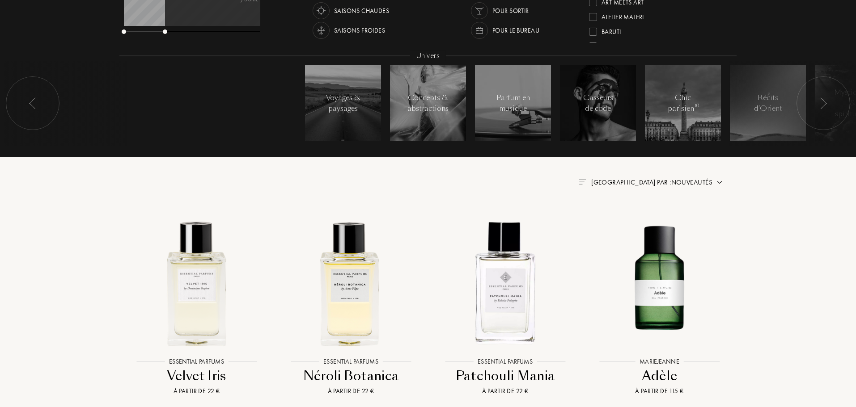
scroll to position [0, 0]
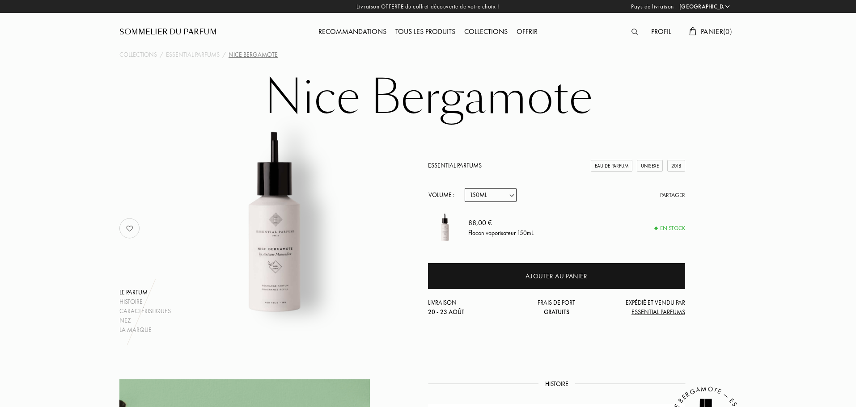
select select "FR"
select select "3"
click at [510, 198] on select "Echantillon 10mL 100mL 150mL" at bounding box center [491, 195] width 52 height 14
select select "1"
click at [465, 188] on select "Echantillon 10mL 100mL 150mL" at bounding box center [491, 195] width 52 height 14
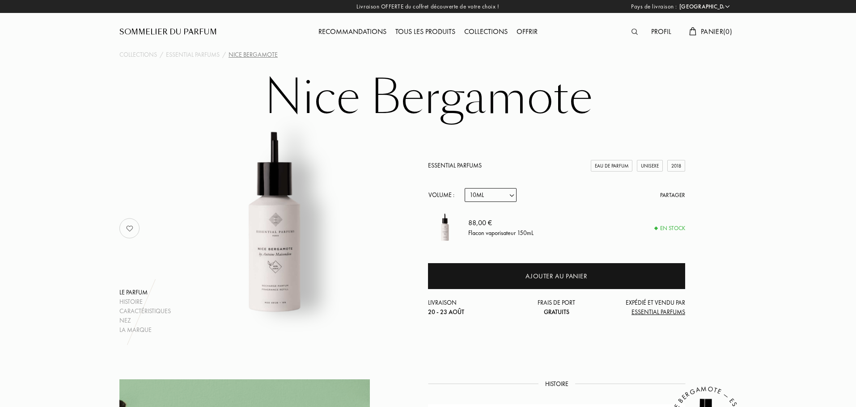
select select "1"
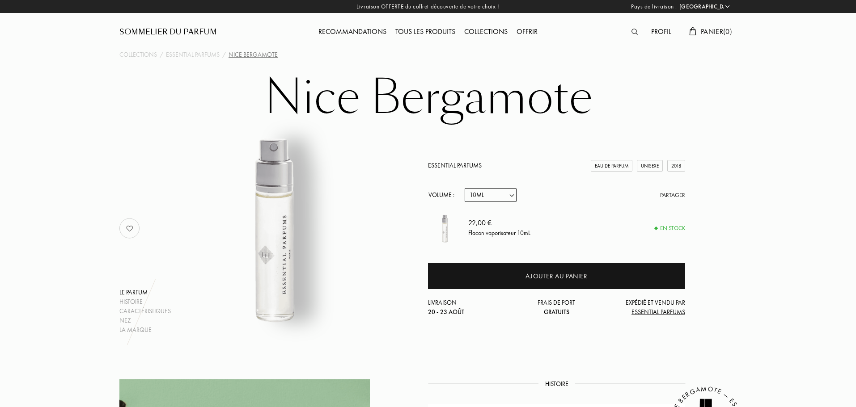
click at [503, 199] on select "Echantillon 10mL 100mL 150mL" at bounding box center [491, 195] width 52 height 14
select select "2"
click at [465, 188] on select "Echantillon 10mL 100mL 150mL" at bounding box center [491, 195] width 52 height 14
select select "2"
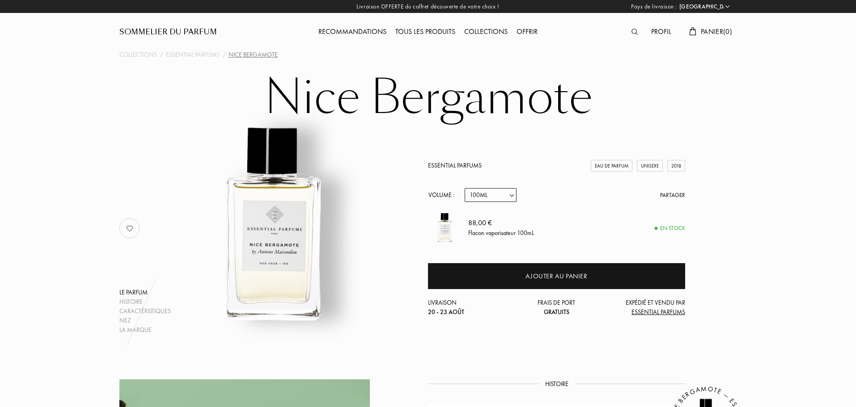
click at [509, 205] on div "Essential Parfums Eau de Parfum Unisexe 2018 Volume : Echantillon 10mL 100mL 15…" at bounding box center [556, 239] width 257 height 156
click at [505, 198] on select "Echantillon 10mL 100mL 150mL" at bounding box center [491, 195] width 52 height 14
select select "0"
click at [465, 188] on select "Echantillon 10mL 100mL 150mL" at bounding box center [491, 195] width 52 height 14
select select "0"
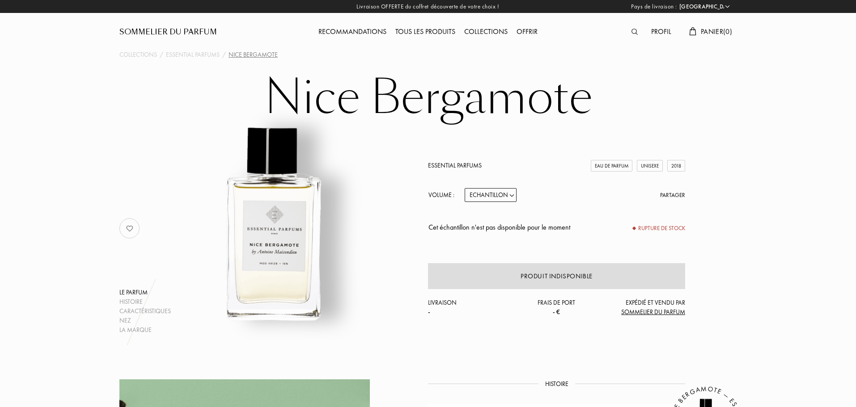
drag, startPoint x: 499, startPoint y: 191, endPoint x: 499, endPoint y: 199, distance: 7.7
click at [499, 191] on select "Echantillon 10mL 100mL 150mL" at bounding box center [491, 195] width 52 height 14
select select "1"
click at [465, 188] on select "Echantillon 10mL 100mL 150mL" at bounding box center [491, 195] width 52 height 14
select select "1"
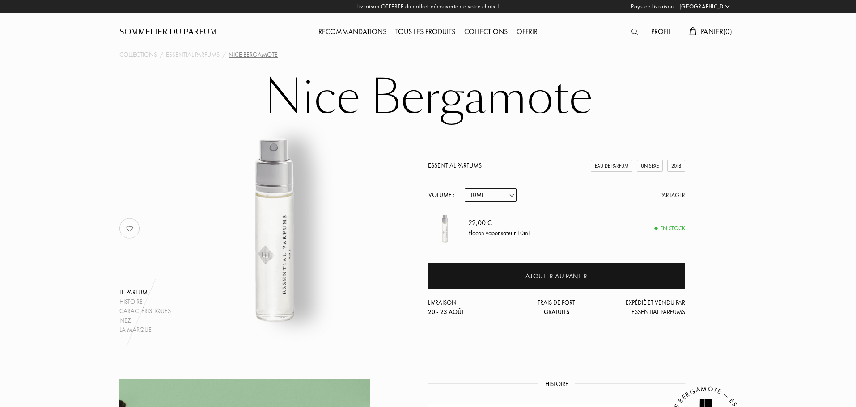
click at [499, 201] on select "Echantillon 10mL 100mL 150mL" at bounding box center [491, 195] width 52 height 14
select select "3"
click at [465, 188] on select "Echantillon 10mL 100mL 150mL" at bounding box center [491, 195] width 52 height 14
select select "3"
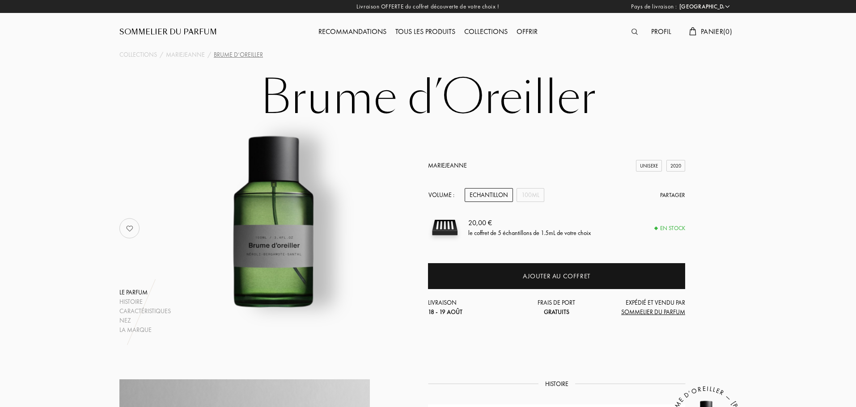
select select "FR"
click at [527, 192] on div "100mL" at bounding box center [530, 195] width 28 height 14
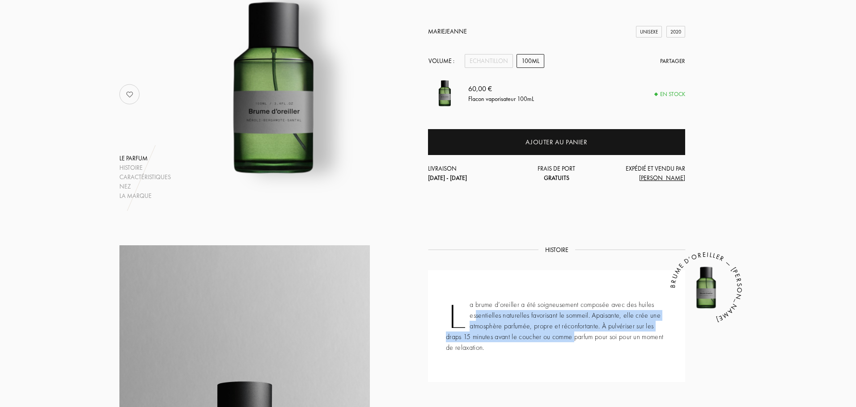
drag, startPoint x: 474, startPoint y: 314, endPoint x: 575, endPoint y: 337, distance: 102.8
click at [575, 337] on div "La brume d’oreiller a été soigneusement composée avec des huiles essentielles n…" at bounding box center [556, 327] width 257 height 112
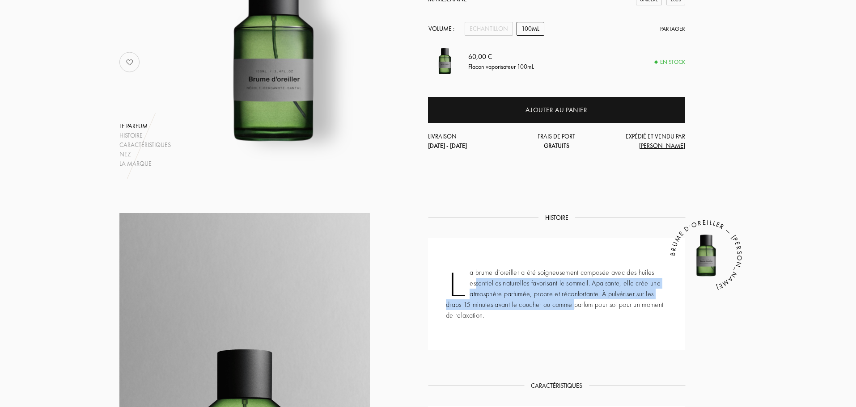
scroll to position [45, 0]
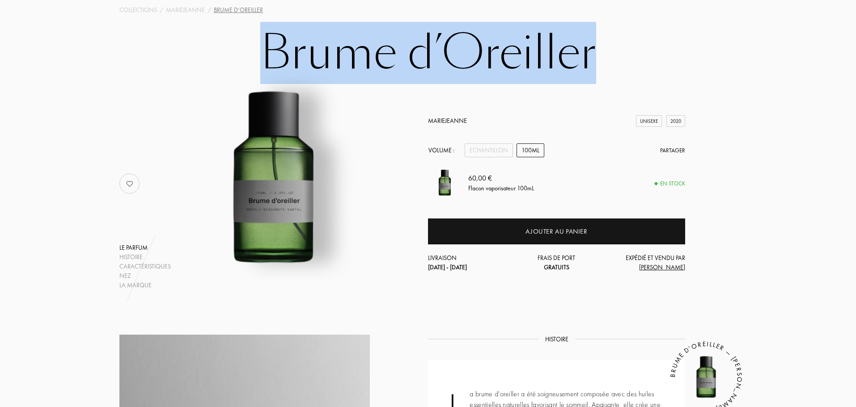
drag, startPoint x: 260, startPoint y: 54, endPoint x: 664, endPoint y: 54, distance: 404.6
click at [664, 54] on div "Brume d’Oreiller Le parfum Histoire Caractéristiques Nez La marque MarieJeanne …" at bounding box center [428, 160] width 644 height 262
copy h1 "Brume d’Oreiller"
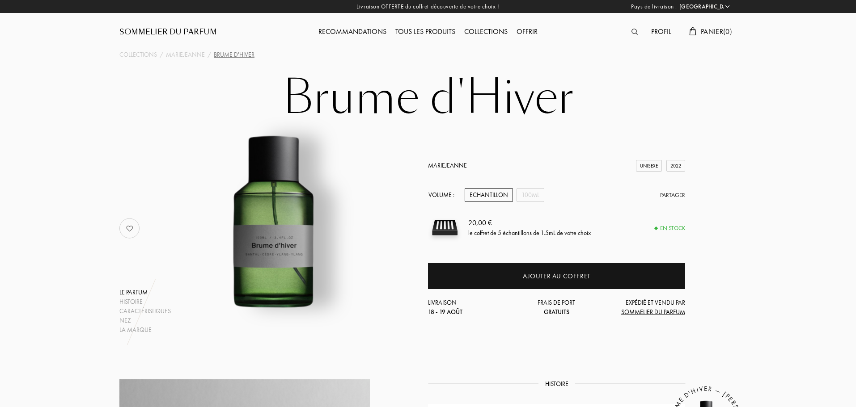
select select "FR"
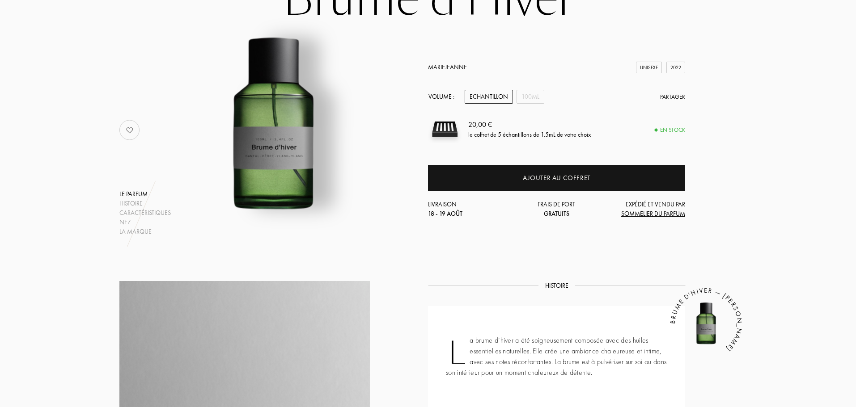
scroll to position [268, 0]
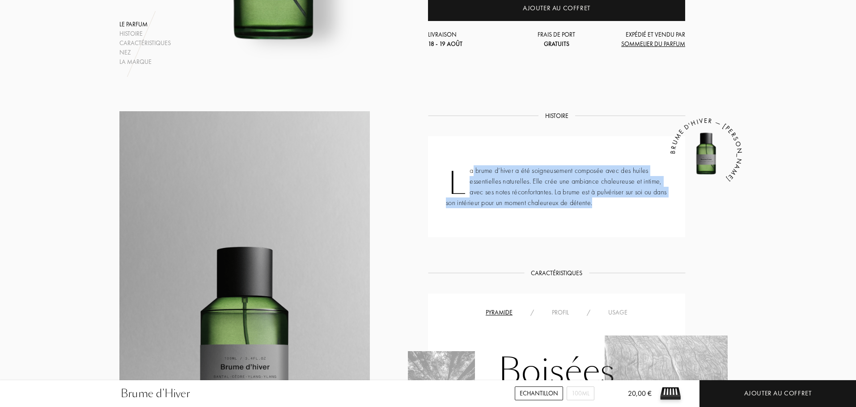
drag, startPoint x: 473, startPoint y: 173, endPoint x: 649, endPoint y: 191, distance: 177.1
click at [650, 191] on div "La brume d’hiver a été soigneusement composée avec des huiles essentielles natu…" at bounding box center [556, 186] width 257 height 101
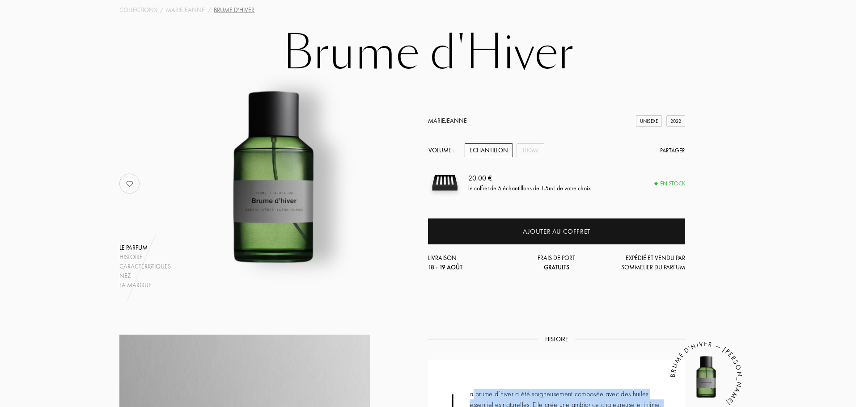
scroll to position [0, 0]
